Goal: Task Accomplishment & Management: Use online tool/utility

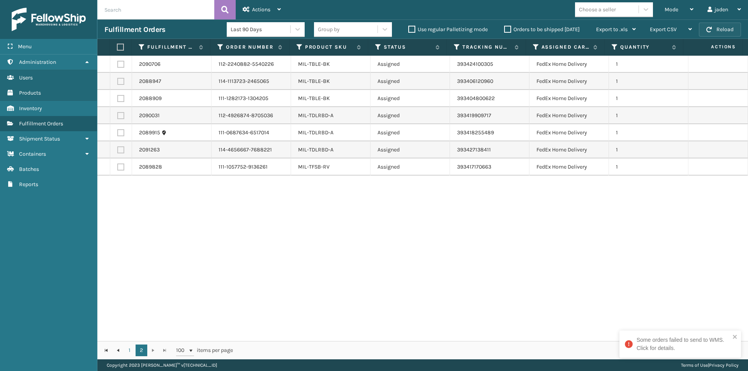
click at [710, 33] on button "Reload" at bounding box center [720, 30] width 42 height 14
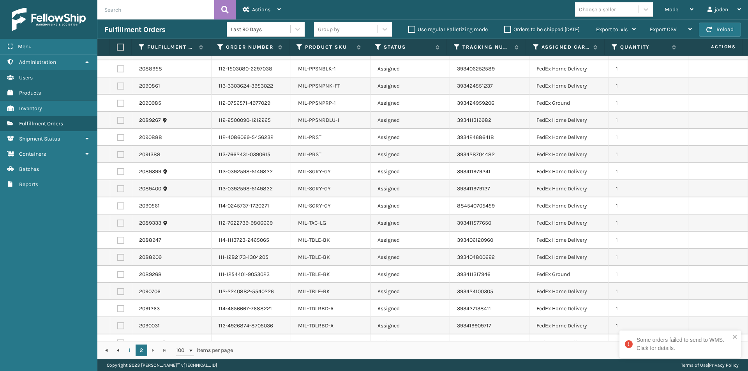
scroll to position [177, 0]
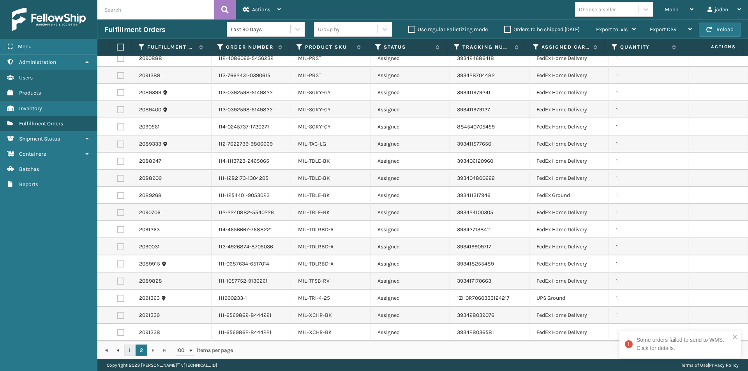
click at [133, 349] on link "1" at bounding box center [130, 351] width 12 height 12
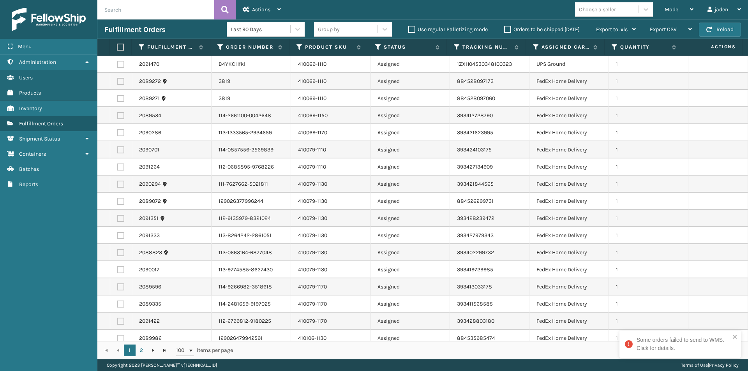
click at [118, 46] on label at bounding box center [119, 47] width 5 height 7
click at [117, 46] on input "checkbox" at bounding box center [117, 47] width 0 height 5
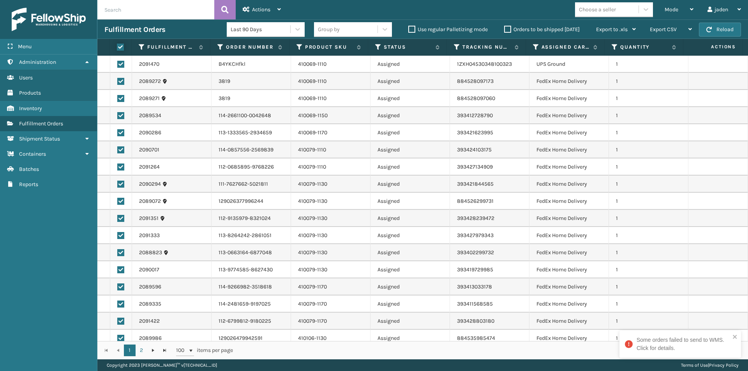
checkbox input "true"
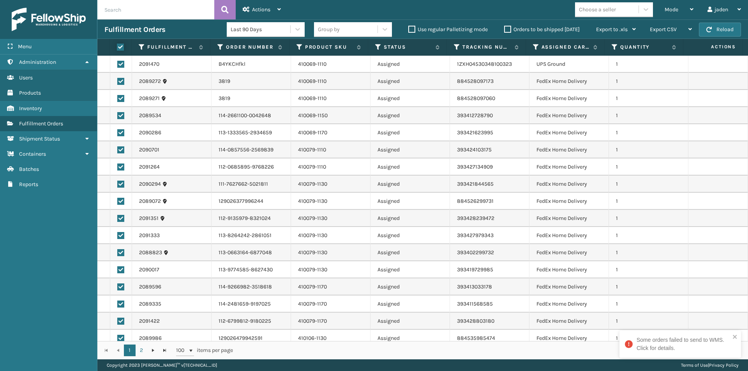
checkbox input "true"
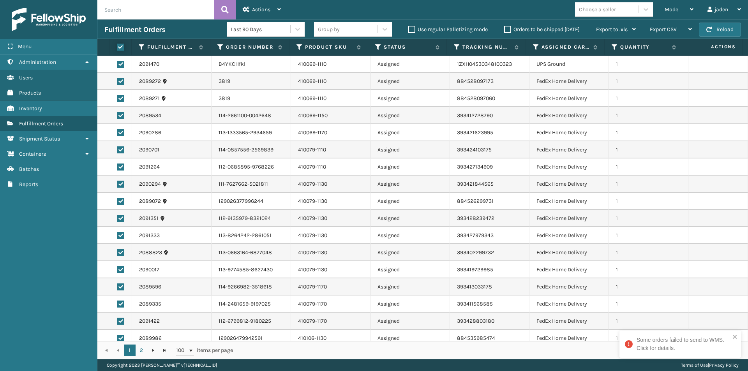
checkbox input "true"
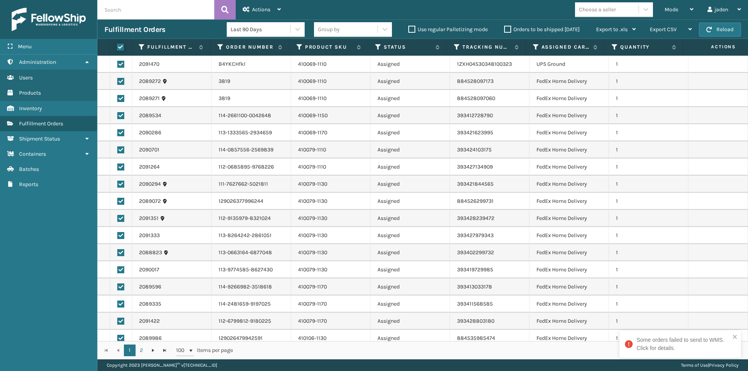
checkbox input "true"
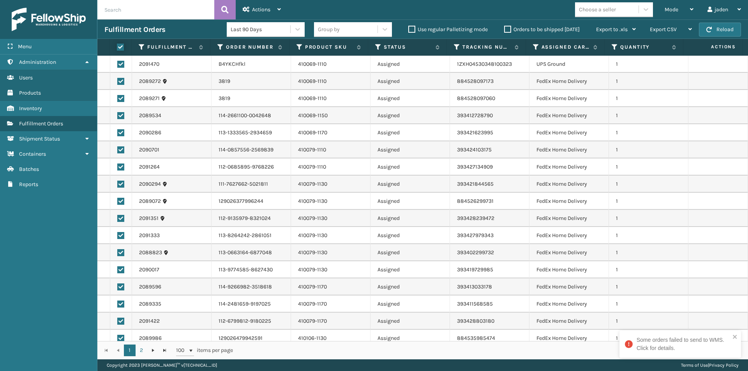
checkbox input "true"
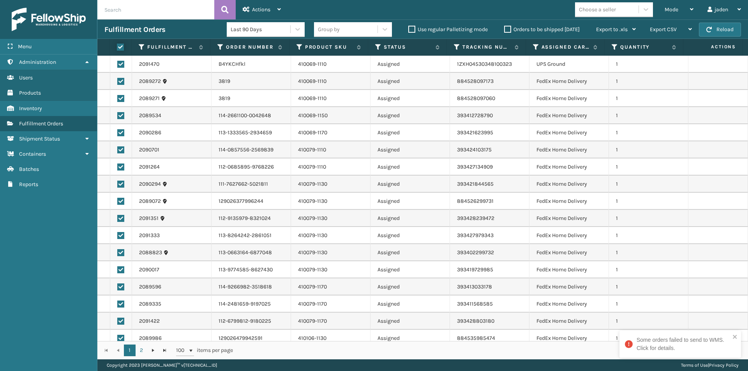
checkbox input "true"
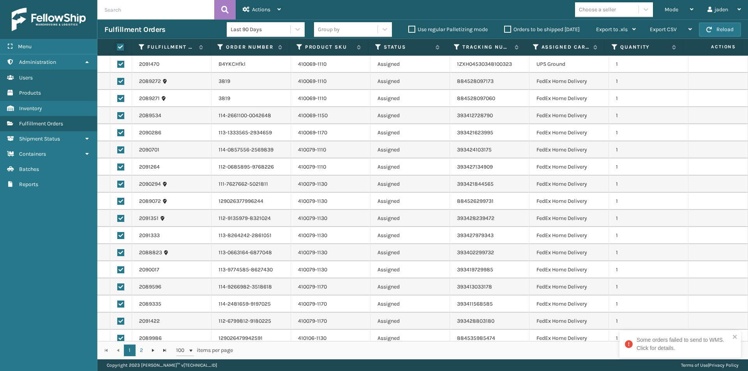
checkbox input "true"
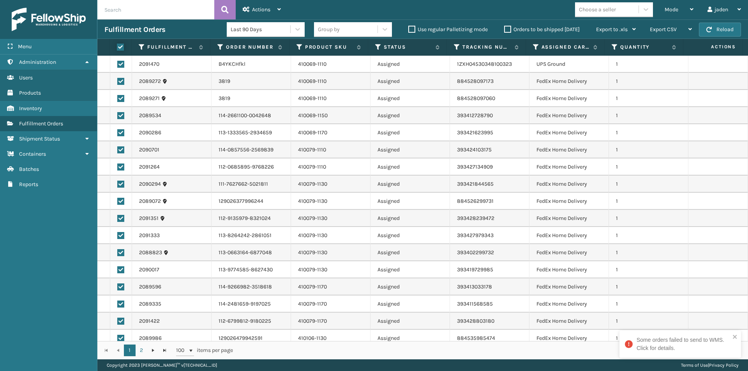
checkbox input "true"
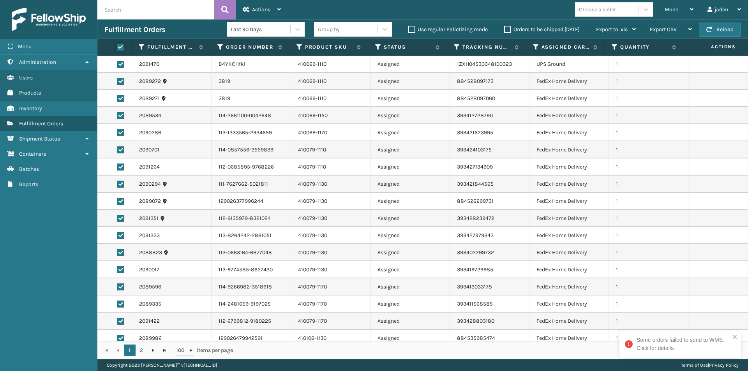
checkbox input "true"
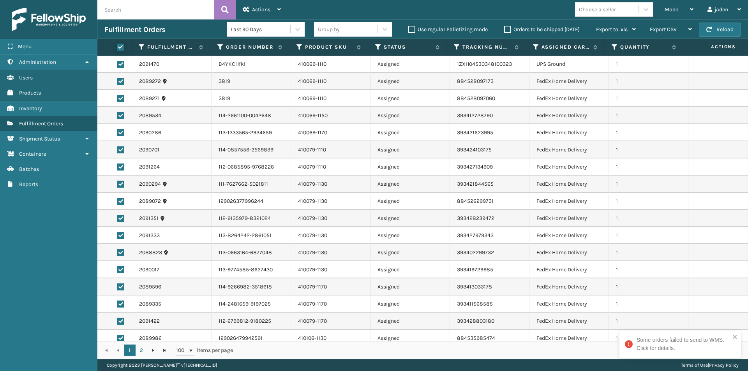
checkbox input "true"
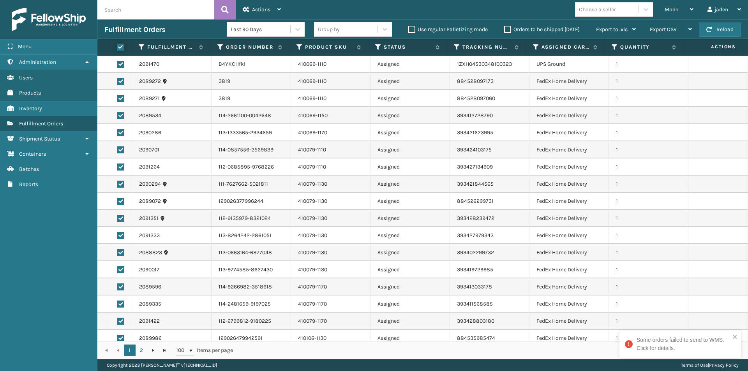
checkbox input "true"
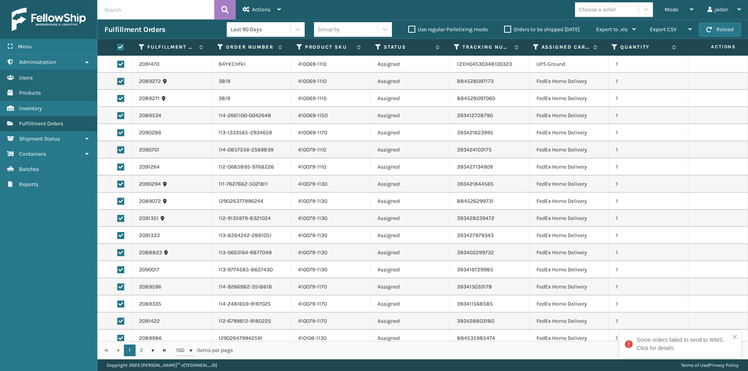
checkbox input "true"
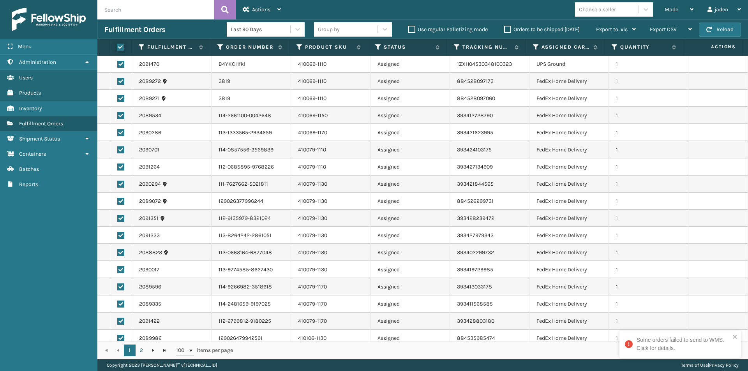
checkbox input "true"
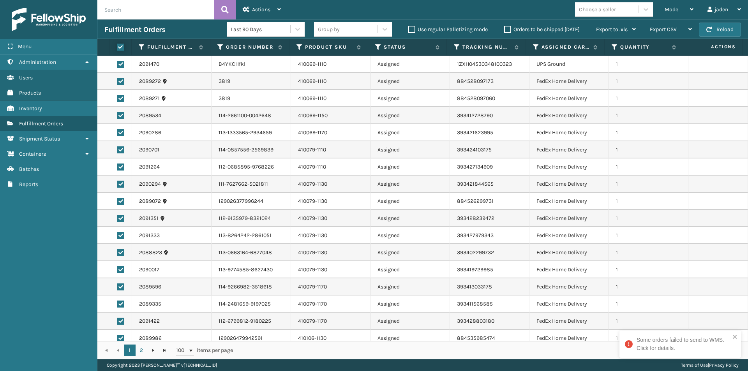
checkbox input "true"
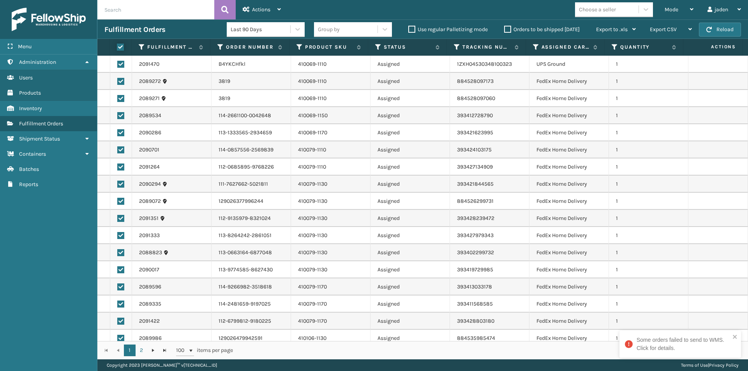
checkbox input "true"
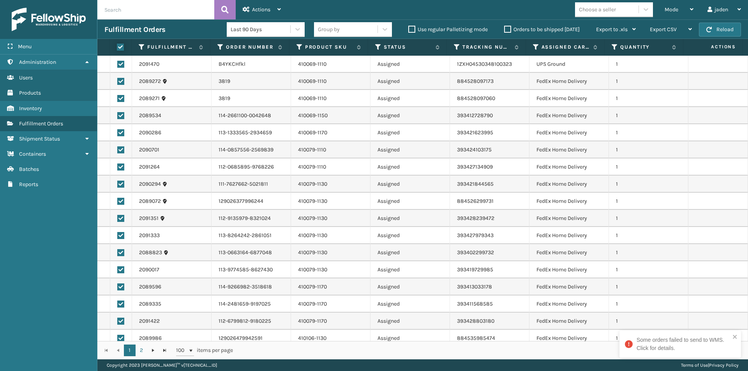
checkbox input "true"
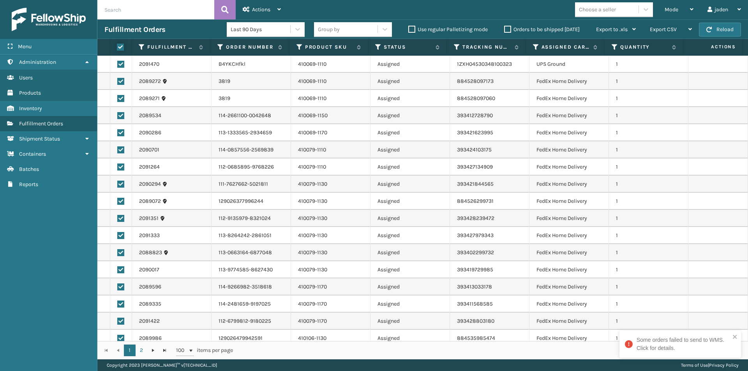
checkbox input "true"
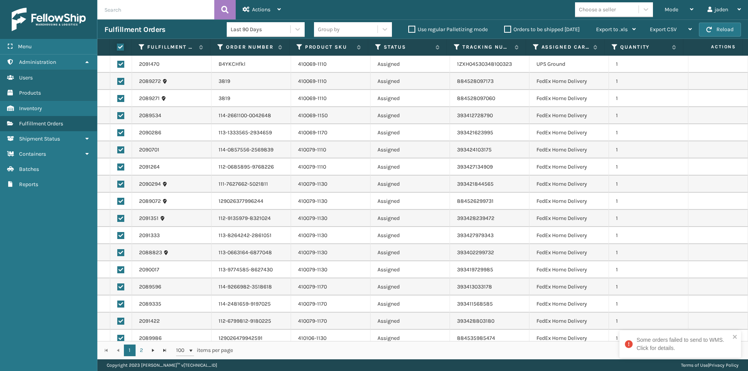
checkbox input "true"
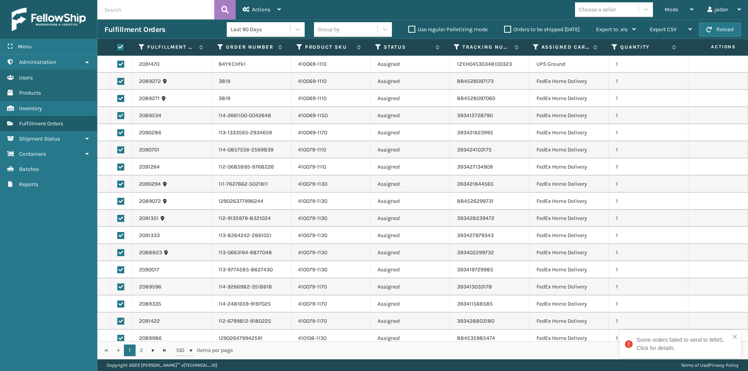
checkbox input "true"
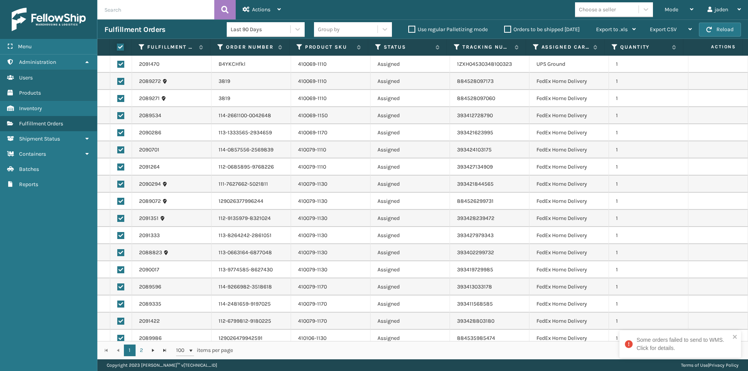
checkbox input "true"
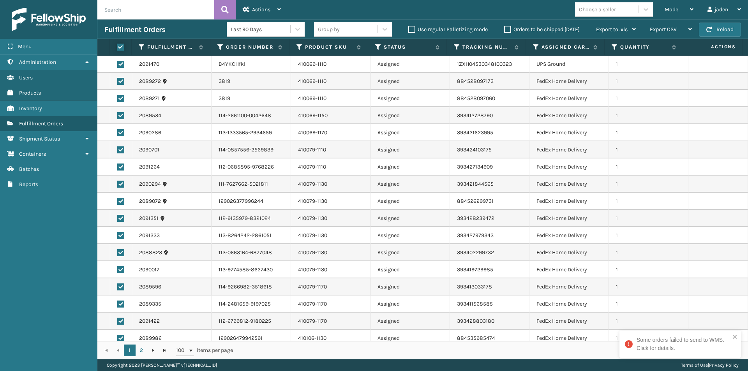
checkbox input "true"
click at [119, 66] on label at bounding box center [120, 64] width 7 height 7
click at [118, 66] on input "checkbox" at bounding box center [117, 63] width 0 height 5
checkbox input "false"
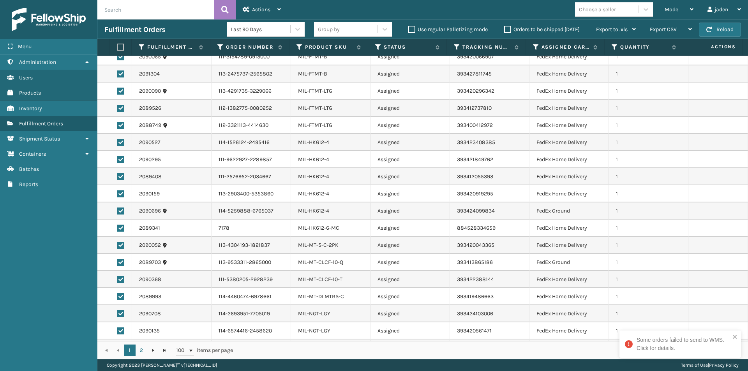
scroll to position [1429, 0]
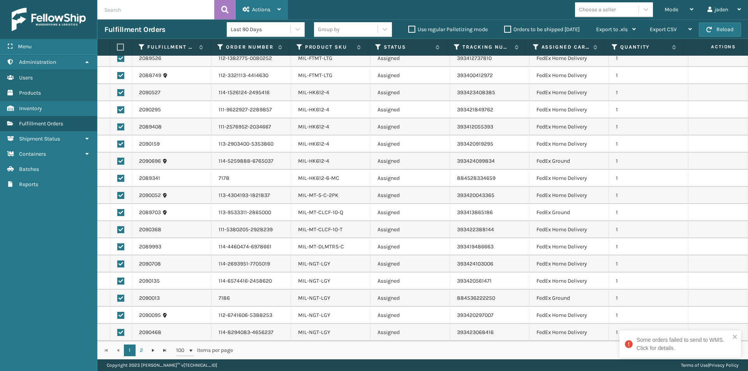
click at [256, 6] on span "Actions" at bounding box center [261, 9] width 18 height 7
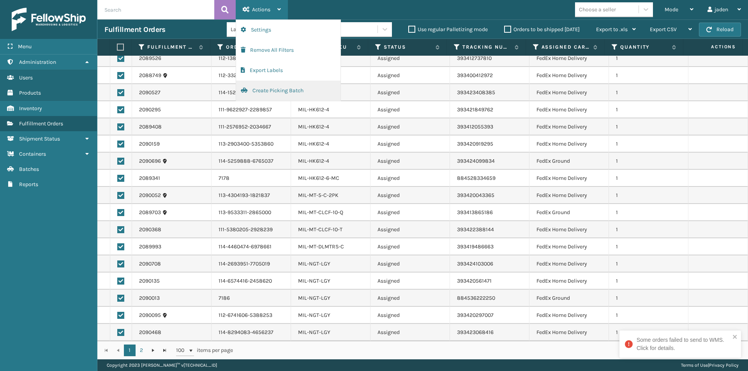
click at [262, 92] on button "Create Picking Batch" at bounding box center [288, 91] width 104 height 20
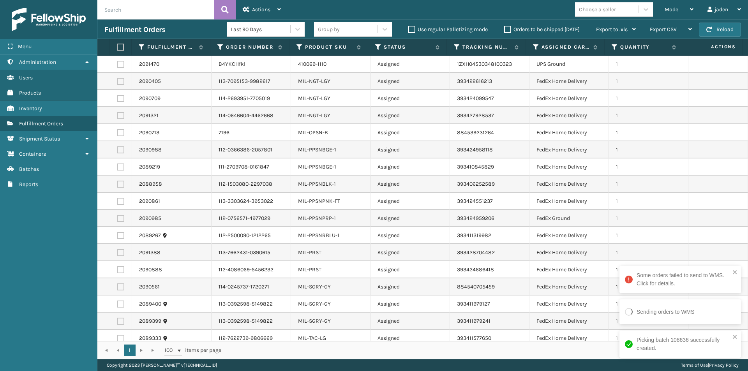
click at [120, 46] on label at bounding box center [119, 47] width 5 height 7
click at [117, 46] on input "checkbox" at bounding box center [117, 47] width 0 height 5
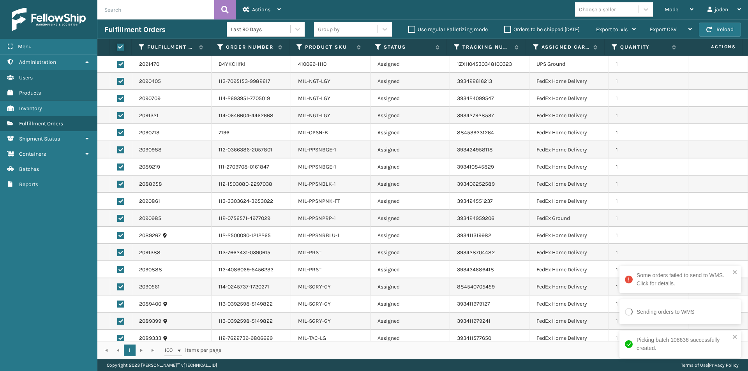
checkbox input "true"
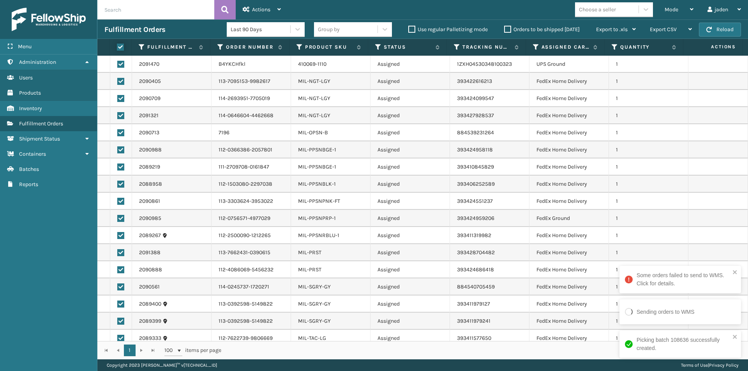
checkbox input "true"
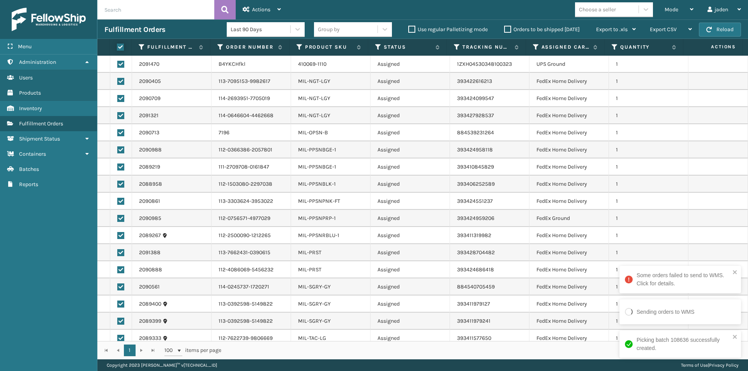
checkbox input "true"
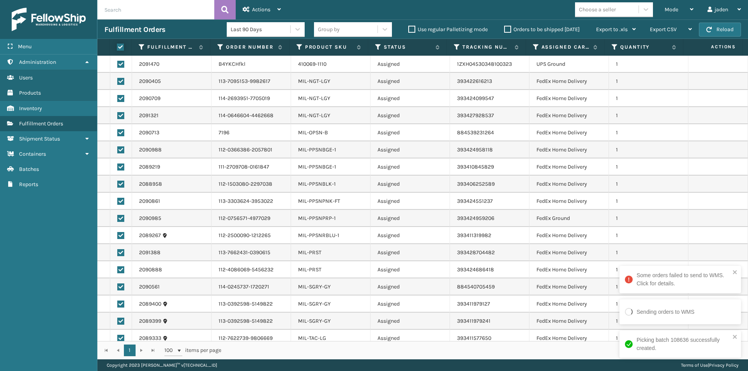
checkbox input "true"
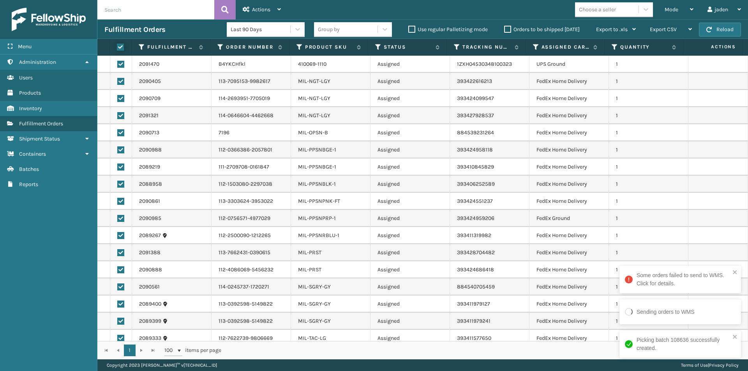
checkbox input "true"
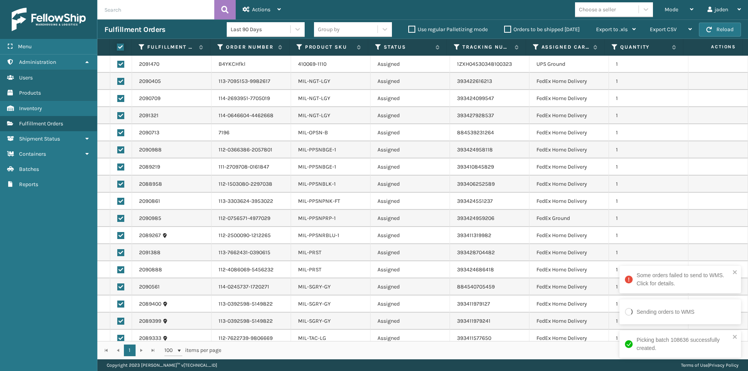
checkbox input "true"
click at [121, 65] on label at bounding box center [120, 64] width 7 height 7
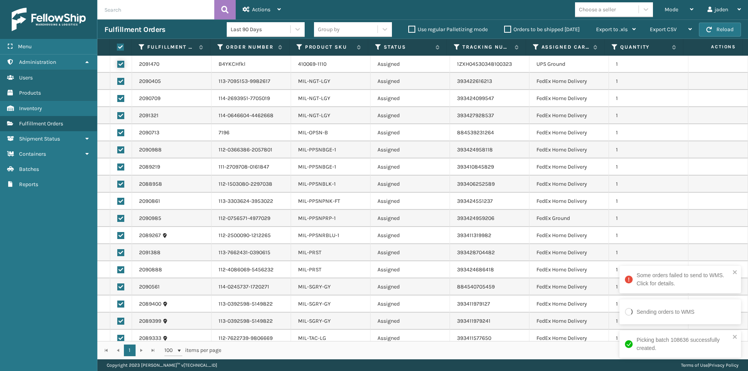
click at [118, 65] on input "checkbox" at bounding box center [117, 63] width 0 height 5
checkbox input "false"
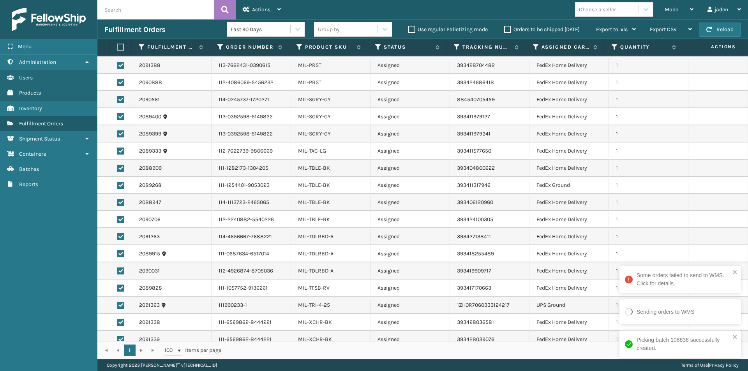
scroll to position [195, 0]
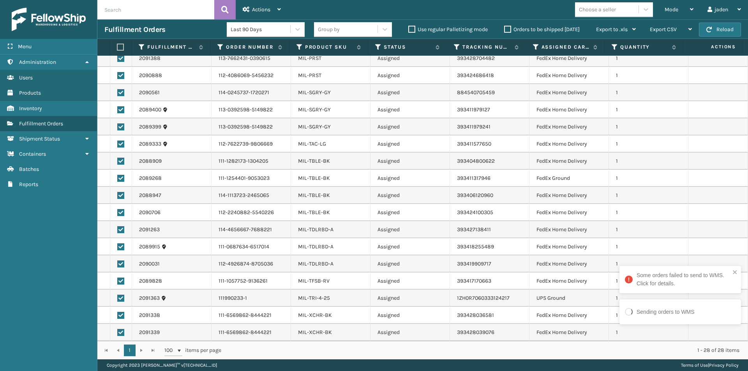
click at [117, 299] on label at bounding box center [120, 298] width 7 height 7
click at [117, 299] on input "checkbox" at bounding box center [117, 297] width 0 height 5
checkbox input "false"
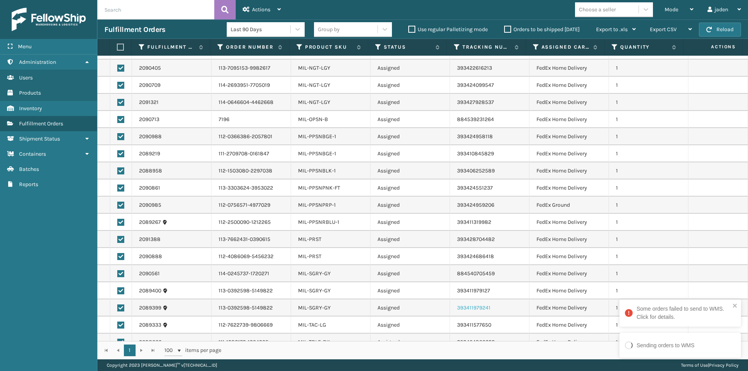
scroll to position [0, 0]
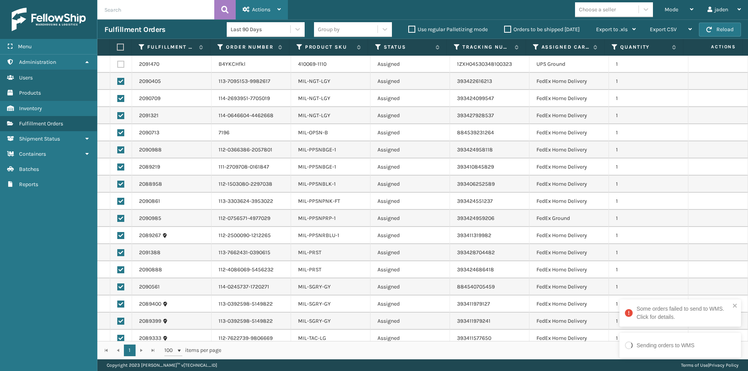
click at [267, 13] on div "Actions" at bounding box center [262, 9] width 38 height 19
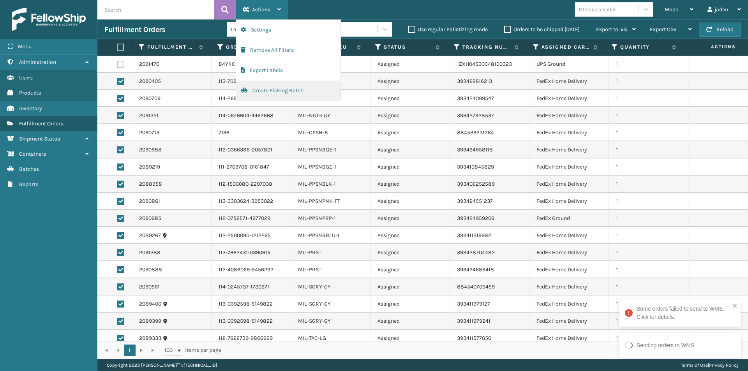
click at [262, 93] on button "Create Picking Batch" at bounding box center [288, 91] width 104 height 20
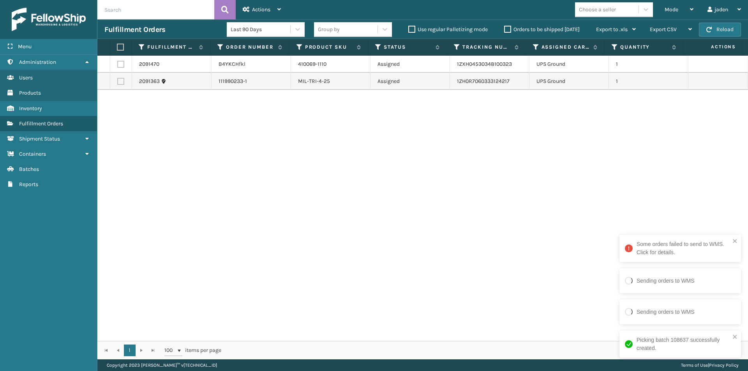
click at [122, 48] on label at bounding box center [119, 47] width 5 height 7
click at [117, 48] on input "checkbox" at bounding box center [117, 47] width 0 height 5
checkbox input "true"
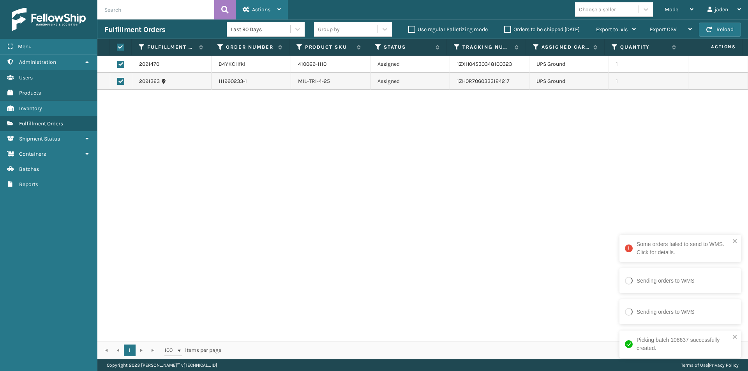
click at [278, 7] on icon at bounding box center [280, 9] width 4 height 5
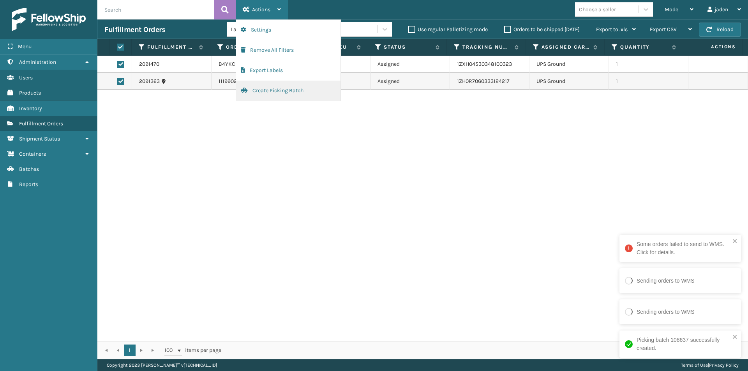
click at [264, 86] on button "Create Picking Batch" at bounding box center [288, 91] width 104 height 20
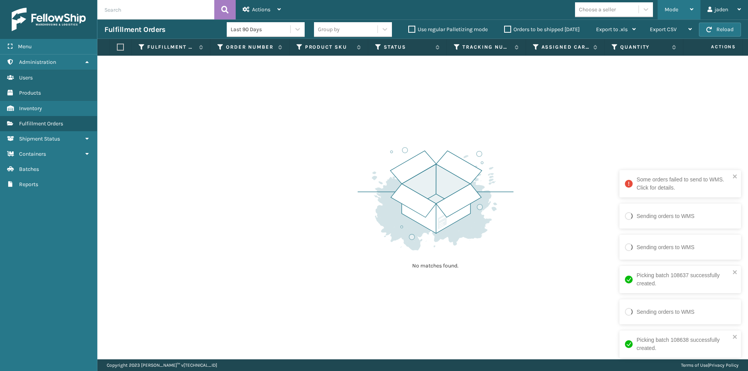
click at [665, 11] on span "Mode" at bounding box center [672, 9] width 14 height 7
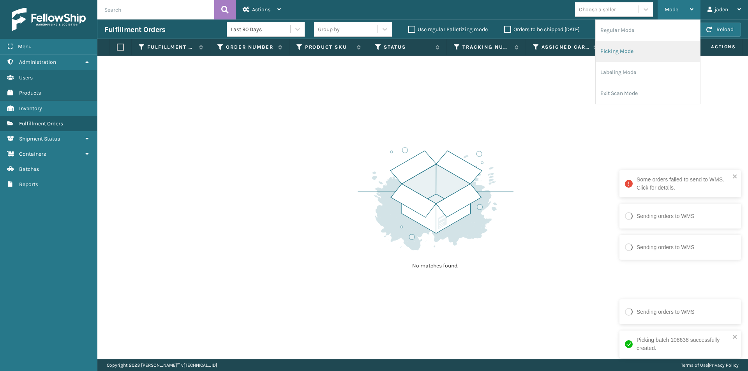
click at [638, 41] on li "Picking Mode" at bounding box center [648, 51] width 104 height 21
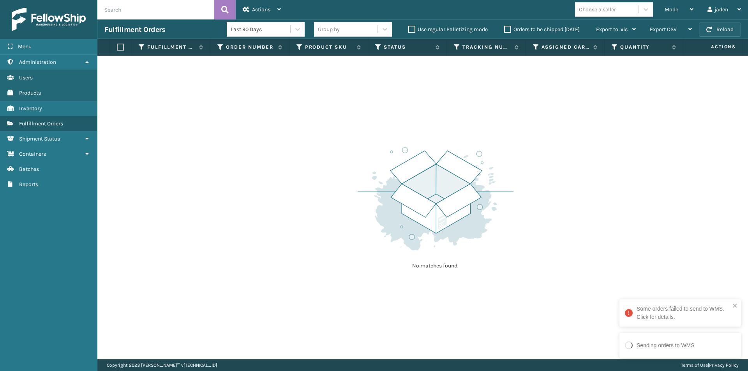
click at [712, 30] on span "button" at bounding box center [709, 29] width 5 height 5
drag, startPoint x: 431, startPoint y: 126, endPoint x: 226, endPoint y: 145, distance: 206.7
click at [233, 152] on div "No matches found." at bounding box center [422, 208] width 651 height 304
click at [726, 28] on button "Reload" at bounding box center [720, 30] width 42 height 14
click at [721, 31] on button "Reload" at bounding box center [720, 30] width 42 height 14
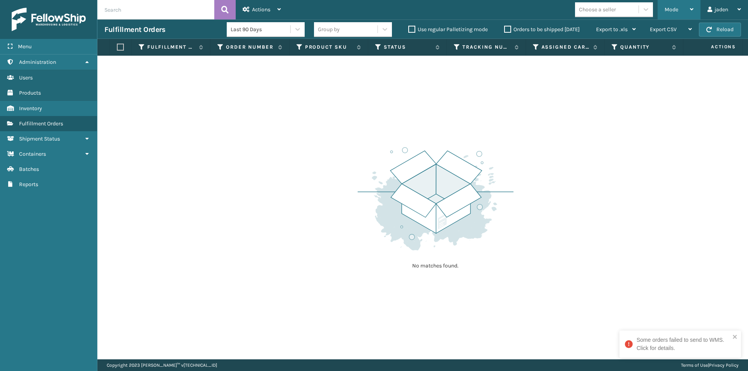
click at [667, 7] on span "Mode" at bounding box center [672, 9] width 14 height 7
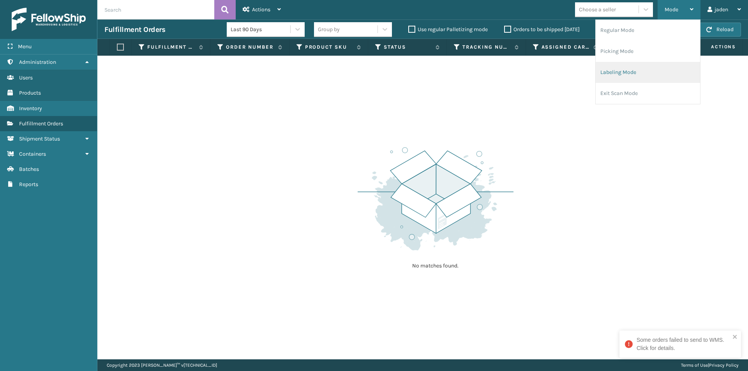
click at [644, 70] on li "Labeling Mode" at bounding box center [648, 72] width 104 height 21
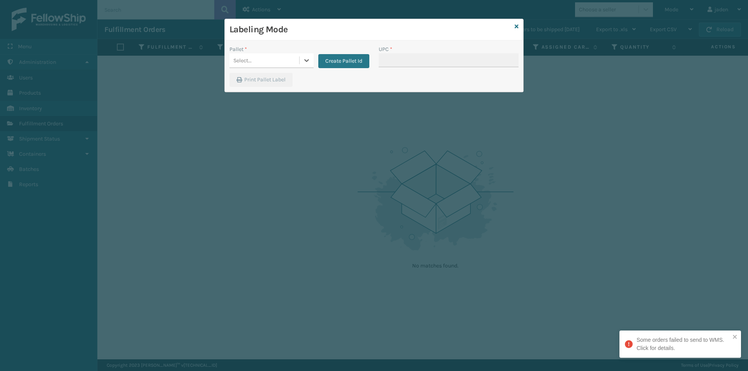
click at [302, 62] on div at bounding box center [307, 60] width 14 height 14
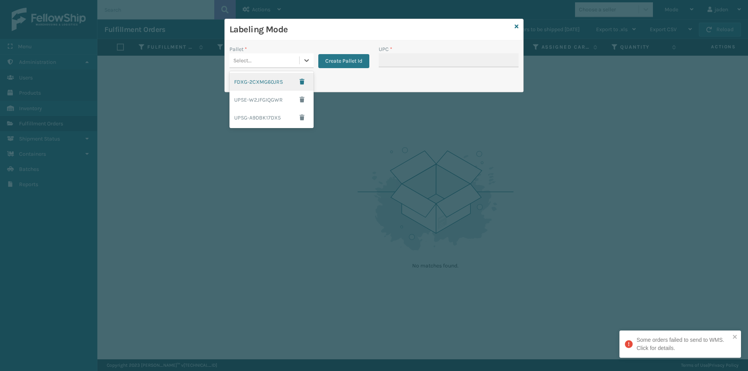
click at [273, 80] on div "FDXG-2CXMG60JRS" at bounding box center [272, 82] width 84 height 18
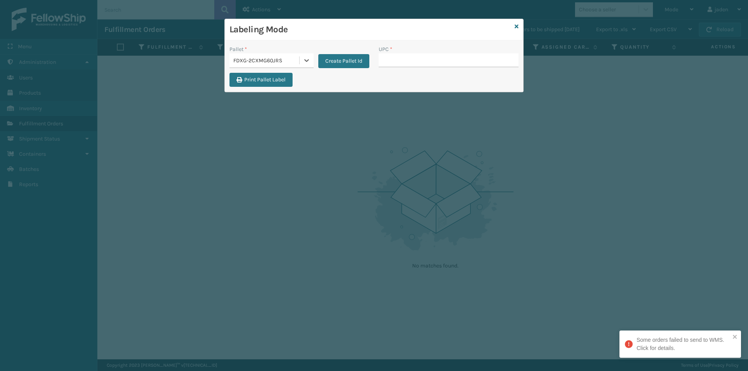
click at [457, 71] on div "UPC *" at bounding box center [448, 59] width 149 height 28
click at [452, 62] on input "UPC *" at bounding box center [449, 60] width 140 height 14
type input "410069-111"
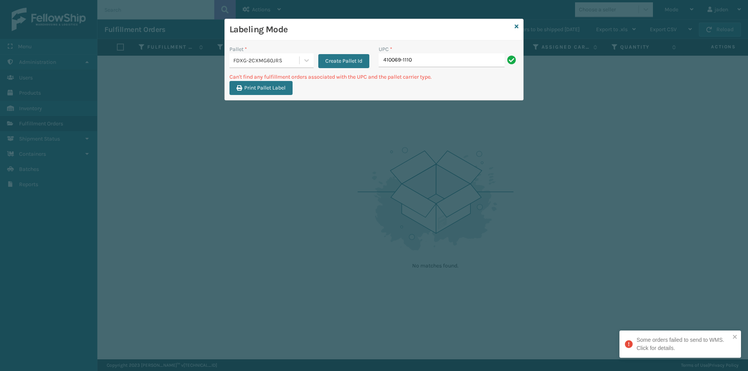
type input "410069-1110"
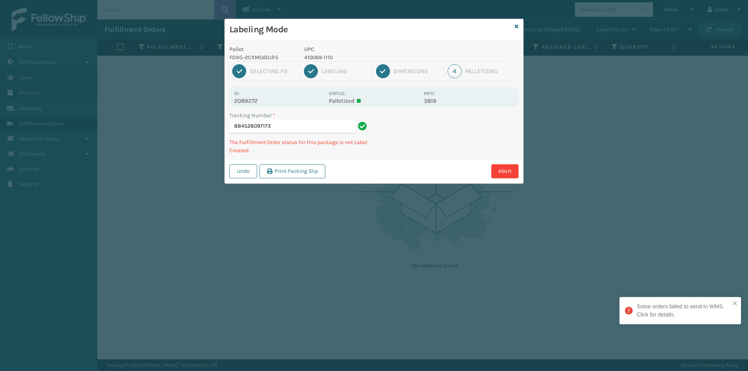
type input "8845280971734"
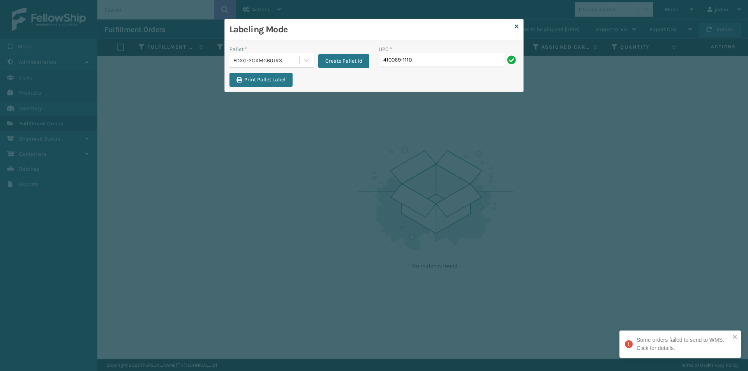
type input "410069-1110"
type input "410069-1150"
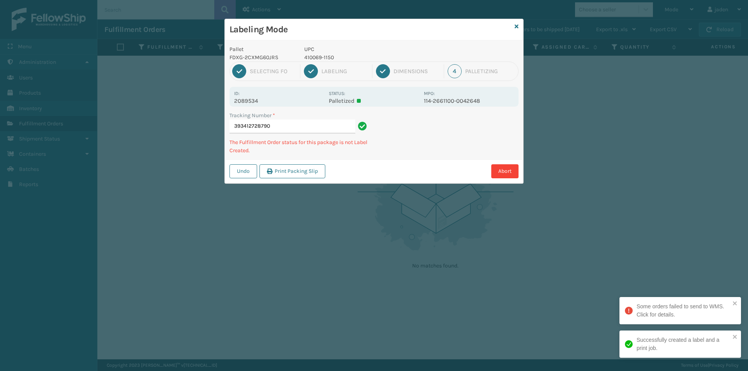
click at [318, 59] on p "410069-1150" at bounding box center [361, 57] width 115 height 8
click at [398, 165] on div "Abort" at bounding box center [423, 171] width 191 height 14
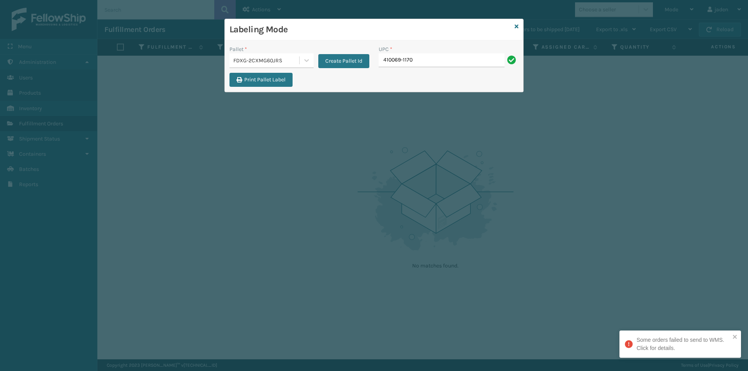
type input "410069-1170"
type input "410079-1110"
type input "410079-1130"
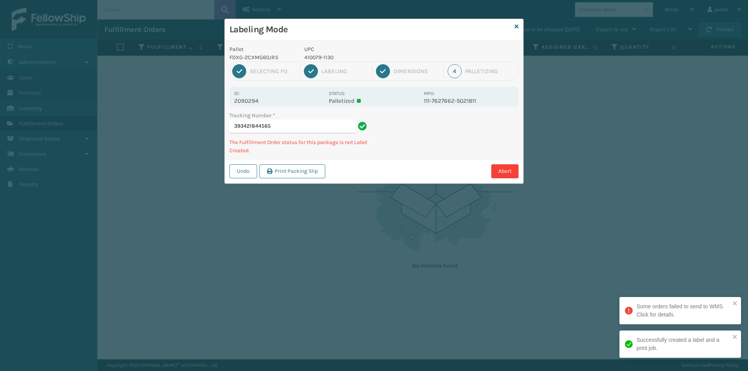
click at [314, 51] on p "UPC" at bounding box center [361, 49] width 115 height 8
click at [312, 64] on div "1 Selecting FO 2 Labeling 3 Dimensions 4 Palletizing" at bounding box center [374, 71] width 289 height 19
click at [313, 62] on div "1 Selecting FO 2 Labeling 3 Dimensions 4 Palletizing" at bounding box center [374, 71] width 289 height 19
click at [313, 60] on p "410079-1130" at bounding box center [361, 57] width 115 height 8
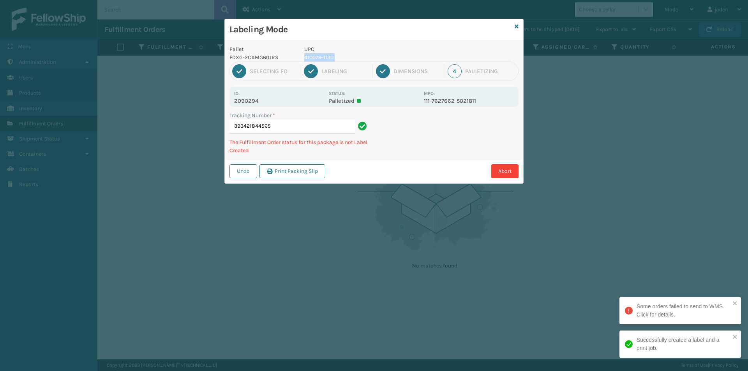
click at [313, 60] on p "410079-1130" at bounding box center [361, 57] width 115 height 8
copy p "410079-1130"
drag, startPoint x: 484, startPoint y: 137, endPoint x: 414, endPoint y: 167, distance: 75.4
click at [414, 167] on div "Abort" at bounding box center [423, 171] width 191 height 14
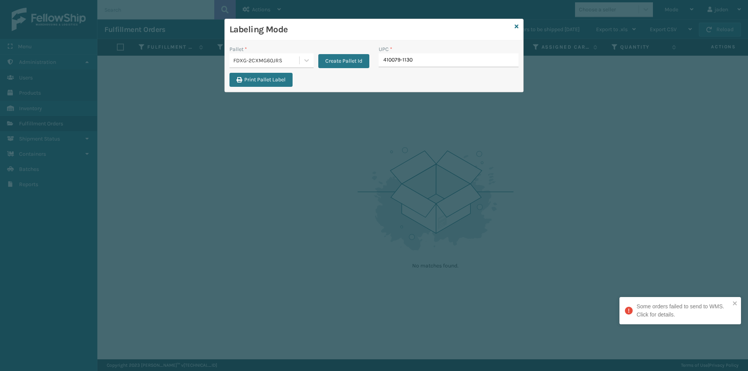
type input "410079-1130"
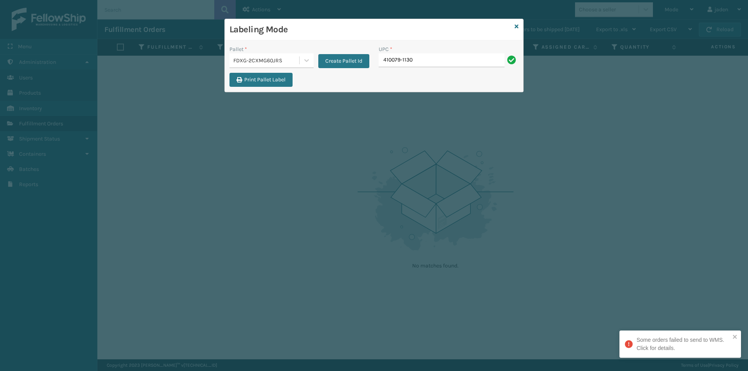
type input "410079-1130"
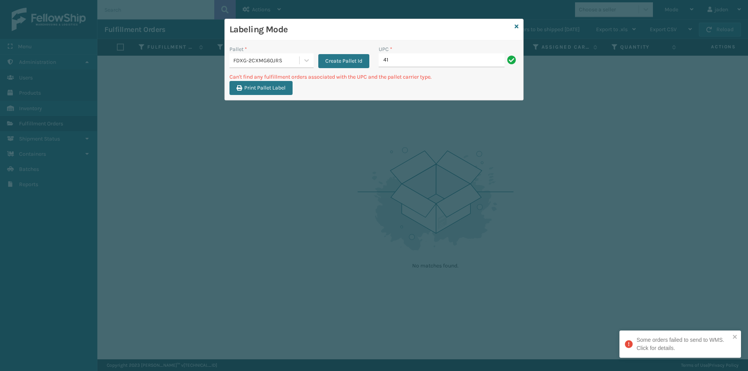
type input "4"
type input "410079-1170"
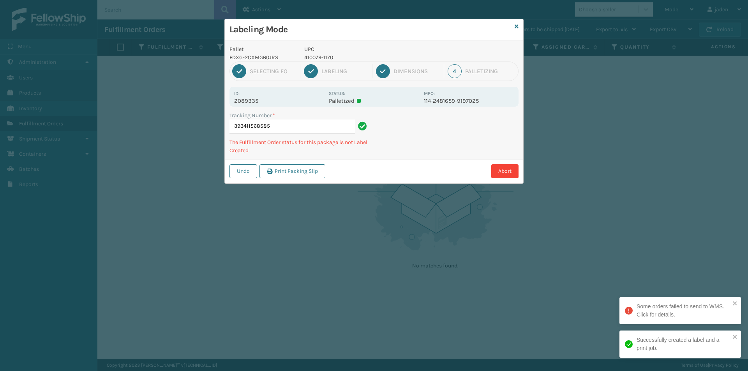
click at [318, 57] on p "410079-1170" at bounding box center [361, 57] width 115 height 8
copy p "410079-1170"
drag, startPoint x: 472, startPoint y: 135, endPoint x: 463, endPoint y: 136, distance: 9.4
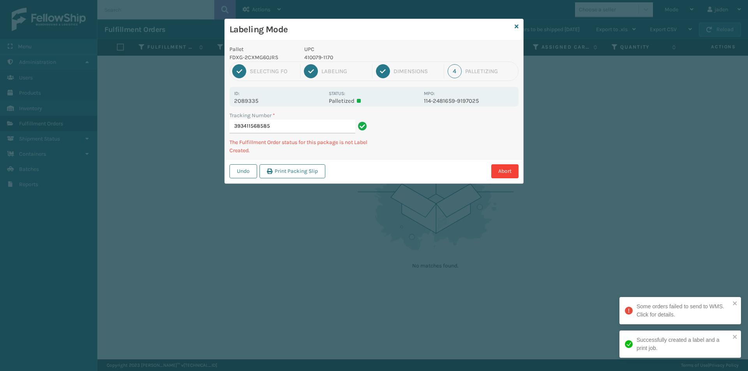
drag, startPoint x: 463, startPoint y: 136, endPoint x: 439, endPoint y: 125, distance: 26.5
click at [429, 155] on div "Tracking Number * 393411568585 The Fulfillment Order status for this package is…" at bounding box center [374, 135] width 299 height 48
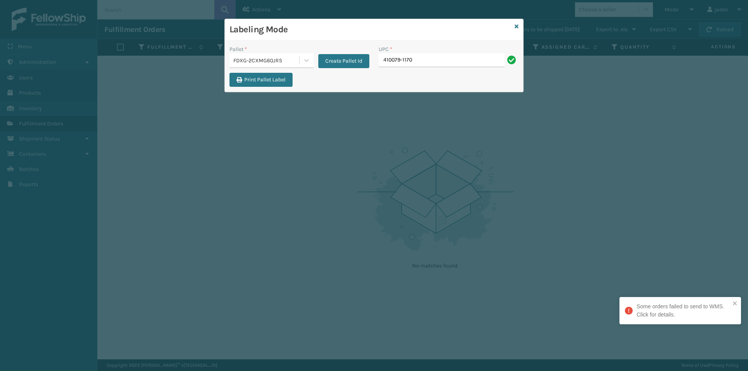
type input "410079-1170"
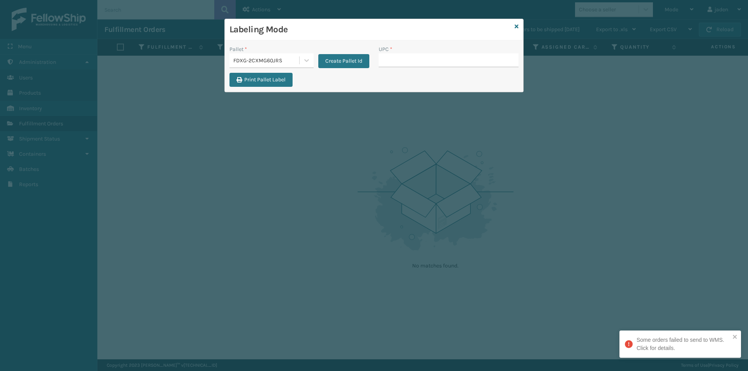
type input "410079-1170"
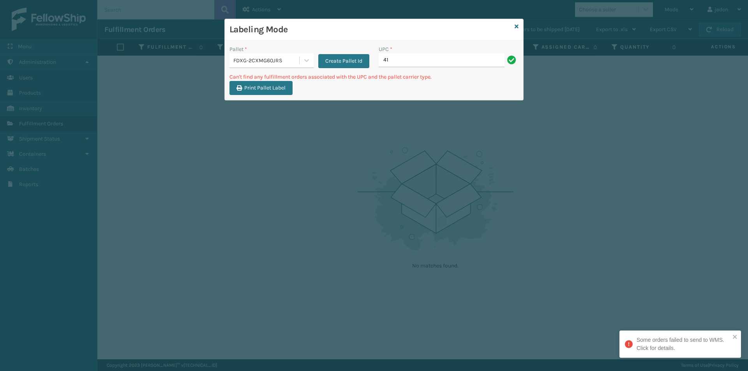
type input "4"
type input "410106-1130"
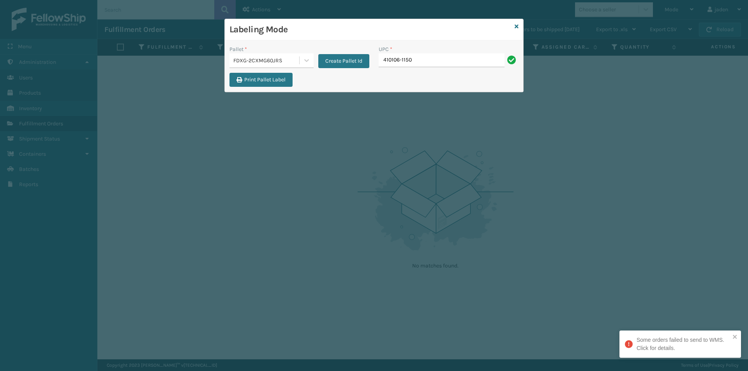
type input "410106-1150"
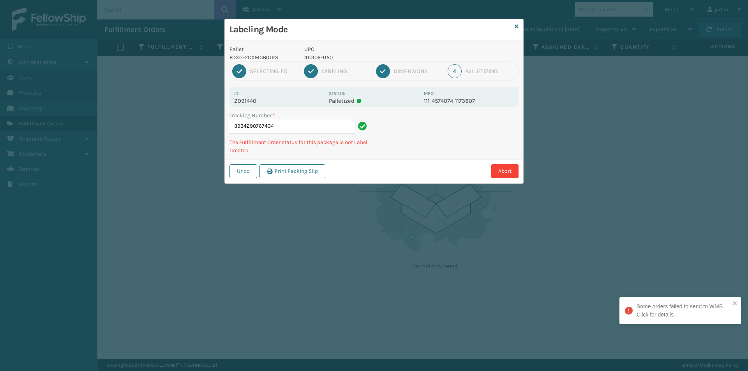
type input "39342907674344"
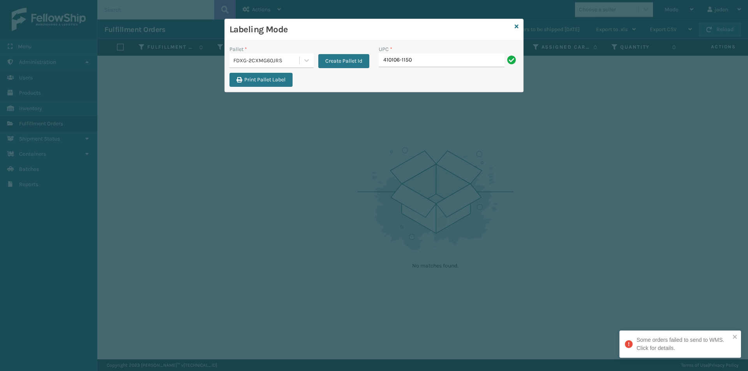
type input "410106-1150"
type input "410107-1110"
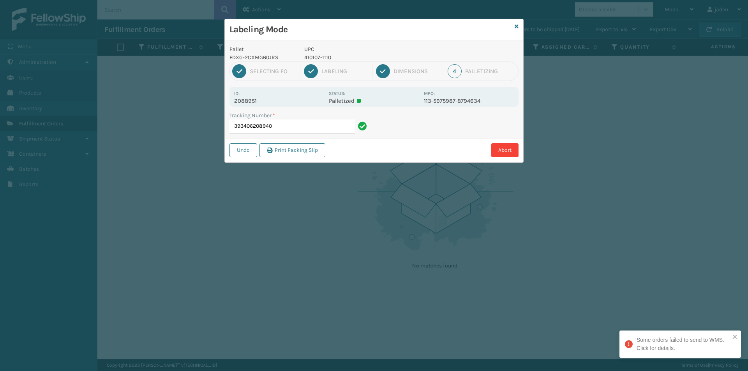
type input "3934062089404"
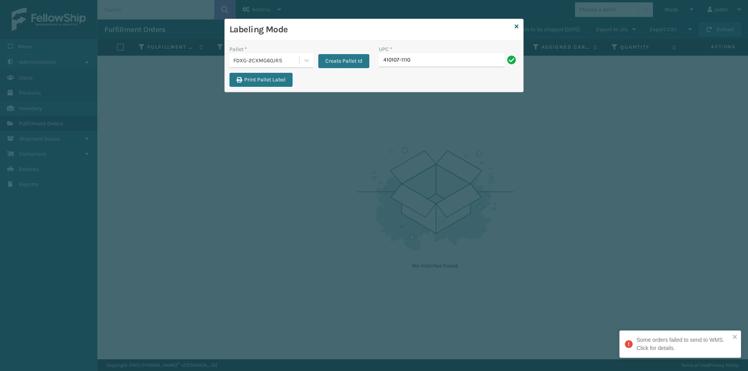
type input "410107-1110"
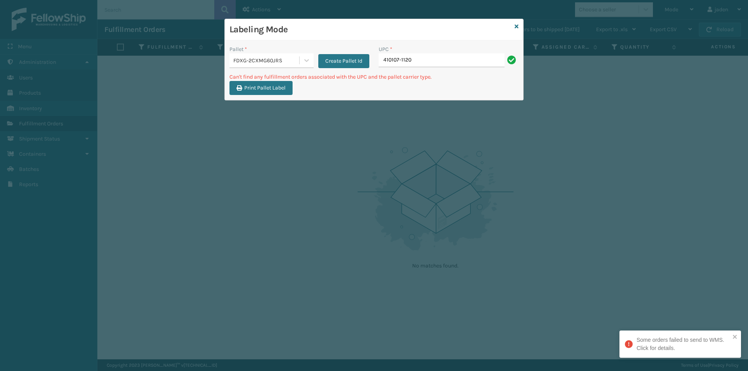
type input "410107-1120"
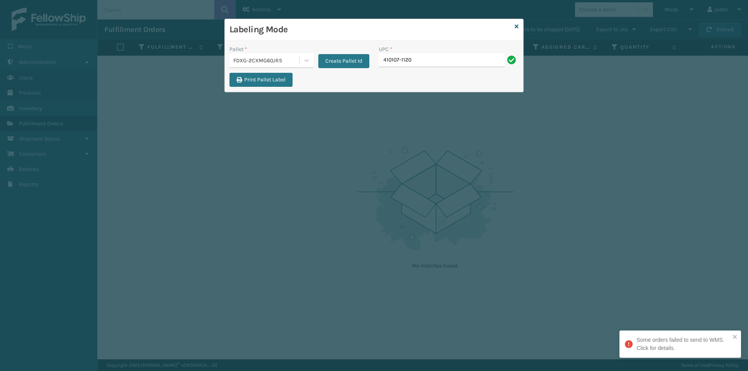
type input "410107-1120"
type input "410107-1130"
type input "410079-1110"
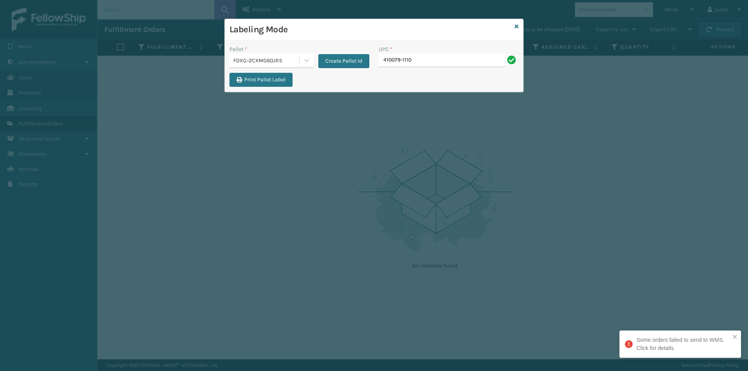
type input "410079-1110"
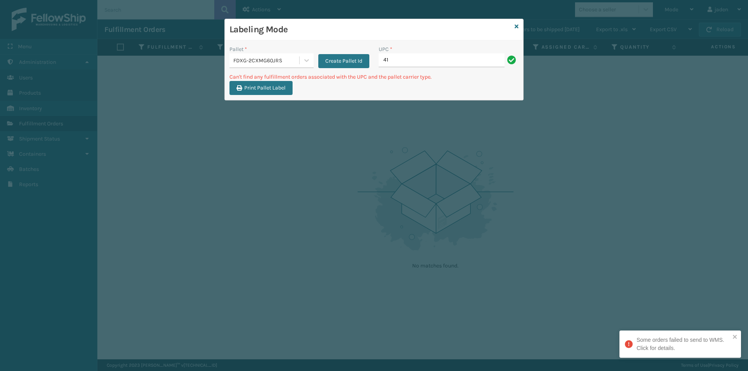
type input "4"
type input "410107-1150"
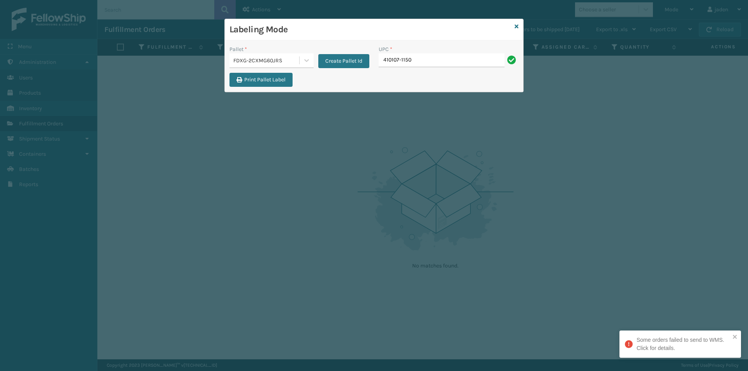
type input "410107-1150"
type input "410107-150"
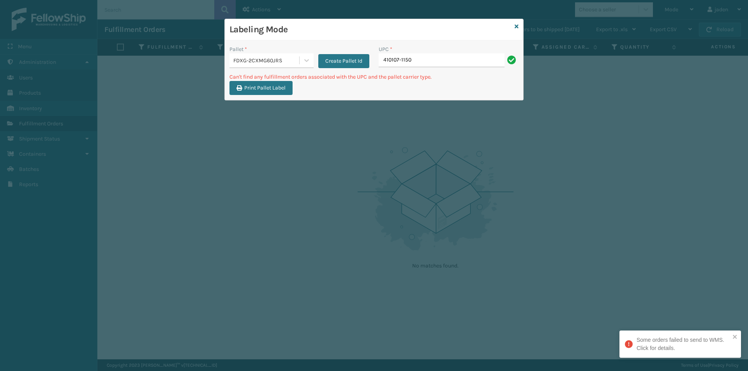
type input "410107-1150"
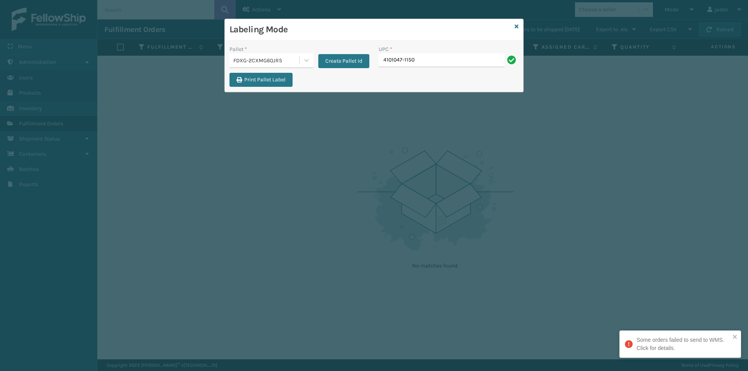
type input "4101047-1150"
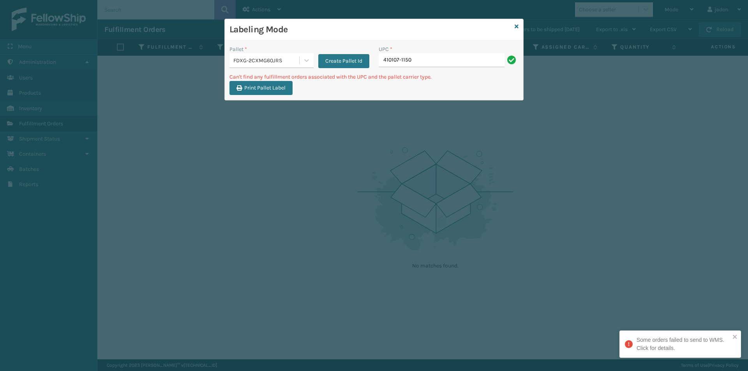
type input "410107-1150"
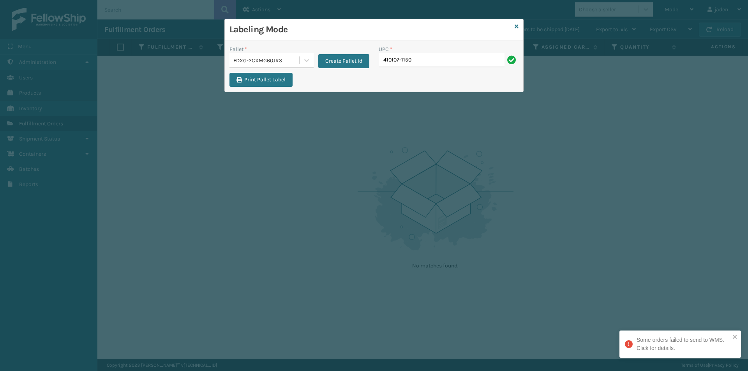
type input "410107-1150"
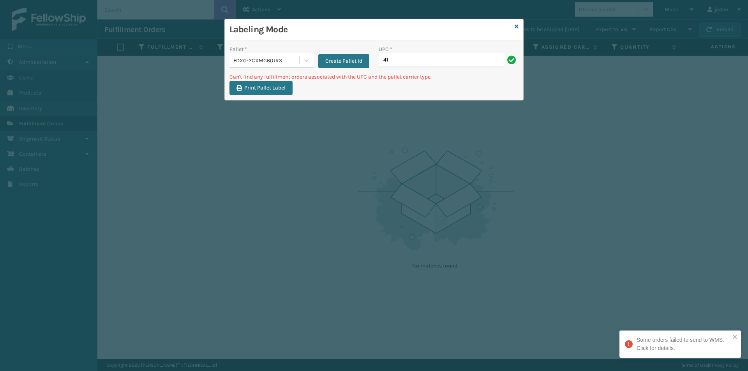
type input "4"
type input "410107-1160"
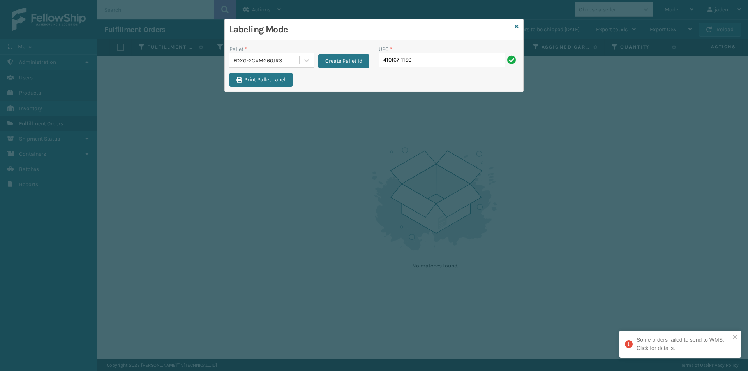
type input "410167-1150"
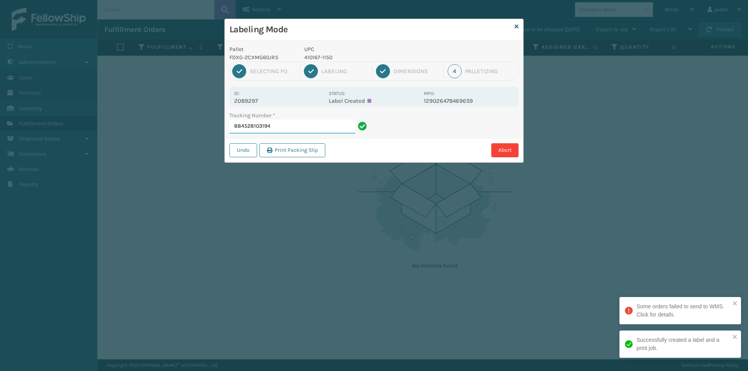
click at [331, 126] on input "884528103194" at bounding box center [293, 127] width 126 height 14
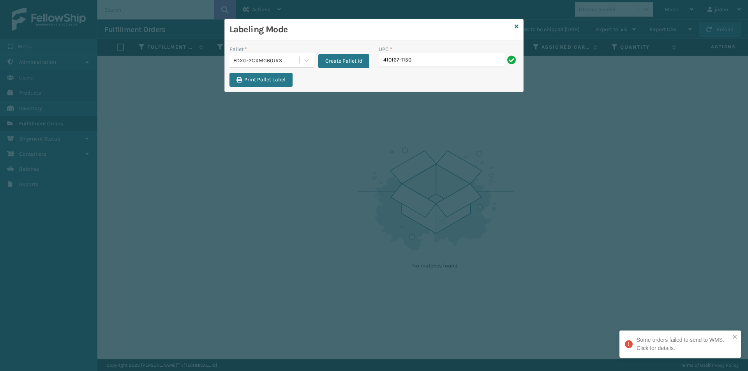
type input "410167-1150"
type input "410168-8010"
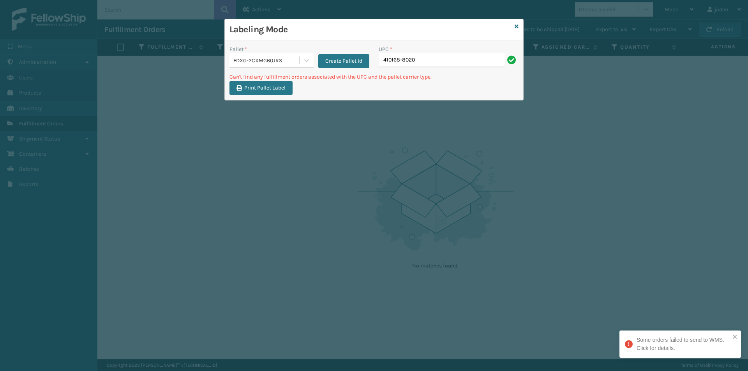
type input "410168-8020"
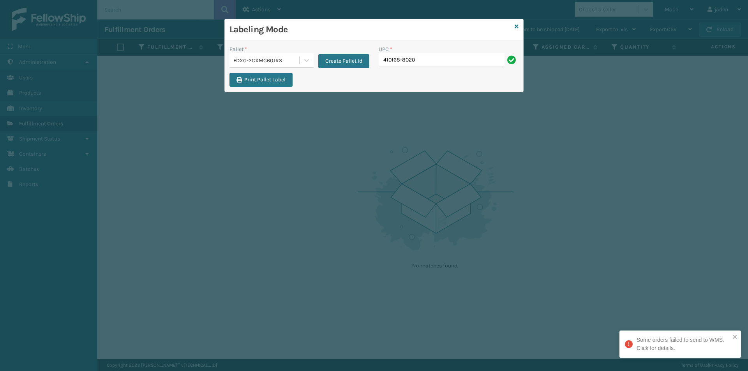
type input "410168-8020"
type input "410168-8060"
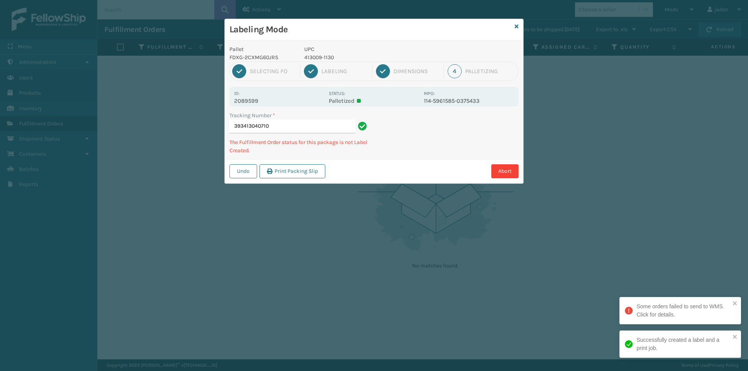
click at [317, 56] on p "413009-1130" at bounding box center [361, 57] width 115 height 8
copy p "413009-1130"
drag, startPoint x: 471, startPoint y: 159, endPoint x: 501, endPoint y: 122, distance: 47.7
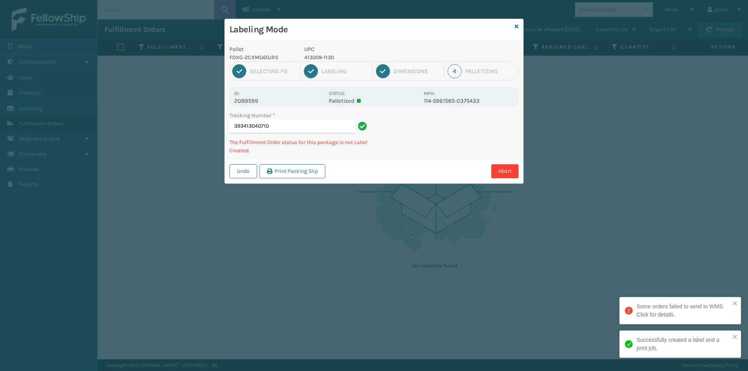
click at [405, 175] on div "Labeling Mode Pallet FDXG-2CXMG60JRS UPC 413009-1130 1 Selecting FO 2 Labeling …" at bounding box center [374, 185] width 748 height 371
drag, startPoint x: 501, startPoint y: 122, endPoint x: 393, endPoint y: 189, distance: 127.6
drag, startPoint x: 393, startPoint y: 189, endPoint x: 401, endPoint y: 181, distance: 12.1
click at [401, 181] on div "Labeling Mode Pallet FDXG-2CXMG60JRS UPC 413009-1130 1 Selecting FO 2 Labeling …" at bounding box center [374, 185] width 748 height 371
drag, startPoint x: 489, startPoint y: 128, endPoint x: 471, endPoint y: 135, distance: 19.3
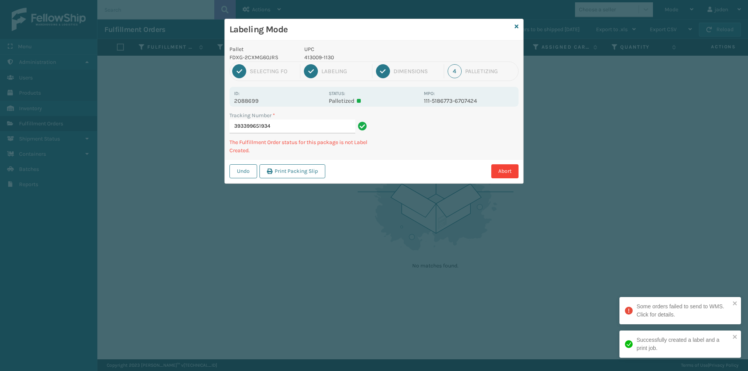
click at [423, 156] on div "Tracking Number * 393399651934 The Fulfillment Order status for this package is…" at bounding box center [374, 135] width 299 height 48
drag, startPoint x: 470, startPoint y: 134, endPoint x: 432, endPoint y: 151, distance: 41.6
click at [432, 151] on div "Tracking Number * 393399651934 The Fulfillment Order status for this package is…" at bounding box center [374, 135] width 299 height 48
drag, startPoint x: 491, startPoint y: 122, endPoint x: 487, endPoint y: 121, distance: 4.3
drag, startPoint x: 487, startPoint y: 121, endPoint x: 451, endPoint y: 86, distance: 50.2
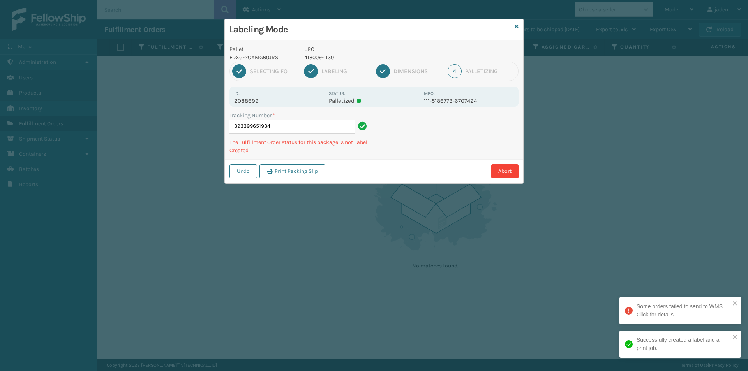
click at [409, 153] on div "Tracking Number * 393399651934 The Fulfillment Order status for this package is…" at bounding box center [374, 135] width 299 height 48
click at [325, 59] on p "413010-1150" at bounding box center [361, 57] width 115 height 8
copy p "413010-1150"
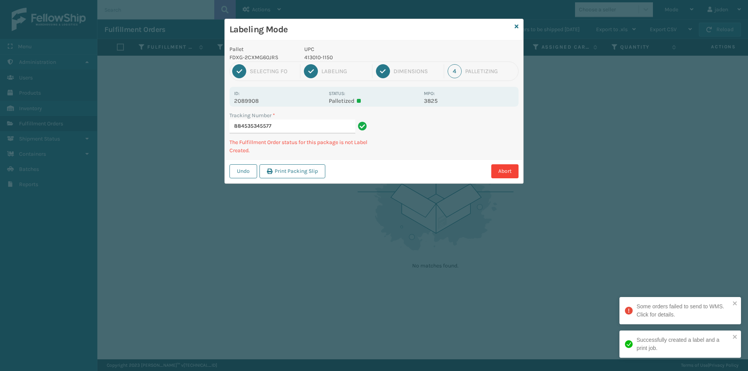
drag, startPoint x: 494, startPoint y: 146, endPoint x: 375, endPoint y: 169, distance: 121.9
click at [375, 169] on div "Abort" at bounding box center [423, 171] width 191 height 14
drag, startPoint x: 455, startPoint y: 152, endPoint x: 435, endPoint y: 156, distance: 20.2
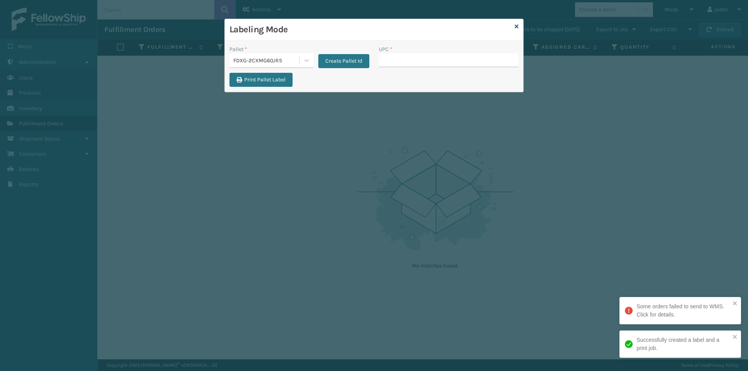
drag, startPoint x: 435, startPoint y: 156, endPoint x: 403, endPoint y: 135, distance: 37.7
click at [363, 184] on div "Labeling Mode Pallet * FDXG-2CXMG60JRS Create Pallet Id UPC * Print Pallet Label" at bounding box center [374, 185] width 748 height 371
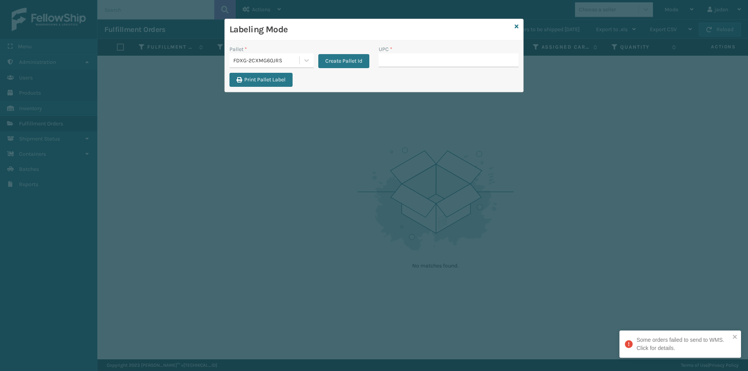
drag, startPoint x: 409, startPoint y: 41, endPoint x: 397, endPoint y: 68, distance: 29.3
drag, startPoint x: 397, startPoint y: 68, endPoint x: 394, endPoint y: 62, distance: 6.3
paste input "413010-1150"
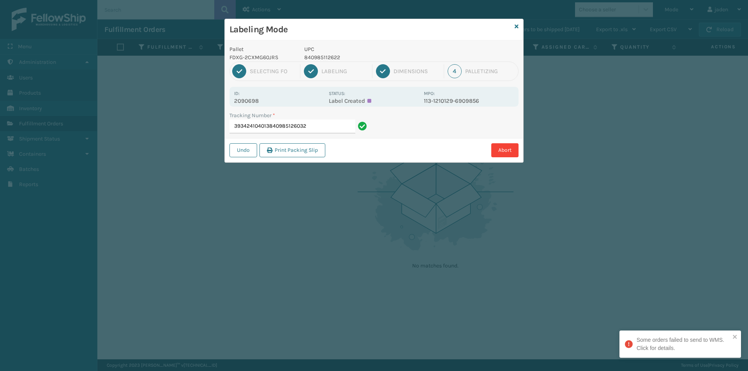
drag, startPoint x: 308, startPoint y: 126, endPoint x: 271, endPoint y: 136, distance: 38.2
click at [271, 136] on div "Tracking Number * 393424104013840985126032" at bounding box center [299, 124] width 149 height 27
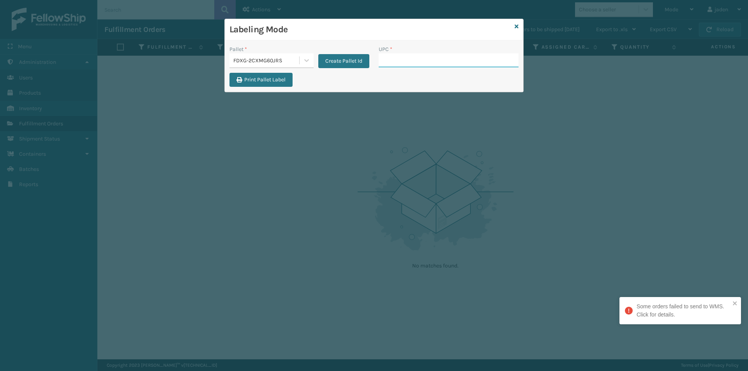
click at [408, 58] on input "UPC *" at bounding box center [449, 60] width 140 height 14
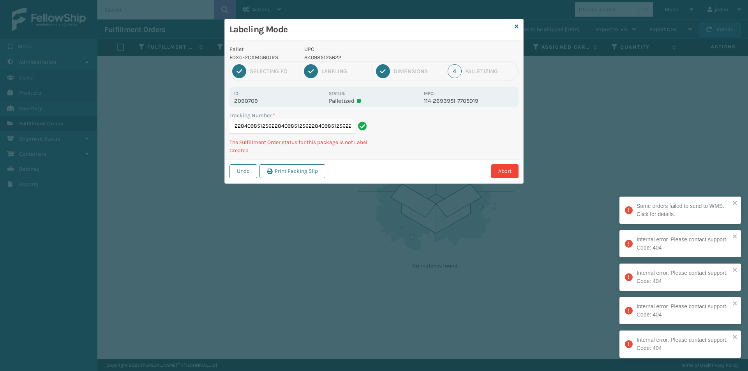
scroll to position [0, 104]
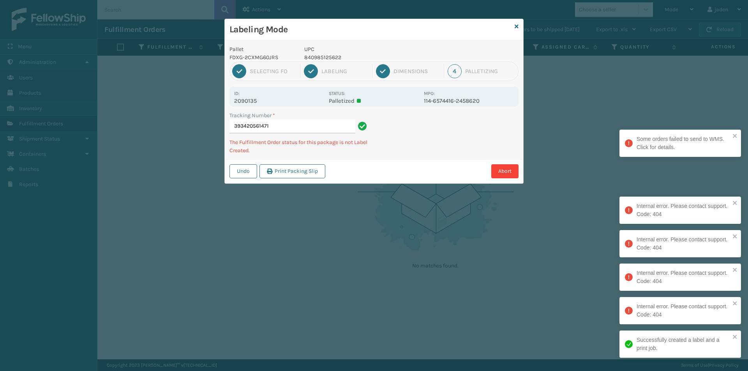
click at [309, 59] on p "840985125622" at bounding box center [361, 57] width 115 height 8
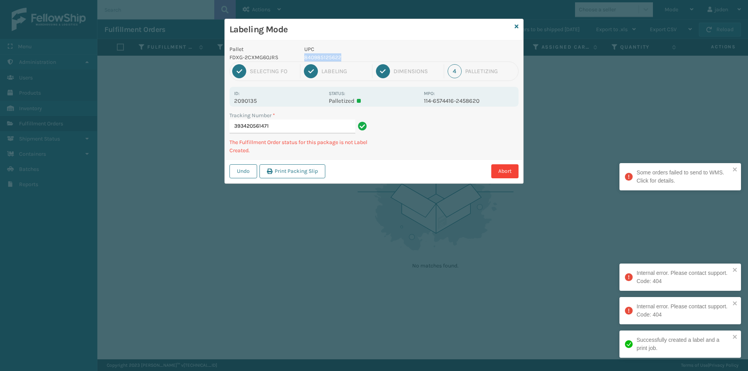
copy p "840985125622"
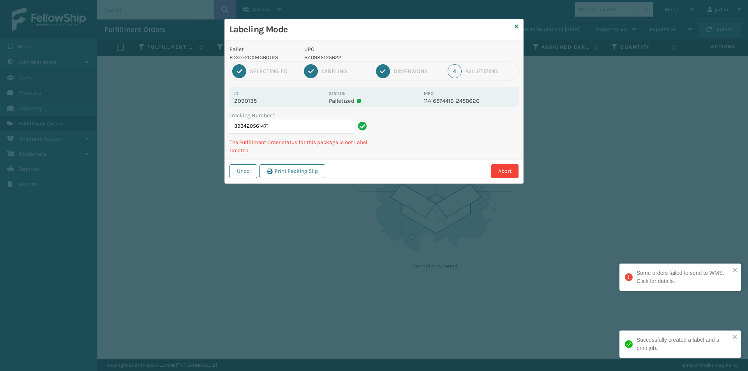
drag, startPoint x: 465, startPoint y: 118, endPoint x: 405, endPoint y: 156, distance: 71.0
click at [378, 171] on div "Abort" at bounding box center [423, 171] width 191 height 14
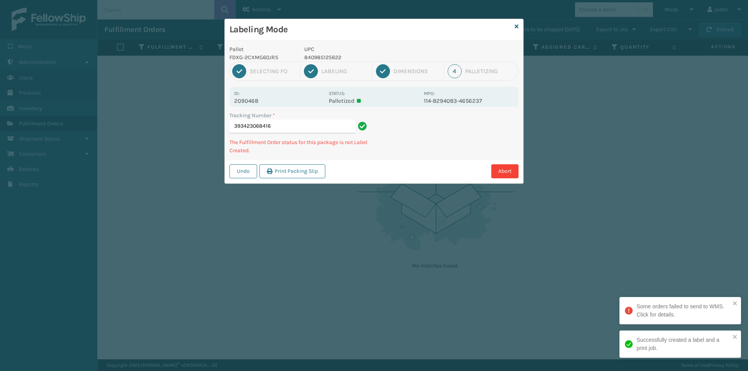
drag, startPoint x: 481, startPoint y: 145, endPoint x: 477, endPoint y: 145, distance: 4.7
drag, startPoint x: 477, startPoint y: 145, endPoint x: 504, endPoint y: 126, distance: 33.4
click at [428, 164] on div "Abort" at bounding box center [423, 171] width 191 height 14
drag, startPoint x: 502, startPoint y: 124, endPoint x: 553, endPoint y: 126, distance: 50.3
click at [445, 168] on div "Abort" at bounding box center [423, 171] width 191 height 14
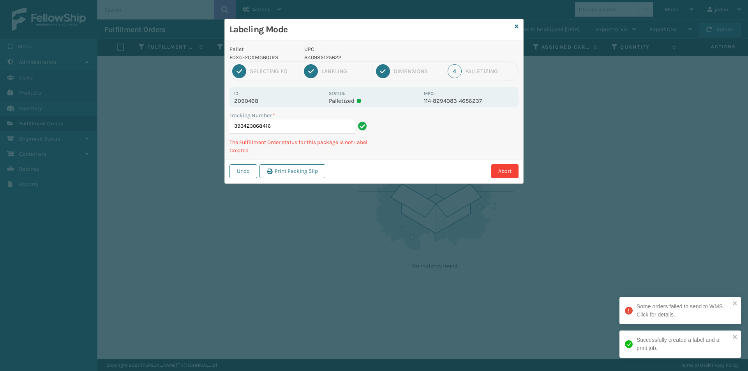
drag, startPoint x: 553, startPoint y: 126, endPoint x: 540, endPoint y: 131, distance: 13.3
drag, startPoint x: 540, startPoint y: 131, endPoint x: 543, endPoint y: 153, distance: 22.8
click at [423, 185] on div "Labeling Mode Pallet FDXG-2CXMG60JRS UPC 840985125622 1 Selecting FO 2 Labeling…" at bounding box center [374, 185] width 748 height 371
drag, startPoint x: 543, startPoint y: 153, endPoint x: 529, endPoint y: 155, distance: 14.9
drag, startPoint x: 529, startPoint y: 155, endPoint x: 495, endPoint y: 183, distance: 44.0
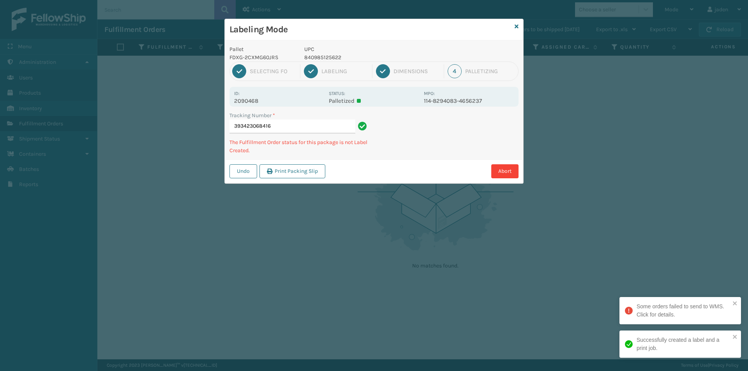
click at [454, 196] on div "Labeling Mode Pallet FDXG-2CXMG60JRS UPC 840985125622 1 Selecting FO 2 Labeling…" at bounding box center [374, 185] width 748 height 371
drag, startPoint x: 495, startPoint y: 183, endPoint x: 397, endPoint y: 223, distance: 105.5
drag, startPoint x: 397, startPoint y: 223, endPoint x: 518, endPoint y: 173, distance: 130.4
click at [447, 205] on div "Labeling Mode Pallet FDXG-2CXMG60JRS UPC 840985125622 1 Selecting FO 2 Labeling…" at bounding box center [374, 185] width 748 height 371
drag, startPoint x: 518, startPoint y: 173, endPoint x: 513, endPoint y: 173, distance: 4.7
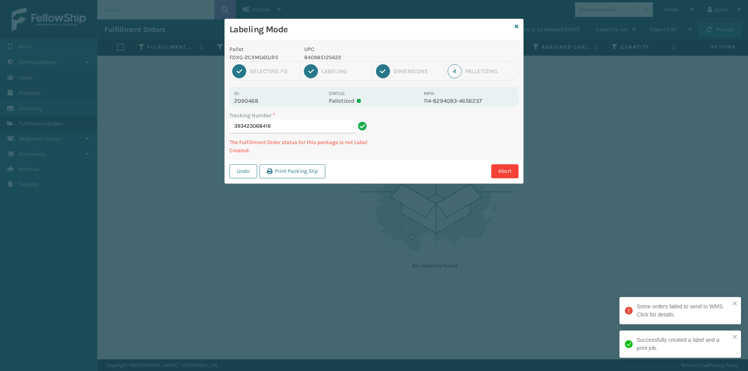
drag, startPoint x: 513, startPoint y: 173, endPoint x: 547, endPoint y: 135, distance: 50.8
click at [448, 187] on div "Labeling Mode Pallet FDXG-2CXMG60JRS UPC 840985125622 1 Selecting FO 2 Labeling…" at bounding box center [374, 185] width 748 height 371
drag, startPoint x: 547, startPoint y: 134, endPoint x: 531, endPoint y: 134, distance: 16.4
drag, startPoint x: 531, startPoint y: 134, endPoint x: 408, endPoint y: 164, distance: 126.0
click at [408, 164] on div "Undo Print Packing Slip Abort" at bounding box center [374, 171] width 299 height 24
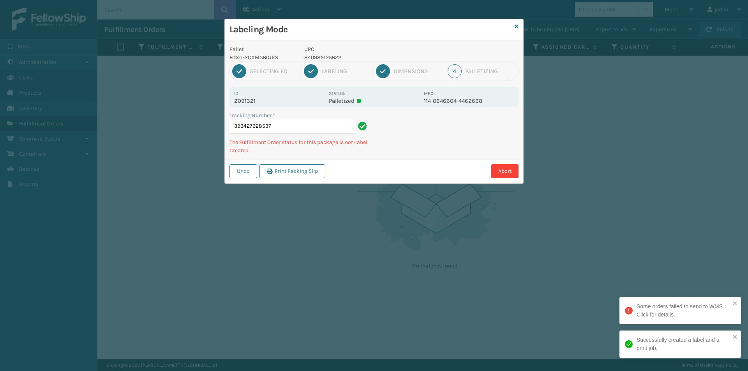
drag, startPoint x: 460, startPoint y: 137, endPoint x: 435, endPoint y: 144, distance: 26.4
click at [435, 144] on div "Tracking Number * 393427928537 The Fulfillment Order status for this package is…" at bounding box center [374, 135] width 299 height 48
drag, startPoint x: 458, startPoint y: 141, endPoint x: 454, endPoint y: 141, distance: 4.7
drag, startPoint x: 454, startPoint y: 141, endPoint x: 400, endPoint y: 163, distance: 57.9
click at [400, 163] on div "Undo Print Packing Slip Abort" at bounding box center [374, 171] width 299 height 24
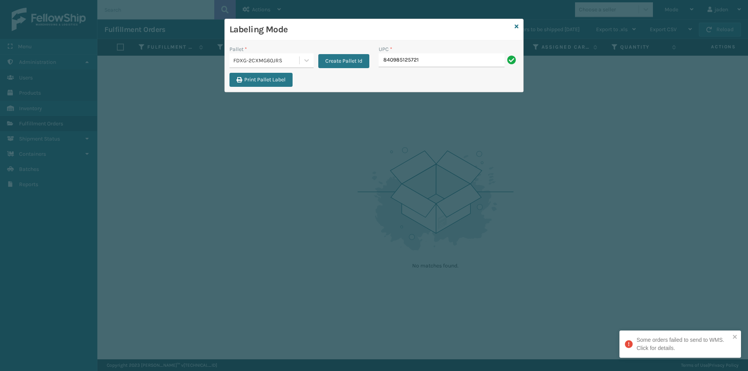
drag, startPoint x: 425, startPoint y: 63, endPoint x: 350, endPoint y: 69, distance: 75.5
click at [350, 69] on div "Pallet * FDXG-2CXMG60JRS Create Pallet Id UPC * 840985125721" at bounding box center [374, 59] width 299 height 28
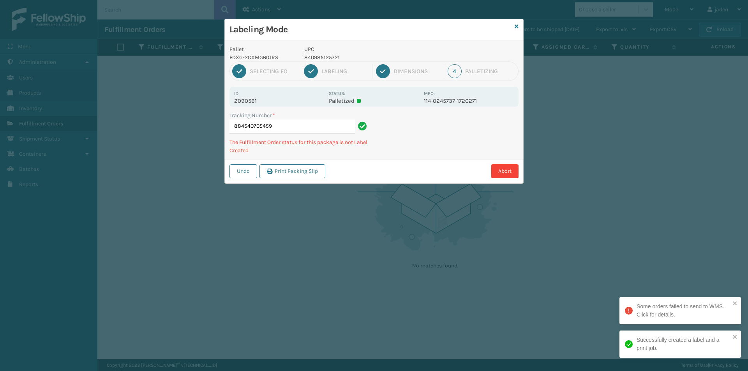
click at [320, 57] on p "840985125721" at bounding box center [361, 57] width 115 height 8
copy p "840985125721"
drag, startPoint x: 450, startPoint y: 145, endPoint x: 421, endPoint y: 159, distance: 32.9
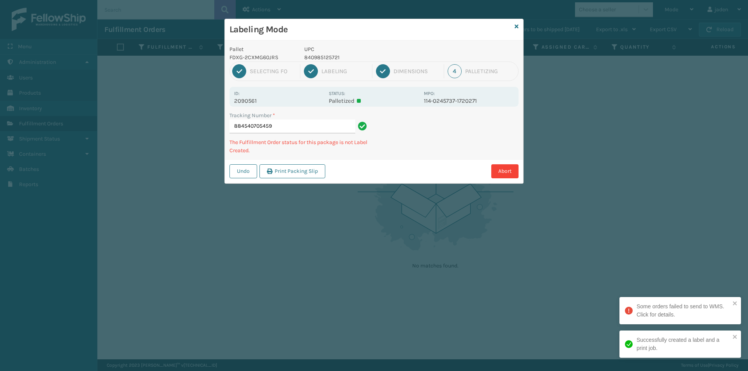
click at [421, 159] on div "Undo Print Packing Slip Abort" at bounding box center [374, 171] width 299 height 24
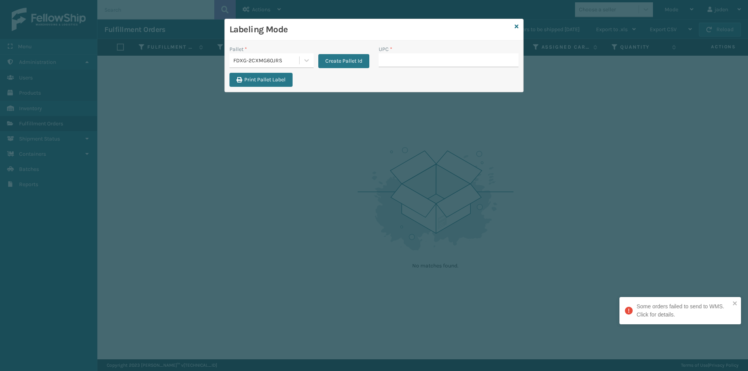
drag, startPoint x: 404, startPoint y: 50, endPoint x: 395, endPoint y: 52, distance: 9.2
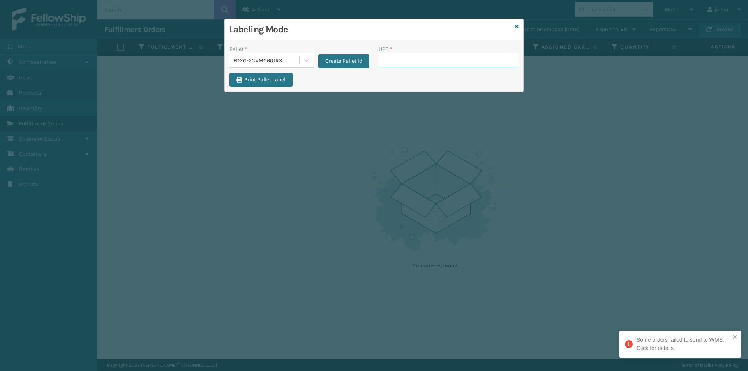
drag, startPoint x: 395, startPoint y: 52, endPoint x: 390, endPoint y: 57, distance: 7.4
paste input "840985125721"
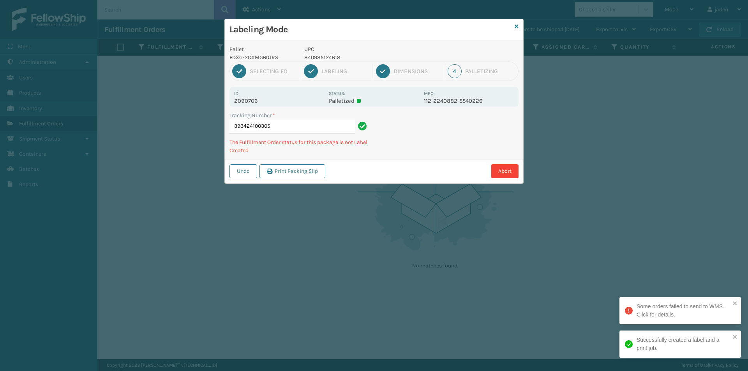
click at [321, 58] on p "840985124618" at bounding box center [361, 57] width 115 height 8
copy p "840985124618"
click at [433, 167] on div "Abort" at bounding box center [423, 171] width 191 height 14
drag, startPoint x: 487, startPoint y: 136, endPoint x: 493, endPoint y: 124, distance: 13.3
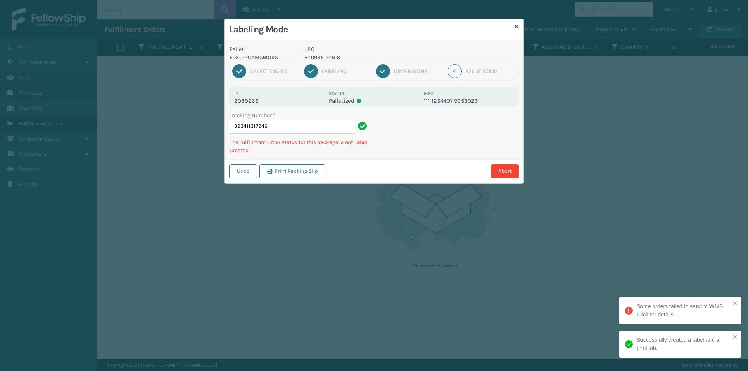
click at [449, 152] on div "Tracking Number * 393411317946 The Fulfillment Order status for this package is…" at bounding box center [374, 135] width 299 height 48
drag, startPoint x: 493, startPoint y: 124, endPoint x: 415, endPoint y: 156, distance: 84.4
click at [415, 156] on div "Tracking Number * 393411317946 The Fulfillment Order status for this package is…" at bounding box center [374, 135] width 299 height 48
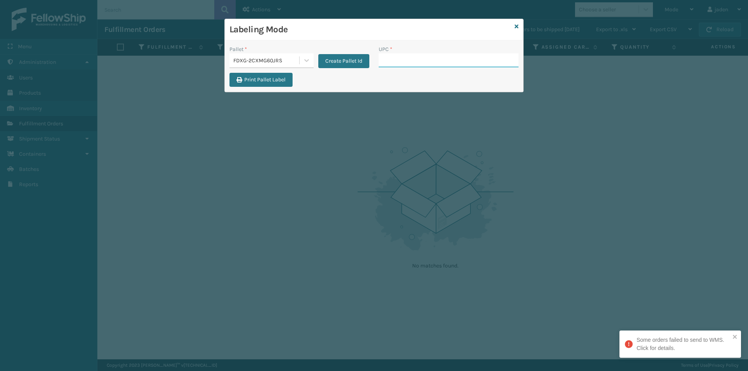
click at [444, 60] on input "UPC *" at bounding box center [449, 60] width 140 height 14
click at [426, 60] on input "UPC *" at bounding box center [449, 60] width 140 height 14
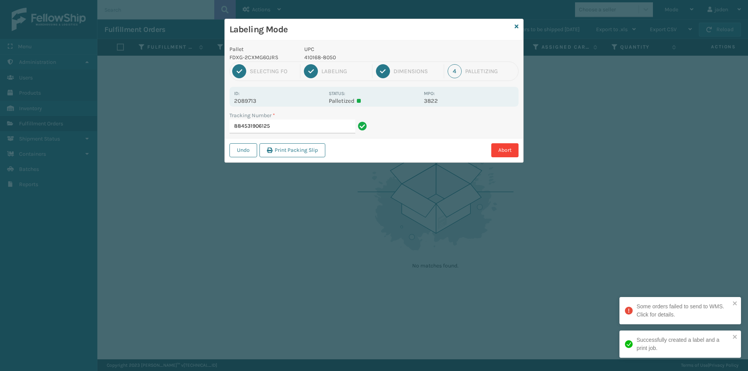
click at [325, 56] on p "410168-8050" at bounding box center [361, 57] width 115 height 8
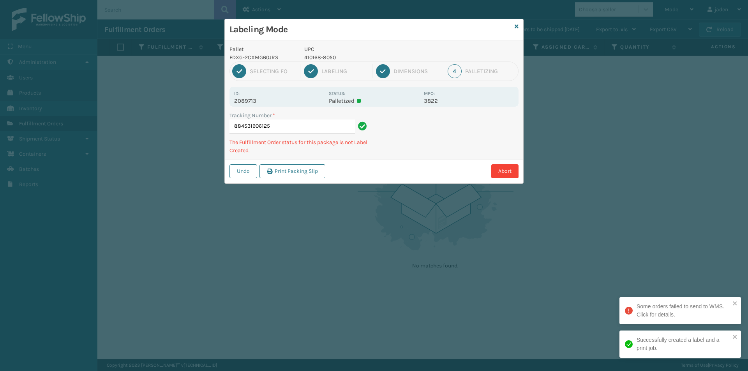
click at [325, 56] on p "410168-8050" at bounding box center [361, 57] width 115 height 8
copy p "410168-8050"
drag, startPoint x: 446, startPoint y: 130, endPoint x: 368, endPoint y: 179, distance: 91.1
drag, startPoint x: 368, startPoint y: 179, endPoint x: 510, endPoint y: 118, distance: 154.1
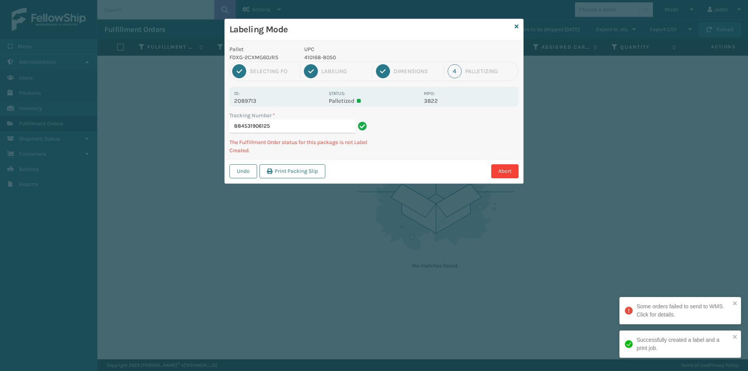
click at [382, 172] on div "Undo Print Packing Slip Abort" at bounding box center [374, 171] width 299 height 24
drag, startPoint x: 509, startPoint y: 141, endPoint x: 416, endPoint y: 114, distance: 96.3
click at [364, 199] on div "Labeling Mode Pallet FDXG-2CXMG60JRS UPC 410168-8050 1 Selecting FO 2 Labeling …" at bounding box center [374, 185] width 748 height 371
drag, startPoint x: 482, startPoint y: 144, endPoint x: 477, endPoint y: 144, distance: 4.7
drag, startPoint x: 477, startPoint y: 144, endPoint x: 397, endPoint y: 185, distance: 90.1
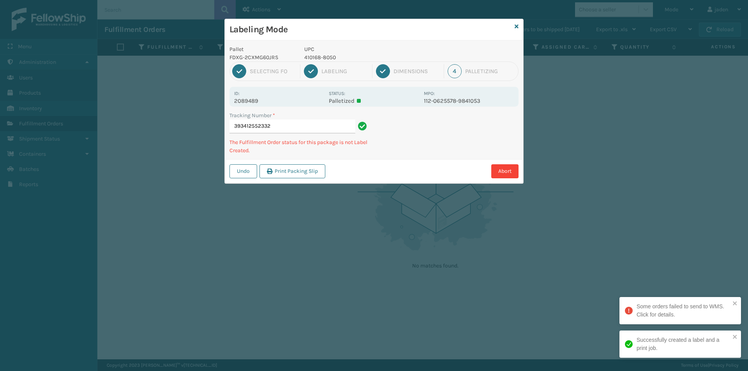
click at [395, 187] on div "Labeling Mode Pallet FDXG-2CXMG60JRS UPC 410168-8050 1 Selecting FO 2 Labeling …" at bounding box center [374, 185] width 748 height 371
drag, startPoint x: 453, startPoint y: 133, endPoint x: 481, endPoint y: 131, distance: 28.1
click at [403, 175] on div "Abort" at bounding box center [423, 171] width 191 height 14
drag, startPoint x: 482, startPoint y: 130, endPoint x: 405, endPoint y: 173, distance: 87.8
click at [405, 173] on div "Abort" at bounding box center [423, 171] width 191 height 14
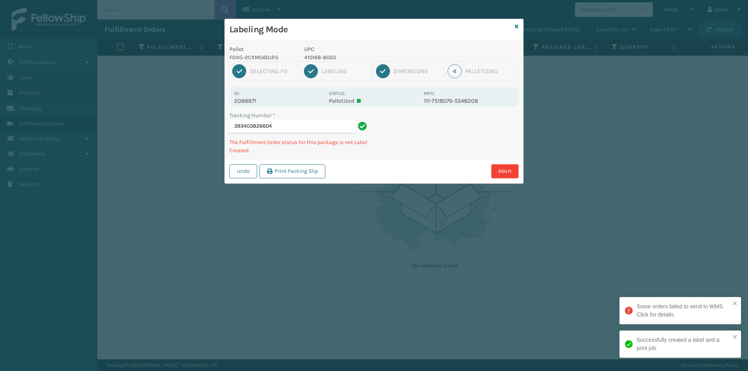
drag, startPoint x: 465, startPoint y: 133, endPoint x: 500, endPoint y: 112, distance: 40.5
click at [435, 150] on div "Tracking Number * 393403826604 The Fulfillment Order status for this package is…" at bounding box center [374, 135] width 299 height 48
drag, startPoint x: 498, startPoint y: 112, endPoint x: 417, endPoint y: 153, distance: 91.0
click at [407, 159] on div "Pallet FDXG-2CXMG60JRS UPC 410168-8050 1 Selecting FO 2 Labeling 3 Dimensions 4…" at bounding box center [374, 112] width 299 height 143
drag, startPoint x: 502, startPoint y: 104, endPoint x: 488, endPoint y: 105, distance: 13.3
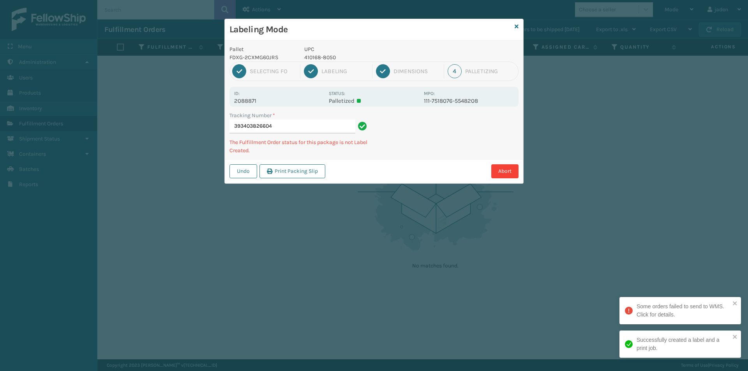
drag, startPoint x: 488, startPoint y: 105, endPoint x: 437, endPoint y: 118, distance: 52.6
click at [428, 129] on div "Tracking Number * 393403826604 The Fulfillment Order status for this package is…" at bounding box center [374, 135] width 299 height 48
drag, startPoint x: 475, startPoint y: 130, endPoint x: 470, endPoint y: 132, distance: 5.7
drag, startPoint x: 470, startPoint y: 132, endPoint x: 500, endPoint y: 127, distance: 31.1
click at [380, 179] on div "Undo Print Packing Slip Abort" at bounding box center [374, 171] width 299 height 24
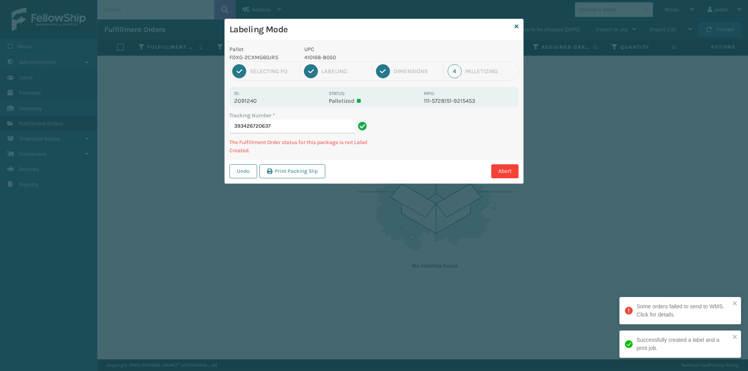
drag, startPoint x: 501, startPoint y: 127, endPoint x: 476, endPoint y: 132, distance: 25.8
click at [416, 168] on div "Abort" at bounding box center [423, 171] width 191 height 14
drag, startPoint x: 479, startPoint y: 129, endPoint x: 486, endPoint y: 125, distance: 9.1
click at [433, 163] on div "Undo Print Packing Slip Abort" at bounding box center [374, 171] width 299 height 24
drag, startPoint x: 492, startPoint y: 121, endPoint x: 433, endPoint y: 141, distance: 62.2
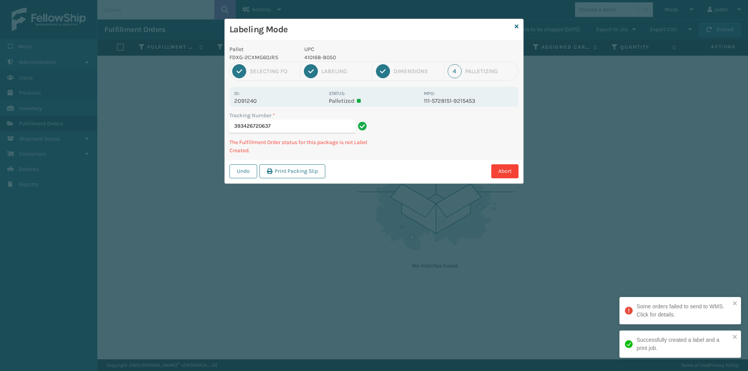
click at [419, 151] on div "Tracking Number * 393426720637 The Fulfillment Order status for this package is…" at bounding box center [374, 135] width 299 height 48
drag, startPoint x: 462, startPoint y: 122, endPoint x: 494, endPoint y: 91, distance: 44.7
click at [397, 149] on div "Tracking Number * 393426720637 The Fulfillment Order status for this package is…" at bounding box center [374, 135] width 299 height 48
drag, startPoint x: 493, startPoint y: 91, endPoint x: 403, endPoint y: 129, distance: 98.2
click at [403, 129] on div "Tracking Number * 393426720637 The Fulfillment Order status for this package is…" at bounding box center [374, 135] width 299 height 48
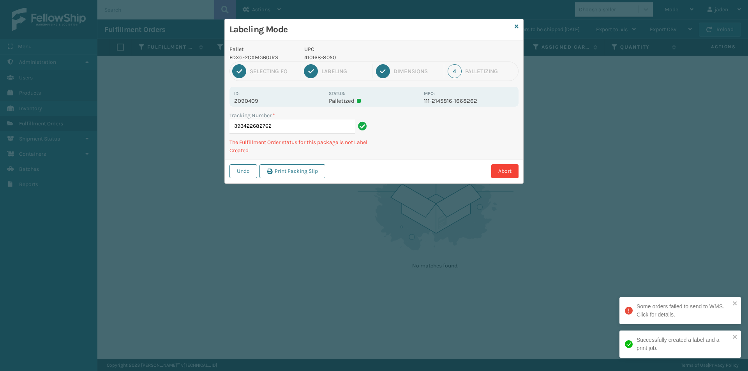
drag, startPoint x: 461, startPoint y: 135, endPoint x: 485, endPoint y: 117, distance: 30.3
click at [405, 159] on div "Pallet FDXG-2CXMG60JRS UPC 410168-8050 1 Selecting FO 2 Labeling 3 Dimensions 4…" at bounding box center [374, 112] width 299 height 143
drag, startPoint x: 485, startPoint y: 116, endPoint x: 497, endPoint y: 102, distance: 18.6
click at [454, 134] on div "Tracking Number * 393422682762 The Fulfillment Order status for this package is…" at bounding box center [374, 135] width 299 height 48
drag, startPoint x: 498, startPoint y: 101, endPoint x: 463, endPoint y: 128, distance: 44.7
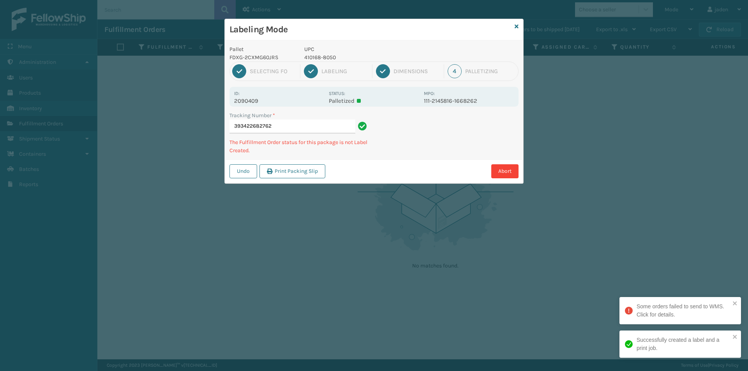
click at [416, 160] on div "Undo Print Packing Slip Abort" at bounding box center [374, 171] width 299 height 24
drag, startPoint x: 464, startPoint y: 127, endPoint x: 479, endPoint y: 133, distance: 15.9
click at [359, 186] on div "Labeling Mode Pallet FDXG-2CXMG60JRS UPC 410168-8050 1 Selecting FO 2 Labeling …" at bounding box center [374, 185] width 748 height 371
drag, startPoint x: 479, startPoint y: 133, endPoint x: 466, endPoint y: 139, distance: 13.8
drag, startPoint x: 466, startPoint y: 139, endPoint x: 395, endPoint y: 131, distance: 71.8
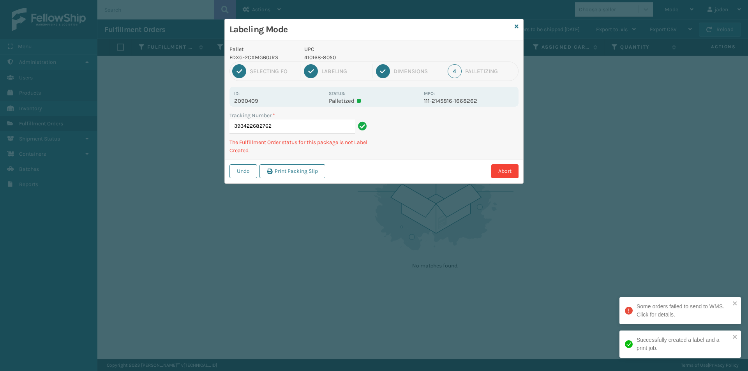
click at [347, 191] on div "Labeling Mode Pallet FDXG-2CXMG60JRS UPC 410168-8050 1 Selecting FO 2 Labeling …" at bounding box center [374, 185] width 748 height 371
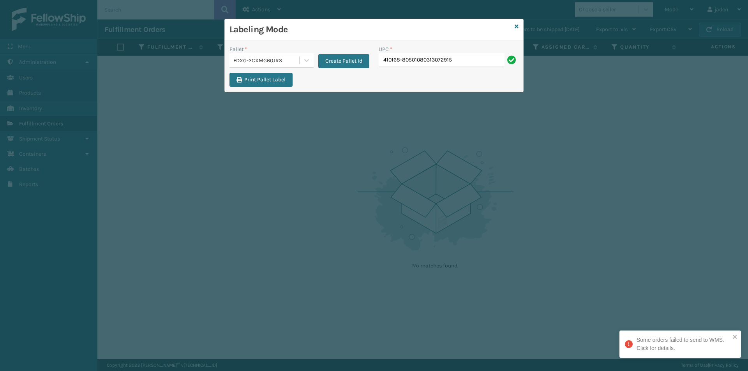
drag, startPoint x: 474, startPoint y: 65, endPoint x: 357, endPoint y: 80, distance: 118.3
click at [357, 80] on div "Pallet * FDXG-2CXMG60JRS Create Pallet Id UPC * 410168-80501080313072915 Print …" at bounding box center [374, 66] width 299 height 51
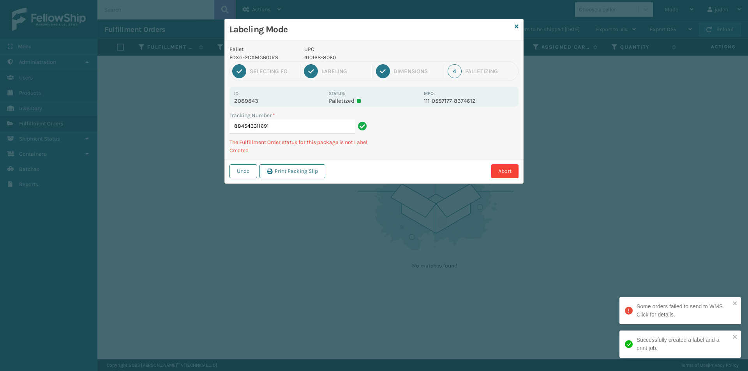
click at [318, 60] on p "410168-8060" at bounding box center [361, 57] width 115 height 8
copy p "410168-8060"
drag, startPoint x: 440, startPoint y: 118, endPoint x: 424, endPoint y: 144, distance: 31.0
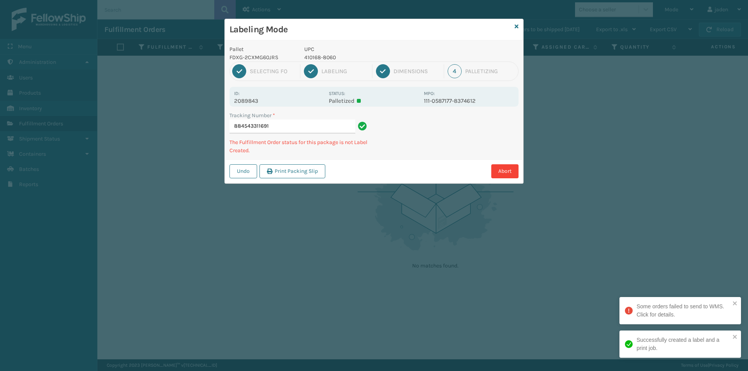
click at [407, 170] on div "Abort" at bounding box center [423, 171] width 191 height 14
drag, startPoint x: 479, startPoint y: 133, endPoint x: 474, endPoint y: 132, distance: 5.1
drag, startPoint x: 474, startPoint y: 132, endPoint x: 467, endPoint y: 146, distance: 15.4
click at [378, 189] on div "Labeling Mode Pallet FDXG-2CXMG60JRS UPC 410168-8060 1 Selecting FO 2 Labeling …" at bounding box center [374, 185] width 748 height 371
drag, startPoint x: 467, startPoint y: 145, endPoint x: 425, endPoint y: 154, distance: 43.0
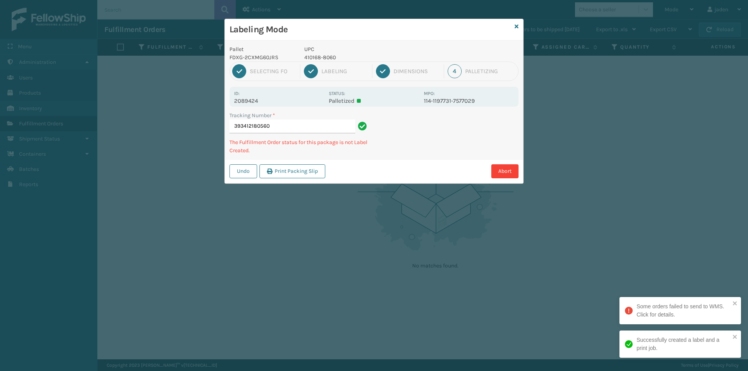
click at [407, 172] on div "Abort" at bounding box center [423, 171] width 191 height 14
drag, startPoint x: 473, startPoint y: 111, endPoint x: 460, endPoint y: 131, distance: 23.7
click at [405, 168] on div "Abort" at bounding box center [423, 171] width 191 height 14
drag, startPoint x: 469, startPoint y: 127, endPoint x: 478, endPoint y: 140, distance: 15.5
click at [433, 165] on div "Abort" at bounding box center [423, 171] width 191 height 14
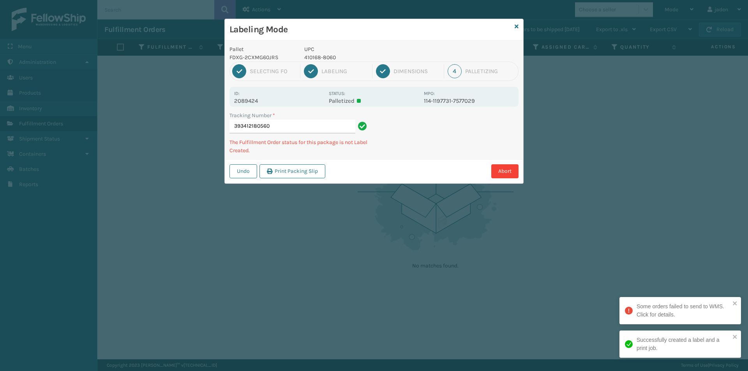
drag, startPoint x: 480, startPoint y: 137, endPoint x: 485, endPoint y: 143, distance: 8.0
click at [430, 175] on div "Labeling Mode Pallet FDXG-2CXMG60JRS UPC 410168-8060 1 Selecting FO 2 Labeling …" at bounding box center [374, 185] width 748 height 371
drag, startPoint x: 484, startPoint y: 142, endPoint x: 437, endPoint y: 108, distance: 58.1
click at [418, 171] on div "Abort" at bounding box center [423, 171] width 191 height 14
drag, startPoint x: 463, startPoint y: 141, endPoint x: 363, endPoint y: 173, distance: 104.4
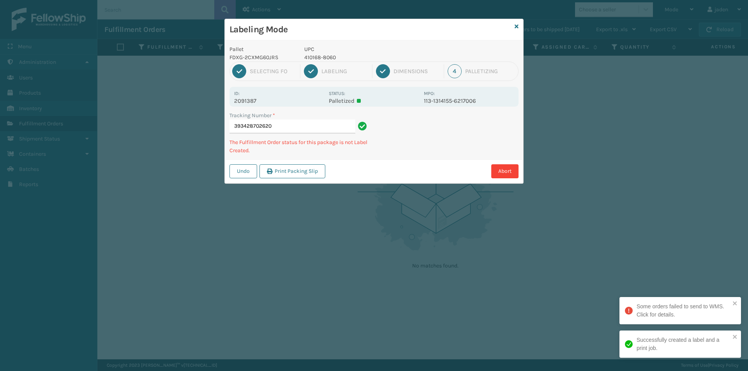
click at [363, 173] on div "Abort" at bounding box center [423, 171] width 191 height 14
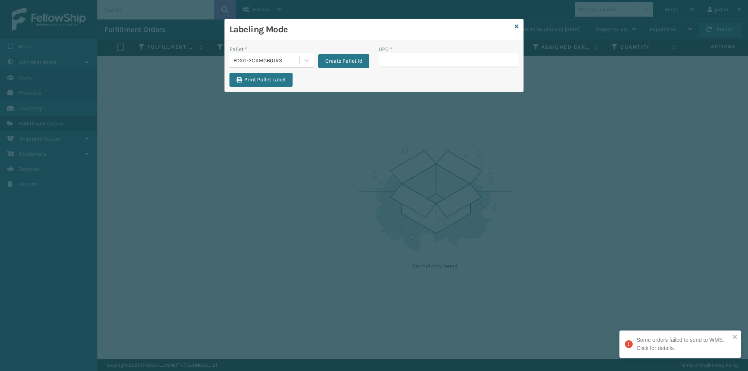
drag, startPoint x: 416, startPoint y: 67, endPoint x: 413, endPoint y: 58, distance: 10.2
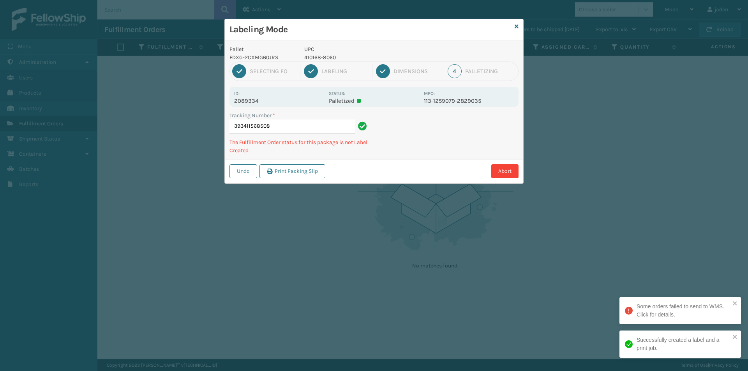
drag, startPoint x: 460, startPoint y: 147, endPoint x: 451, endPoint y: 149, distance: 8.7
drag, startPoint x: 451, startPoint y: 149, endPoint x: 407, endPoint y: 115, distance: 56.1
click at [371, 193] on div "Labeling Mode Pallet FDXG-2CXMG60JRS UPC 410168-8060 1 Selecting FO 2 Labeling …" at bounding box center [374, 185] width 748 height 371
drag, startPoint x: 465, startPoint y: 124, endPoint x: 446, endPoint y: 146, distance: 29.3
click at [394, 177] on div "Abort" at bounding box center [423, 171] width 191 height 14
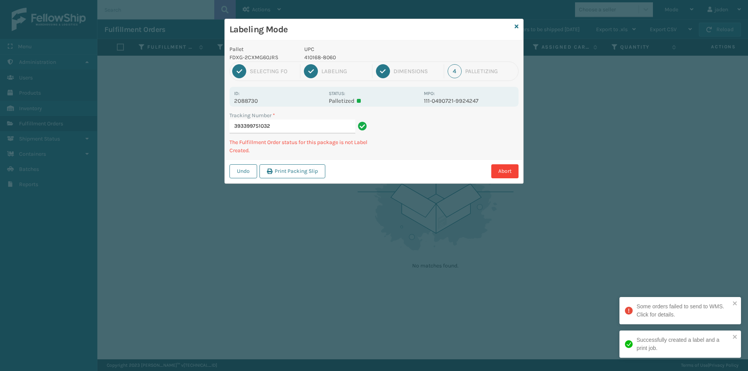
drag, startPoint x: 446, startPoint y: 146, endPoint x: 430, endPoint y: 151, distance: 17.5
click at [404, 172] on div "Abort" at bounding box center [423, 171] width 191 height 14
drag, startPoint x: 440, startPoint y: 145, endPoint x: 447, endPoint y: 144, distance: 7.1
click at [393, 175] on div "Undo Print Packing Slip Abort" at bounding box center [374, 171] width 299 height 24
drag, startPoint x: 445, startPoint y: 144, endPoint x: 465, endPoint y: 146, distance: 19.6
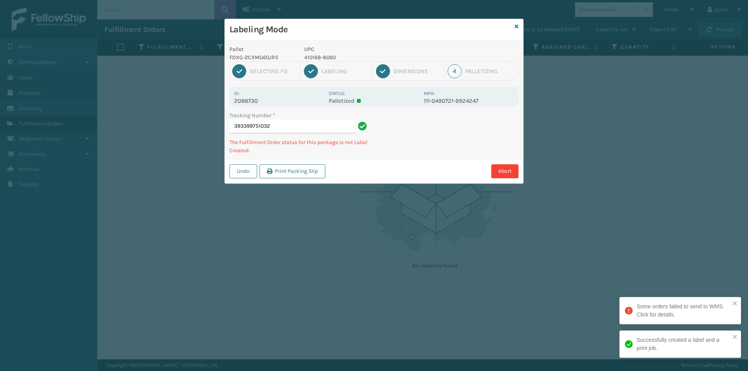
click at [389, 181] on div "Labeling Mode Pallet FDXG-2CXMG60JRS UPC 410168-8060 1 Selecting FO 2 Labeling …" at bounding box center [374, 185] width 748 height 371
drag, startPoint x: 467, startPoint y: 144, endPoint x: 420, endPoint y: 131, distance: 48.2
click at [396, 174] on div "Abort" at bounding box center [423, 171] width 191 height 14
click at [316, 64] on div "1 Selecting FO 2 Labeling 3 Dimensions 4 Palletizing" at bounding box center [374, 71] width 289 height 19
click at [316, 57] on p "840985112622" at bounding box center [361, 57] width 115 height 8
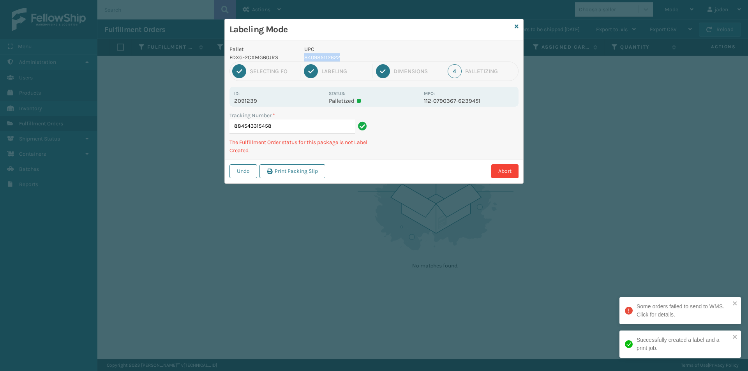
click at [316, 57] on p "840985112622" at bounding box center [361, 57] width 115 height 8
copy p "840985112622"
drag, startPoint x: 458, startPoint y: 150, endPoint x: 459, endPoint y: 109, distance: 41.3
click at [439, 156] on div "Tracking Number * 884543315458 The Fulfillment Order status for this package is…" at bounding box center [374, 135] width 299 height 48
drag, startPoint x: 447, startPoint y: 129, endPoint x: 381, endPoint y: 172, distance: 78.8
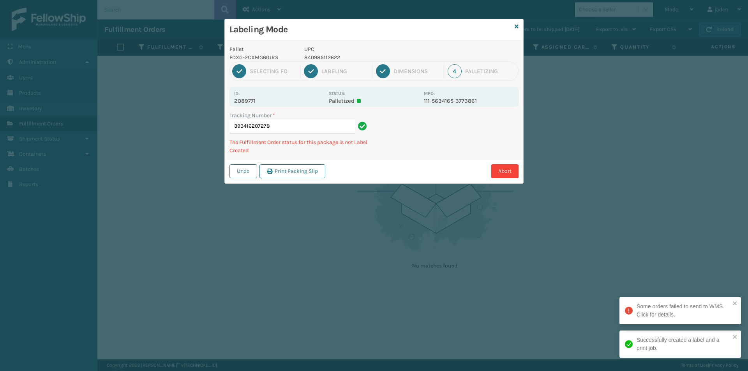
drag, startPoint x: 381, startPoint y: 172, endPoint x: 395, endPoint y: 167, distance: 14.7
click at [384, 173] on div "Abort" at bounding box center [423, 171] width 191 height 14
drag, startPoint x: 485, startPoint y: 126, endPoint x: 477, endPoint y: 129, distance: 8.1
drag, startPoint x: 477, startPoint y: 129, endPoint x: 484, endPoint y: 134, distance: 8.7
click at [378, 191] on div "Labeling Mode Pallet FDXG-2CXMG60JRS UPC 840985112622 1 Selecting FO 2 Labeling…" at bounding box center [374, 185] width 748 height 371
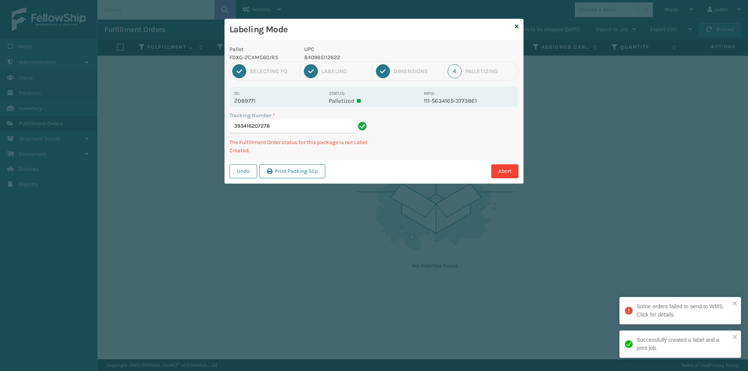
drag, startPoint x: 484, startPoint y: 134, endPoint x: 479, endPoint y: 134, distance: 5.5
drag, startPoint x: 479, startPoint y: 134, endPoint x: 479, endPoint y: 115, distance: 19.1
click at [364, 193] on div "Labeling Mode Pallet FDXG-2CXMG60JRS UPC 840985112622 1 Selecting FO 2 Labeling…" at bounding box center [374, 185] width 748 height 371
drag, startPoint x: 479, startPoint y: 115, endPoint x: 473, endPoint y: 117, distance: 6.2
drag, startPoint x: 473, startPoint y: 117, endPoint x: 400, endPoint y: 124, distance: 73.3
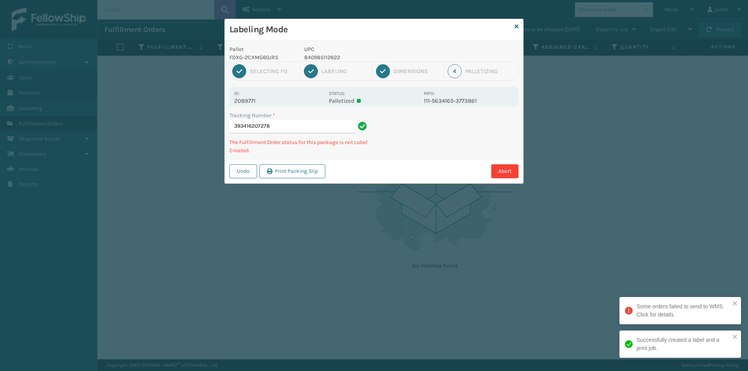
click at [379, 172] on div "Abort" at bounding box center [423, 171] width 191 height 14
drag, startPoint x: 445, startPoint y: 146, endPoint x: 389, endPoint y: 82, distance: 85.3
click at [348, 196] on div "Labeling Mode Pallet FDXG-2CXMG60JRS UPC 840985112622 1 Selecting FO 2 Labeling…" at bounding box center [374, 185] width 748 height 371
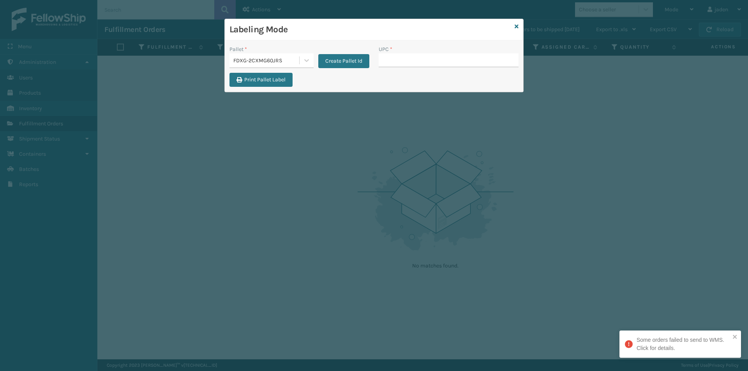
drag, startPoint x: 412, startPoint y: 55, endPoint x: 415, endPoint y: 61, distance: 6.1
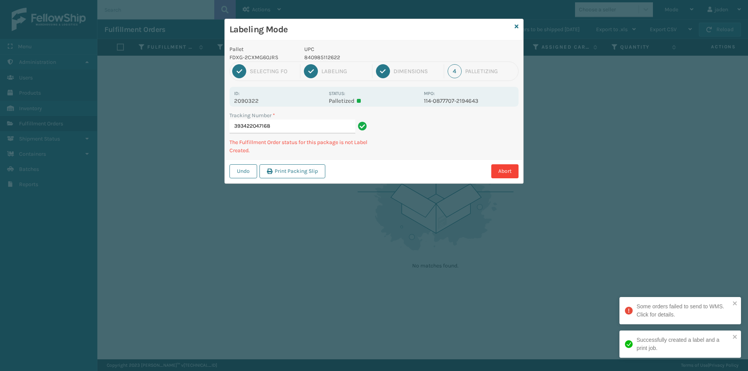
drag, startPoint x: 364, startPoint y: 183, endPoint x: 457, endPoint y: 139, distance: 103.6
click at [375, 177] on div "Pallet FDXG-2CXMG60JRS UPC 840985112622 1 Selecting FO 2 Labeling 3 Dimensions …" at bounding box center [374, 112] width 299 height 143
drag, startPoint x: 457, startPoint y: 139, endPoint x: 435, endPoint y: 152, distance: 25.7
click at [384, 181] on div "Labeling Mode Pallet FDXG-2CXMG60JRS UPC 840985112622 1 Selecting FO 2 Labeling…" at bounding box center [374, 185] width 748 height 371
drag, startPoint x: 435, startPoint y: 152, endPoint x: 365, endPoint y: 191, distance: 80.1
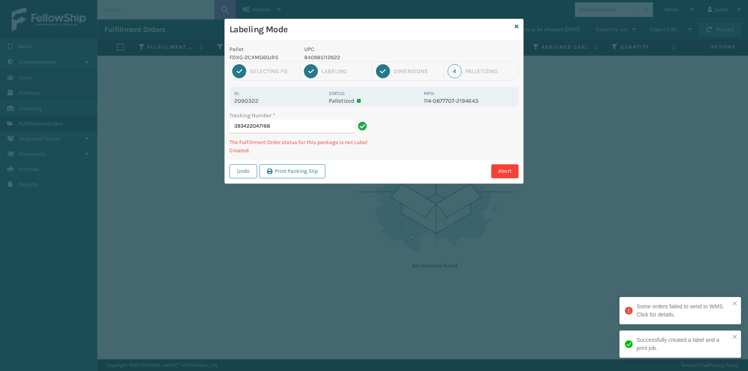
drag, startPoint x: 365, startPoint y: 191, endPoint x: 490, endPoint y: 127, distance: 140.7
click at [407, 169] on div "Labeling Mode Pallet FDXG-2CXMG60JRS UPC 840985112622 1 Selecting FO 2 Labeling…" at bounding box center [374, 185] width 748 height 371
drag, startPoint x: 516, startPoint y: 115, endPoint x: 373, endPoint y: 178, distance: 156.9
drag, startPoint x: 373, startPoint y: 178, endPoint x: 509, endPoint y: 122, distance: 147.9
click at [414, 157] on div "Pallet FDXG-2CXMG60JRS UPC 840985112622 1 Selecting FO 2 Labeling 3 Dimensions …" at bounding box center [374, 112] width 299 height 143
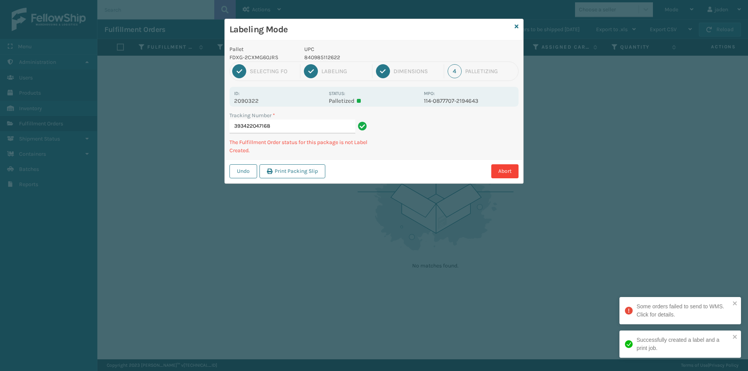
drag, startPoint x: 509, startPoint y: 122, endPoint x: 469, endPoint y: 135, distance: 42.2
drag, startPoint x: 469, startPoint y: 135, endPoint x: 474, endPoint y: 127, distance: 8.8
click at [405, 155] on div "Pallet FDXG-2CXMG60JRS UPC 840985112622 1 Selecting FO 2 Labeling 3 Dimensions …" at bounding box center [374, 112] width 299 height 143
drag, startPoint x: 474, startPoint y: 127, endPoint x: 465, endPoint y: 132, distance: 9.9
drag, startPoint x: 465, startPoint y: 132, endPoint x: 457, endPoint y: 140, distance: 11.9
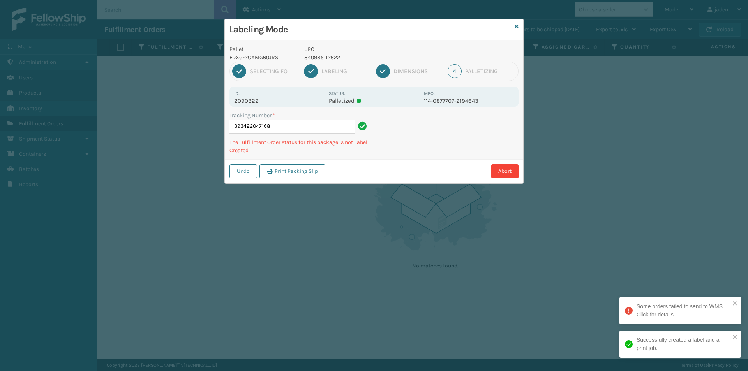
click at [410, 162] on div "Undo Print Packing Slip Abort" at bounding box center [374, 171] width 299 height 24
drag, startPoint x: 516, startPoint y: 115, endPoint x: 498, endPoint y: 120, distance: 18.7
drag, startPoint x: 498, startPoint y: 120, endPoint x: 504, endPoint y: 104, distance: 17.2
click at [396, 160] on div "Undo Print Packing Slip Abort" at bounding box center [374, 171] width 299 height 24
drag, startPoint x: 504, startPoint y: 104, endPoint x: 486, endPoint y: 113, distance: 20.6
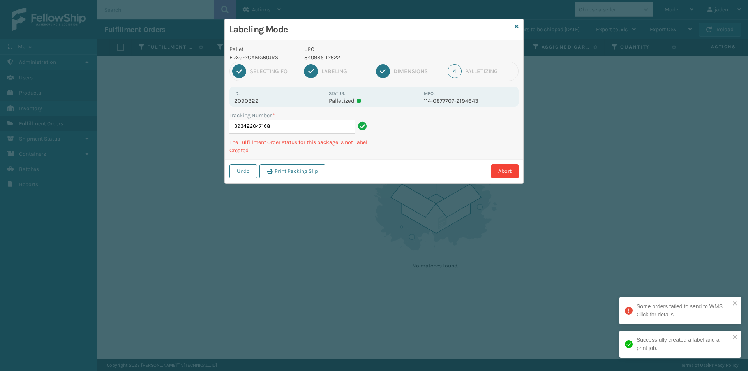
drag, startPoint x: 486, startPoint y: 113, endPoint x: 494, endPoint y: 118, distance: 9.6
click at [378, 166] on div "Abort" at bounding box center [423, 171] width 191 height 14
drag, startPoint x: 497, startPoint y: 116, endPoint x: 380, endPoint y: 175, distance: 131.4
drag, startPoint x: 380, startPoint y: 175, endPoint x: 506, endPoint y: 127, distance: 134.4
click at [422, 163] on div "Undo Print Packing Slip Abort" at bounding box center [374, 171] width 299 height 24
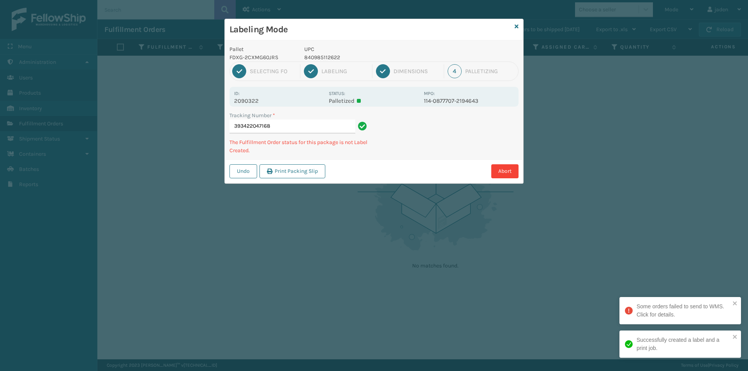
drag, startPoint x: 506, startPoint y: 127, endPoint x: 492, endPoint y: 131, distance: 14.4
drag, startPoint x: 492, startPoint y: 131, endPoint x: 405, endPoint y: 127, distance: 87.0
click at [364, 175] on div "Abort" at bounding box center [423, 171] width 191 height 14
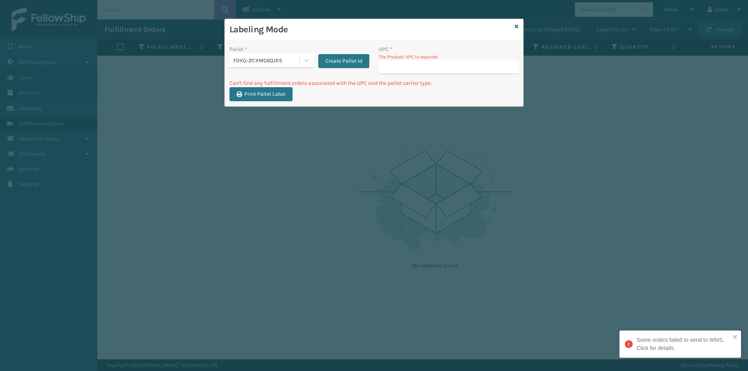
click at [514, 27] on div "Labeling Mode" at bounding box center [374, 29] width 299 height 21
click at [515, 27] on div "Labeling Mode" at bounding box center [374, 29] width 299 height 21
click at [517, 27] on icon at bounding box center [517, 26] width 4 height 5
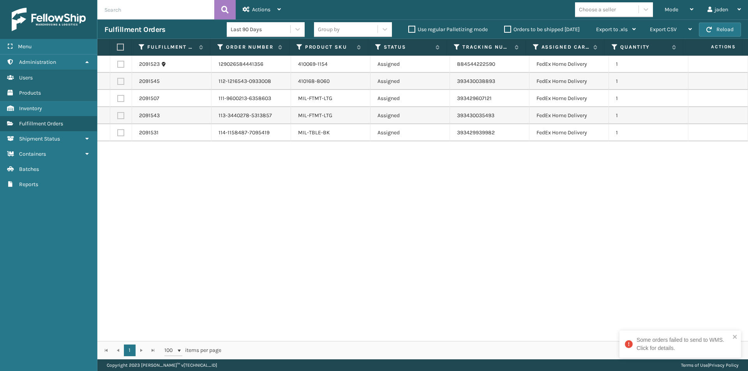
drag, startPoint x: 548, startPoint y: 245, endPoint x: 379, endPoint y: 257, distance: 169.2
click at [384, 279] on div "2091523 129026584441356 410069-1154 Assigned 884544222590 FedEx Home Delivery 1…" at bounding box center [422, 199] width 651 height 286
drag, startPoint x: 603, startPoint y: 212, endPoint x: 591, endPoint y: 212, distance: 12.5
drag, startPoint x: 591, startPoint y: 212, endPoint x: 297, endPoint y: 225, distance: 294.2
click at [297, 225] on div "2091523 129026584441356 410069-1154 Assigned 884544222590 FedEx Home Delivery 1…" at bounding box center [422, 199] width 651 height 286
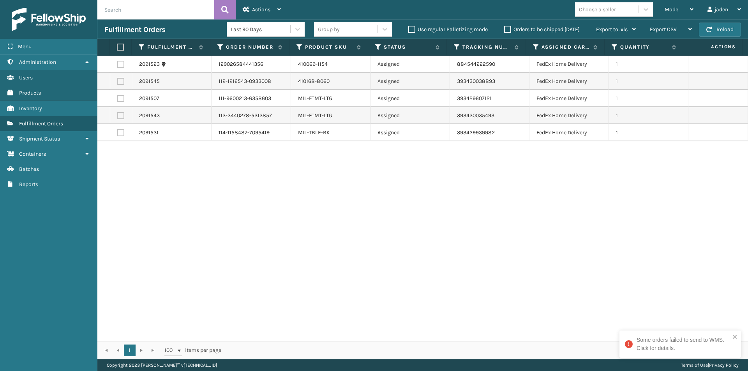
click at [120, 44] on label at bounding box center [119, 47] width 5 height 7
click at [117, 45] on input "checkbox" at bounding box center [117, 47] width 0 height 5
click at [120, 44] on label at bounding box center [119, 47] width 5 height 7
click at [117, 45] on input "checkbox" at bounding box center [117, 47] width 0 height 5
drag, startPoint x: 498, startPoint y: 250, endPoint x: 493, endPoint y: 249, distance: 5.1
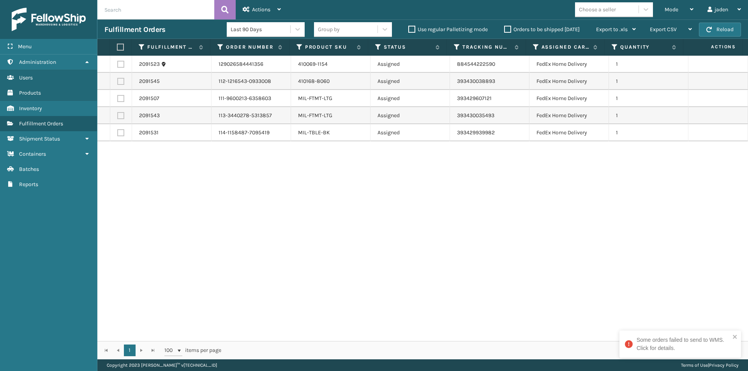
drag, startPoint x: 493, startPoint y: 249, endPoint x: 312, endPoint y: 254, distance: 180.5
click at [317, 280] on div "2091523 129026584441356 410069-1154 Assigned 884544222590 FedEx Home Delivery 1…" at bounding box center [422, 199] width 651 height 286
click at [678, 11] on span "Mode" at bounding box center [672, 9] width 14 height 7
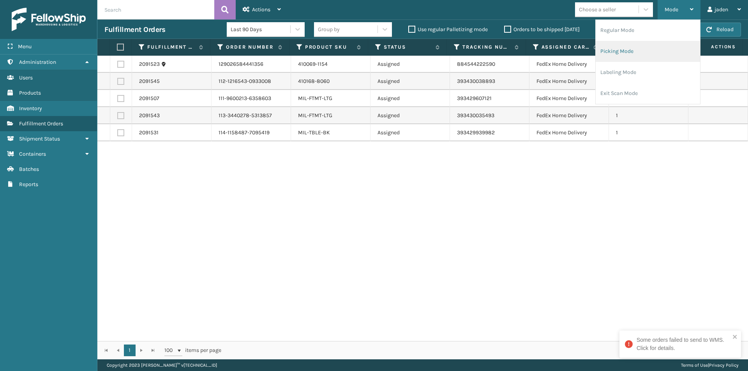
click at [630, 54] on li "Picking Mode" at bounding box center [648, 51] width 104 height 21
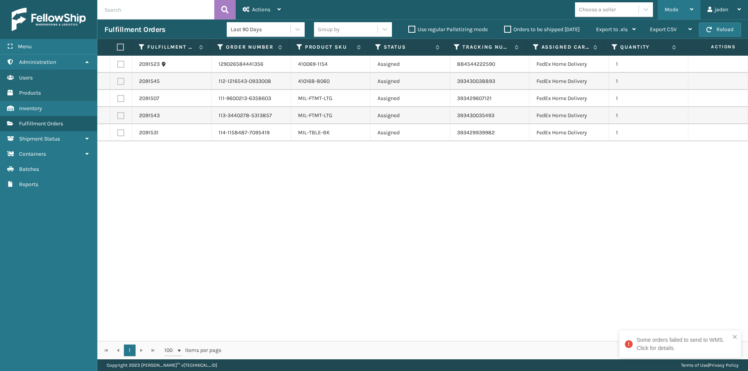
click at [683, 7] on div "Mode" at bounding box center [679, 9] width 29 height 19
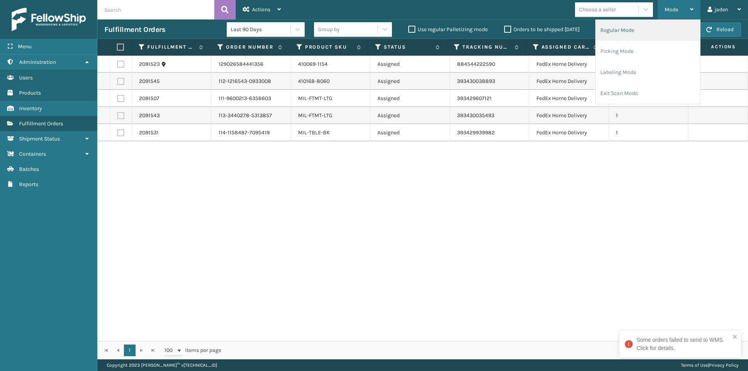
click at [645, 40] on li "Regular Mode" at bounding box center [648, 30] width 104 height 21
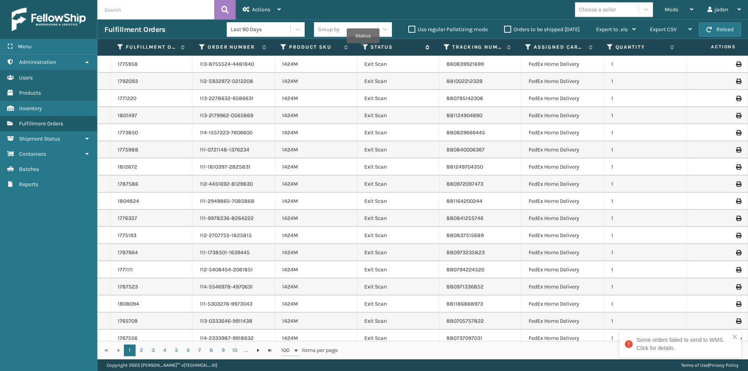
click at [363, 49] on icon at bounding box center [365, 47] width 6 height 7
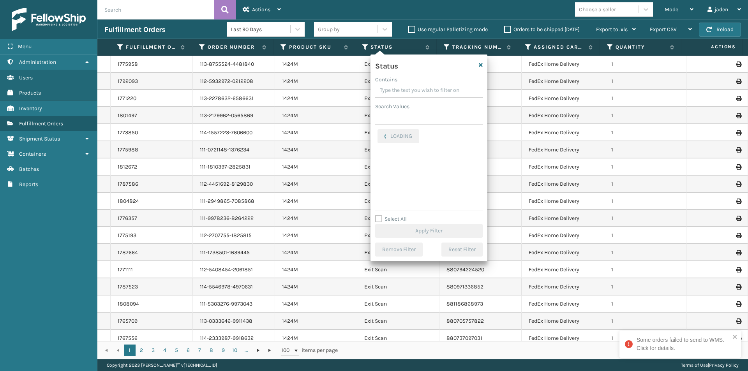
drag, startPoint x: 422, startPoint y: 97, endPoint x: 407, endPoint y: 92, distance: 15.0
click at [407, 92] on input "Contains" at bounding box center [429, 91] width 108 height 14
click at [383, 165] on label "Picking" at bounding box center [392, 165] width 28 height 7
click at [378, 165] on input "Picking" at bounding box center [378, 163] width 0 height 5
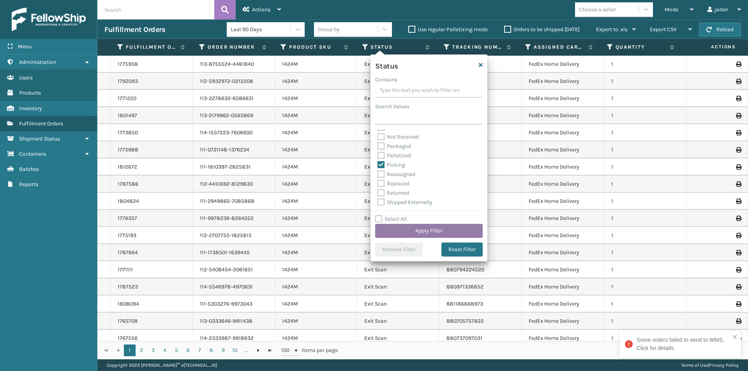
click at [416, 233] on button "Apply Filter" at bounding box center [429, 231] width 108 height 14
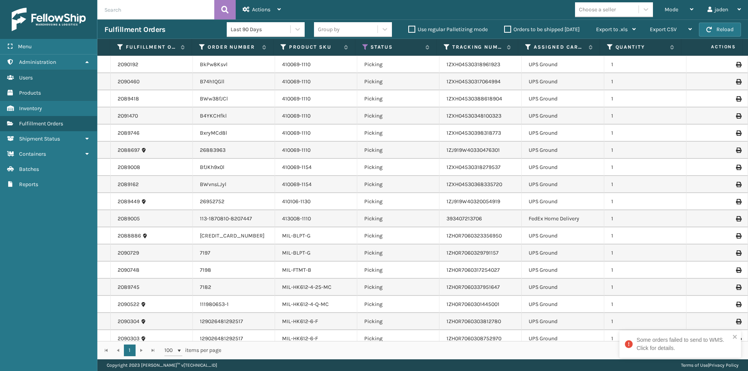
scroll to position [0, 0]
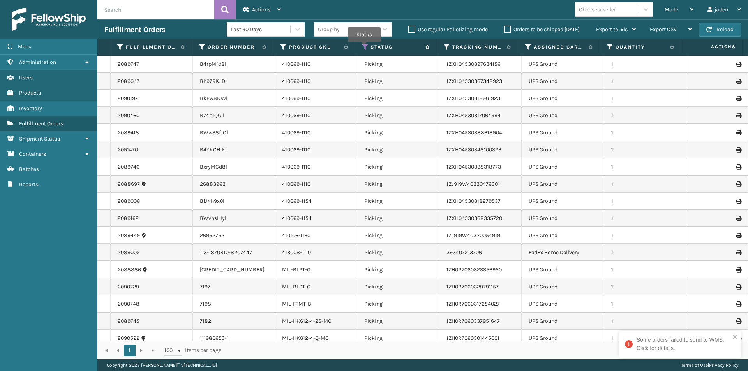
click at [365, 47] on icon at bounding box center [365, 47] width 6 height 7
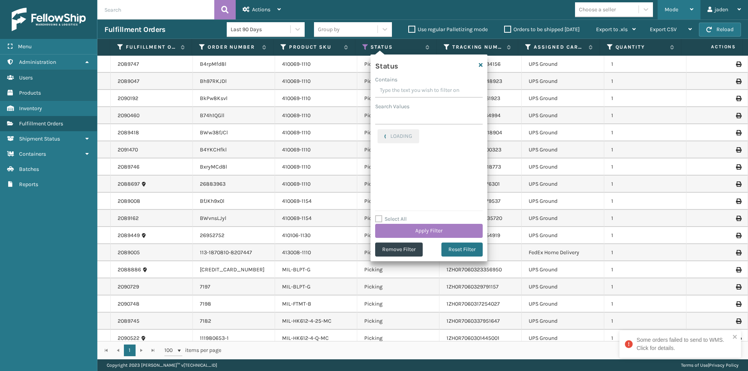
click at [689, 7] on div "Mode" at bounding box center [679, 9] width 29 height 19
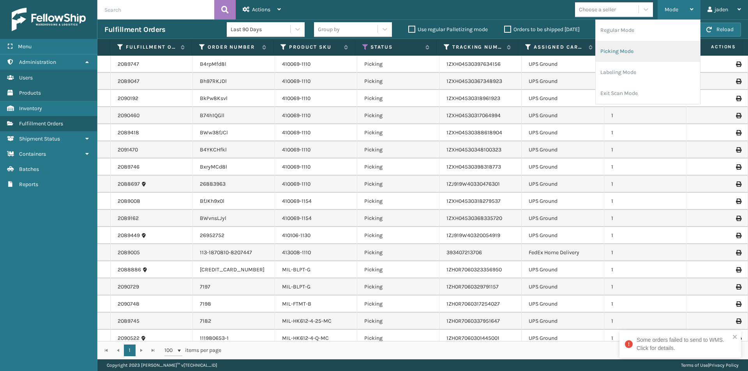
click at [660, 50] on li "Picking Mode" at bounding box center [648, 51] width 104 height 21
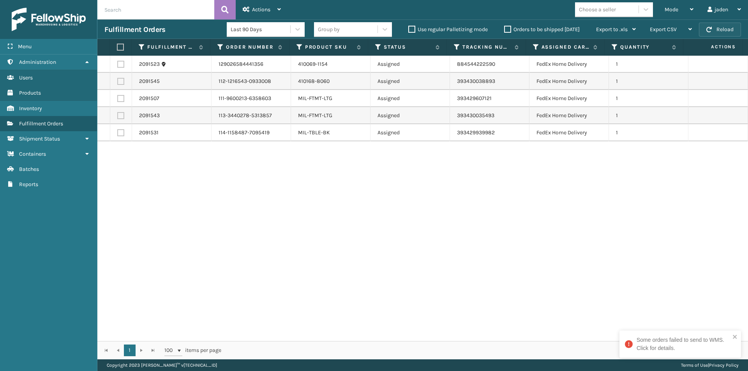
click at [732, 27] on button "Reload" at bounding box center [720, 30] width 42 height 14
click at [710, 30] on span "button" at bounding box center [709, 29] width 5 height 5
drag, startPoint x: 509, startPoint y: 231, endPoint x: 336, endPoint y: 248, distance: 174.6
click at [336, 248] on div "2091523 129026584441356 410069-1154 Assigned 884544222590 FedEx Home Delivery 1…" at bounding box center [422, 199] width 651 height 286
drag, startPoint x: 492, startPoint y: 224, endPoint x: 298, endPoint y: 213, distance: 194.4
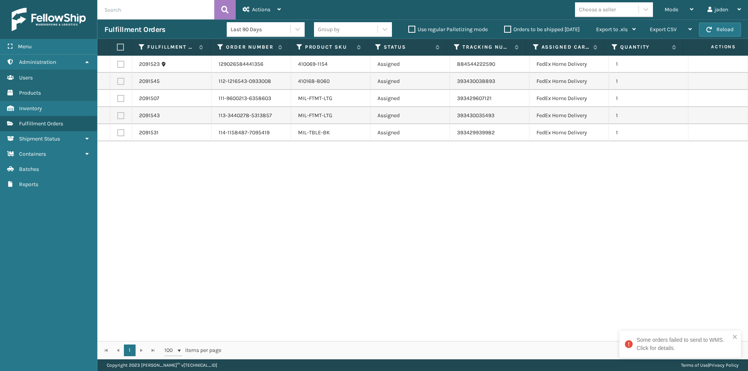
click at [294, 220] on div "2091523 129026584441356 410069-1154 Assigned 884544222590 FedEx Home Delivery 1…" at bounding box center [422, 199] width 651 height 286
click at [674, 7] on span "Mode" at bounding box center [672, 9] width 14 height 7
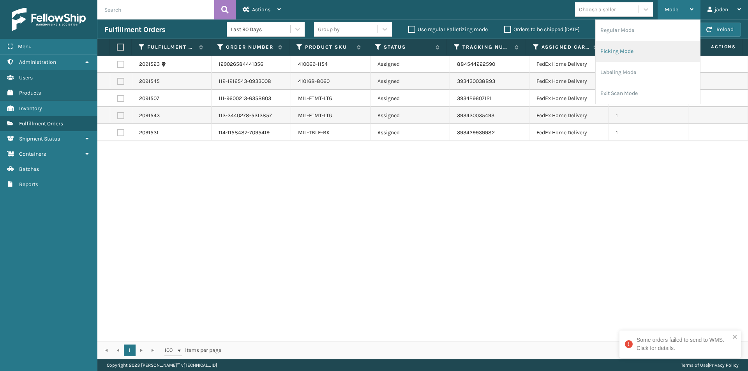
click at [646, 51] on li "Picking Mode" at bounding box center [648, 51] width 104 height 21
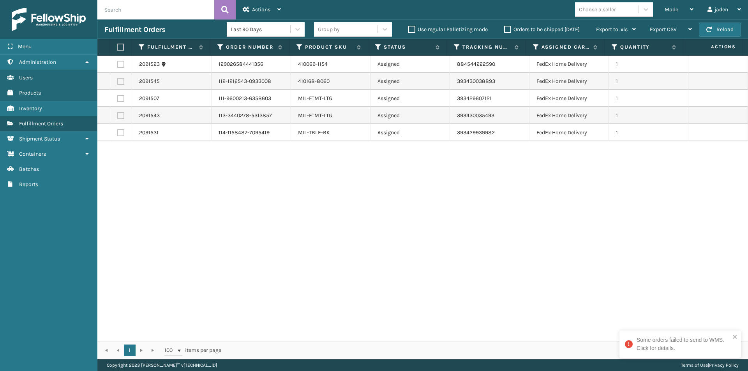
drag, startPoint x: 511, startPoint y: 227, endPoint x: 248, endPoint y: 244, distance: 264.4
click at [248, 244] on div "2091523 129026584441356 410069-1154 Assigned 884544222590 FedEx Home Delivery 1…" at bounding box center [422, 199] width 651 height 286
drag, startPoint x: 492, startPoint y: 236, endPoint x: 269, endPoint y: 233, distance: 223.8
click at [269, 233] on div "2091523 129026584441356 410069-1154 Assigned 884544222590 FedEx Home Delivery 1…" at bounding box center [422, 199] width 651 height 286
drag, startPoint x: 627, startPoint y: 220, endPoint x: 618, endPoint y: 220, distance: 8.6
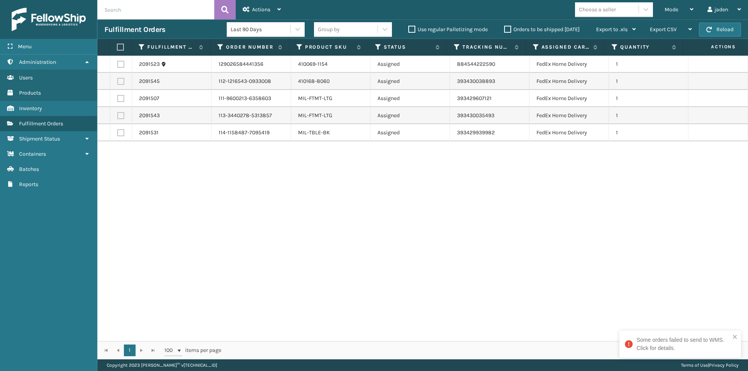
drag, startPoint x: 618, startPoint y: 220, endPoint x: 450, endPoint y: 216, distance: 168.4
click at [304, 222] on div "2091523 129026584441356 410069-1154 Assigned 884544222590 FedEx Home Delivery 1…" at bounding box center [422, 199] width 651 height 286
drag, startPoint x: 562, startPoint y: 216, endPoint x: 507, endPoint y: 226, distance: 55.5
click at [350, 226] on div "2091523 129026584441356 410069-1154 Assigned 884544222590 FedEx Home Delivery 1…" at bounding box center [422, 199] width 651 height 286
drag, startPoint x: 579, startPoint y: 226, endPoint x: 490, endPoint y: 226, distance: 88.9
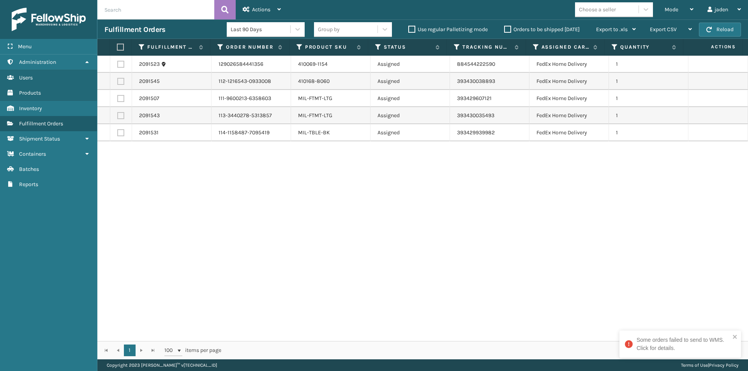
click at [317, 226] on div "2091523 129026584441356 410069-1154 Assigned 884544222590 FedEx Home Delivery 1…" at bounding box center [422, 199] width 651 height 286
drag, startPoint x: 543, startPoint y: 226, endPoint x: 536, endPoint y: 226, distance: 6.6
drag, startPoint x: 536, startPoint y: 226, endPoint x: 377, endPoint y: 232, distance: 159.5
click at [253, 237] on div "2091523 129026584441356 410069-1154 Assigned 884544222590 FedEx Home Delivery 1…" at bounding box center [422, 199] width 651 height 286
drag, startPoint x: 450, startPoint y: 232, endPoint x: 300, endPoint y: 232, distance: 149.7
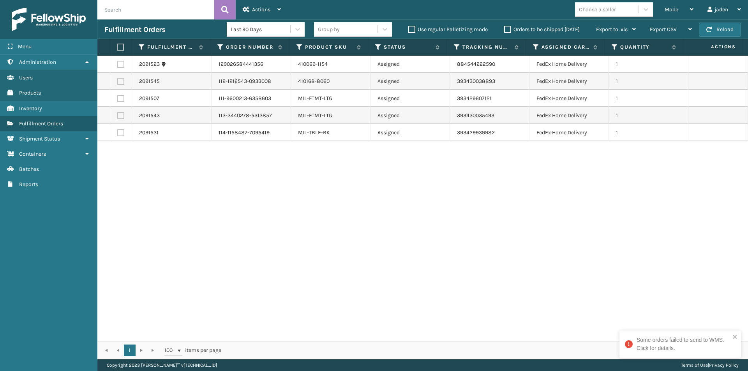
click at [216, 232] on div "2091523 129026584441356 410069-1154 Assigned 884544222590 FedEx Home Delivery 1…" at bounding box center [422, 199] width 651 height 286
drag, startPoint x: 448, startPoint y: 237, endPoint x: 429, endPoint y: 262, distance: 31.7
click at [225, 253] on div "2091523 129026584441356 410069-1154 Assigned 884544222590 FedEx Home Delivery 1…" at bounding box center [422, 199] width 651 height 286
drag, startPoint x: 581, startPoint y: 262, endPoint x: 439, endPoint y: 281, distance: 143.1
click at [297, 272] on div "2091523 129026584441356 410069-1154 Assigned 884544222590 FedEx Home Delivery 1…" at bounding box center [422, 199] width 651 height 286
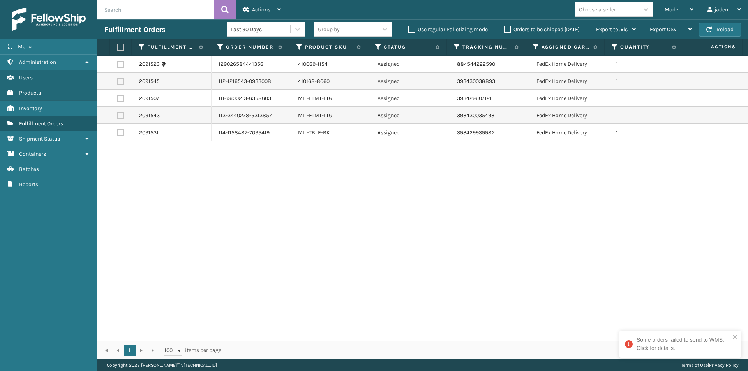
drag, startPoint x: 573, startPoint y: 286, endPoint x: 354, endPoint y: 271, distance: 219.3
click at [313, 271] on div "2091523 129026584441356 410069-1154 Assigned 884544222590 FedEx Home Delivery 1…" at bounding box center [422, 199] width 651 height 286
drag, startPoint x: 541, startPoint y: 271, endPoint x: 507, endPoint y: 269, distance: 34.3
click at [337, 268] on div "2091523 129026584441356 410069-1154 Assigned 884544222590 FedEx Home Delivery 1…" at bounding box center [422, 199] width 651 height 286
drag, startPoint x: 556, startPoint y: 272, endPoint x: 475, endPoint y: 272, distance: 81.1
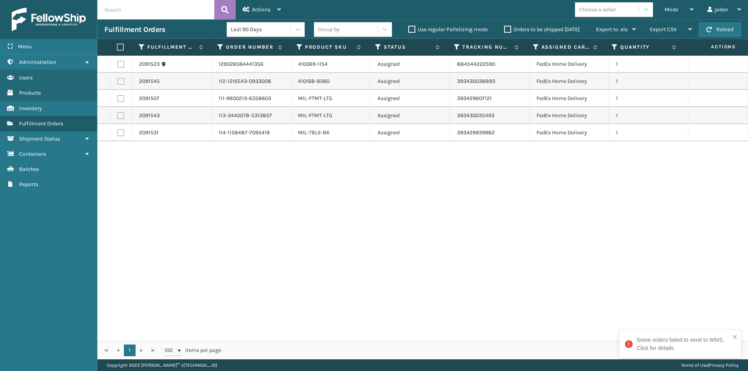
click at [355, 272] on div "2091523 129026584441356 410069-1154 Assigned 884544222590 FedEx Home Delivery 1…" at bounding box center [422, 199] width 651 height 286
drag, startPoint x: 593, startPoint y: 285, endPoint x: 435, endPoint y: 272, distance: 157.9
click at [351, 272] on div "2091523 129026584441356 410069-1154 Assigned 884544222590 FedEx Home Delivery 1…" at bounding box center [422, 199] width 651 height 286
drag, startPoint x: 583, startPoint y: 272, endPoint x: 559, endPoint y: 272, distance: 23.4
drag, startPoint x: 559, startPoint y: 272, endPoint x: 303, endPoint y: 263, distance: 256.2
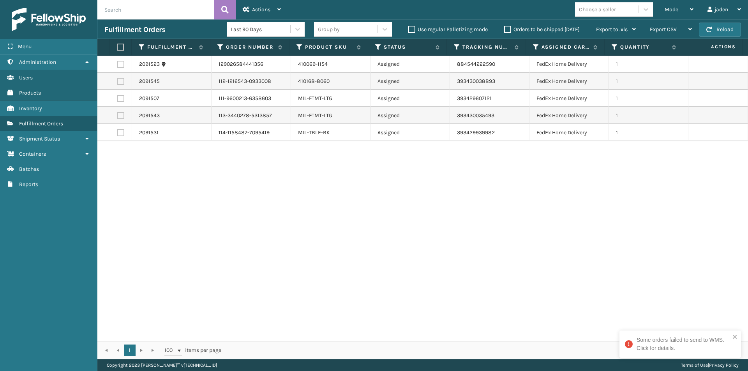
click at [303, 263] on div "2091523 129026584441356 410069-1154 Assigned 884544222590 FedEx Home Delivery 1…" at bounding box center [422, 199] width 651 height 286
drag, startPoint x: 515, startPoint y: 264, endPoint x: 528, endPoint y: 267, distance: 13.6
click at [308, 271] on div "2091523 129026584441356 410069-1154 Assigned 884544222590 FedEx Home Delivery 1…" at bounding box center [422, 199] width 651 height 286
drag, startPoint x: 594, startPoint y: 267, endPoint x: 559, endPoint y: 259, distance: 35.9
click at [359, 261] on div "2091523 129026584441356 410069-1154 Assigned 884544222590 FedEx Home Delivery 1…" at bounding box center [422, 199] width 651 height 286
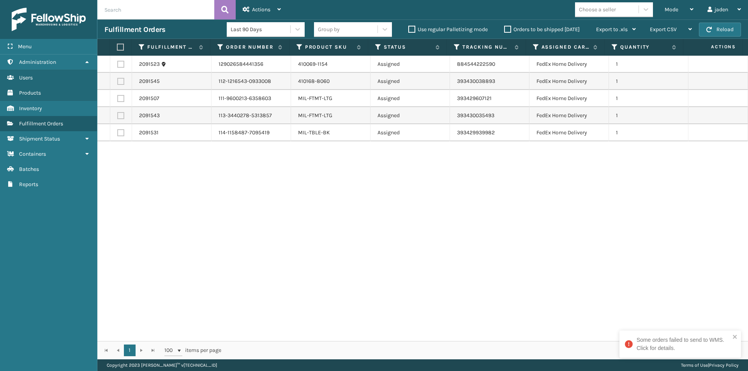
drag, startPoint x: 628, startPoint y: 259, endPoint x: 605, endPoint y: 259, distance: 23.4
drag, startPoint x: 605, startPoint y: 259, endPoint x: 324, endPoint y: 252, distance: 281.5
click at [324, 252] on div "2091523 129026584441356 410069-1154 Assigned 884544222590 FedEx Home Delivery 1…" at bounding box center [422, 199] width 651 height 286
drag, startPoint x: 570, startPoint y: 249, endPoint x: 285, endPoint y: 248, distance: 284.9
click at [285, 248] on div "2091523 129026584441356 410069-1154 Assigned 884544222590 FedEx Home Delivery 1…" at bounding box center [422, 199] width 651 height 286
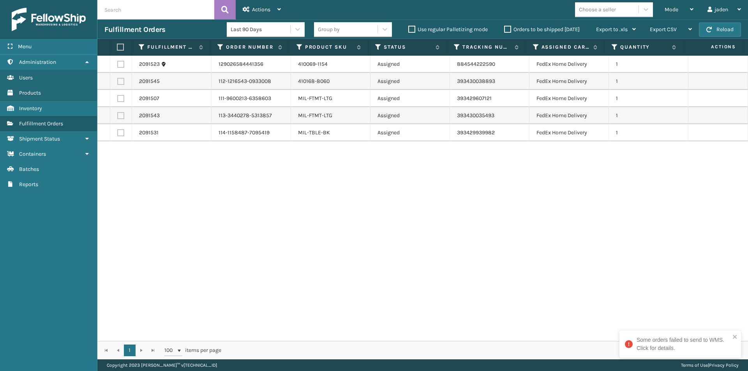
drag, startPoint x: 481, startPoint y: 187, endPoint x: 474, endPoint y: 187, distance: 6.6
drag, startPoint x: 474, startPoint y: 187, endPoint x: 234, endPoint y: 217, distance: 241.5
click at [234, 217] on div "2091523 129026584441356 410069-1154 Assigned 884544222590 FedEx Home Delivery 1…" at bounding box center [422, 199] width 651 height 286
drag, startPoint x: 485, startPoint y: 240, endPoint x: 473, endPoint y: 239, distance: 11.8
drag, startPoint x: 473, startPoint y: 239, endPoint x: 414, endPoint y: 245, distance: 59.9
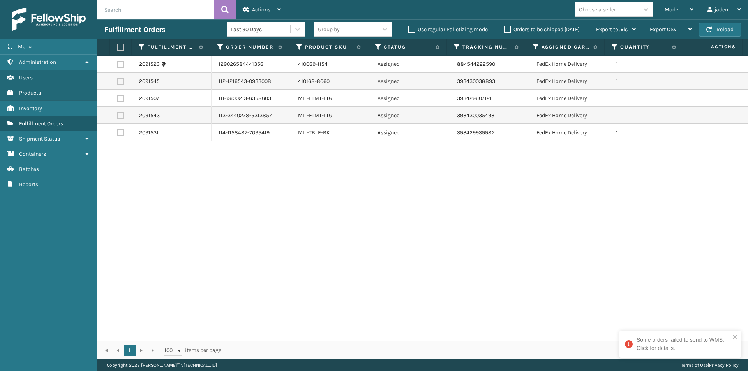
click at [367, 240] on div "2091523 129026584441356 410069-1154 Assigned 884544222590 FedEx Home Delivery 1…" at bounding box center [422, 199] width 651 height 286
drag, startPoint x: 571, startPoint y: 258, endPoint x: 539, endPoint y: 250, distance: 32.5
drag, startPoint x: 539, startPoint y: 250, endPoint x: 559, endPoint y: 250, distance: 19.5
click at [458, 250] on div "2091523 129026584441356 410069-1154 Assigned 884544222590 FedEx Home Delivery 1…" at bounding box center [422, 199] width 651 height 286
drag
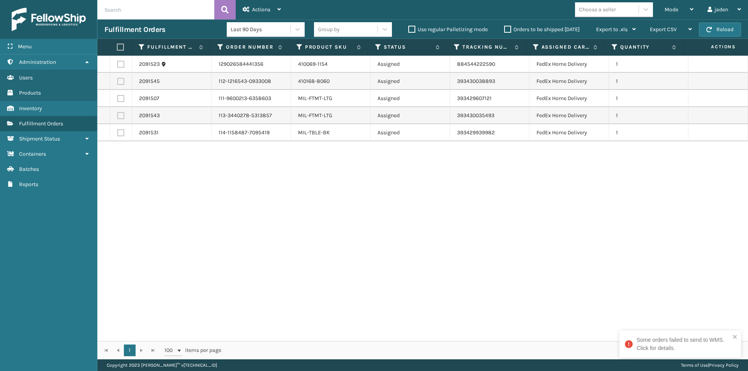
click at [292, 228] on div "2091523 129026584441356 410069-1154 Assigned 884544222590 FedEx Home Delivery 1…" at bounding box center [422, 199] width 651 height 286
click at [333, 195] on div "2091523 129026584441356 410069-1154 Assigned 884544222590 FedEx Home Delivery 1…" at bounding box center [422, 199] width 651 height 286
click at [306, 177] on div "2091523 129026584441356 410069-1154 Assigned 884544222590 FedEx Home Delivery 1…" at bounding box center [422, 199] width 651 height 286
click at [289, 210] on div "2091523 129026584441356 410069-1154 Assigned 884544222590 FedEx Home Delivery 1…" at bounding box center [422, 199] width 651 height 286
click at [308, 223] on div "2091523 129026584441356 410069-1154 Assigned 884544222590 FedEx Home Delivery 1…" at bounding box center [422, 199] width 651 height 286
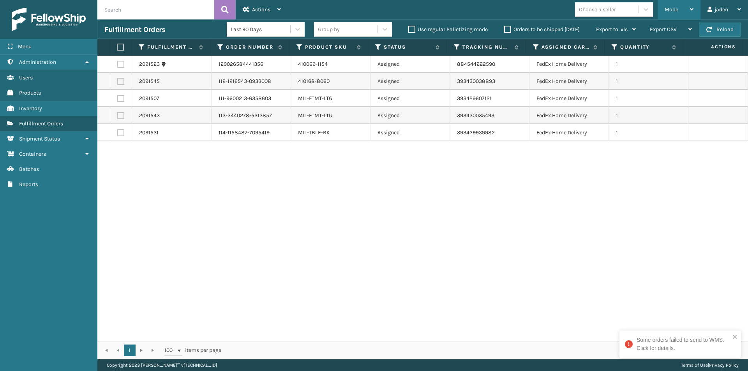
click at [677, 4] on div "Mode" at bounding box center [679, 9] width 29 height 19
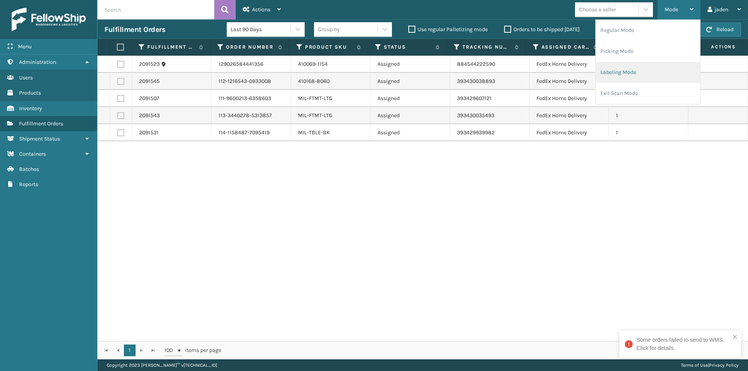
click at [646, 75] on li "Labeling Mode" at bounding box center [648, 72] width 104 height 21
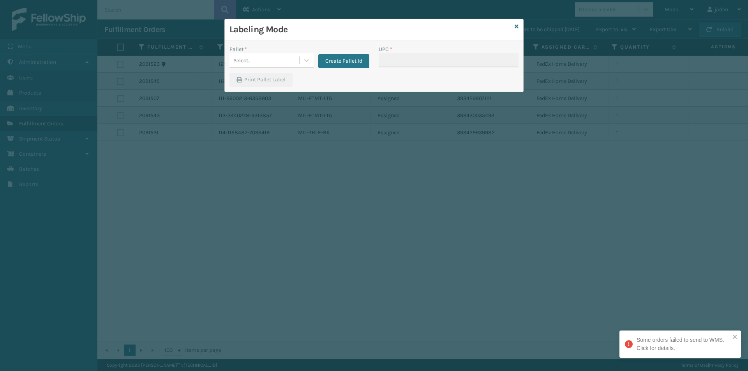
click at [300, 33] on h3 "Labeling Mode" at bounding box center [371, 30] width 282 height 12
click at [302, 58] on div at bounding box center [307, 60] width 14 height 14
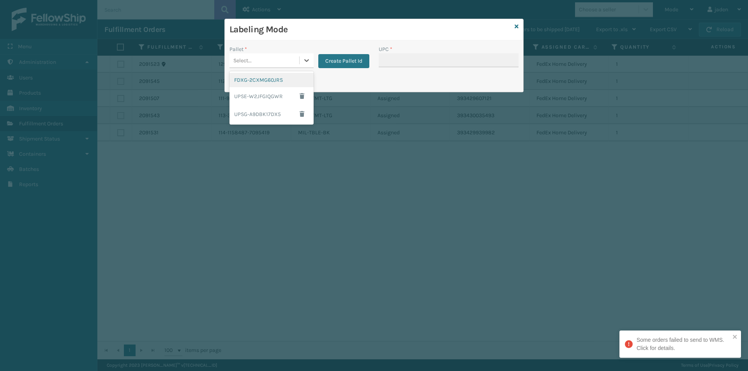
click at [269, 85] on div "FDXG-2CXMG60JRS" at bounding box center [272, 80] width 84 height 14
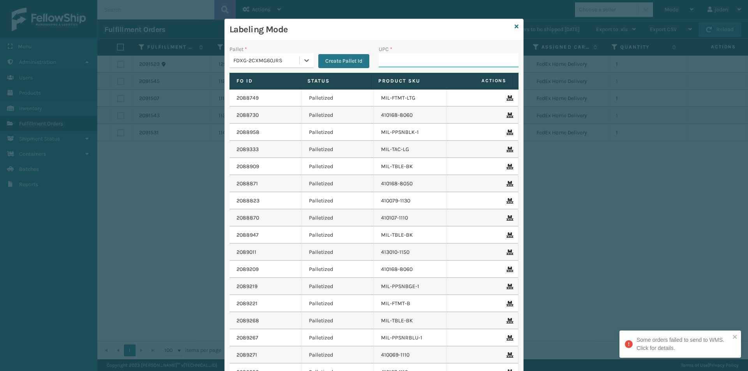
click at [401, 61] on input "UPC *" at bounding box center [449, 60] width 140 height 14
click at [515, 27] on icon at bounding box center [517, 26] width 4 height 5
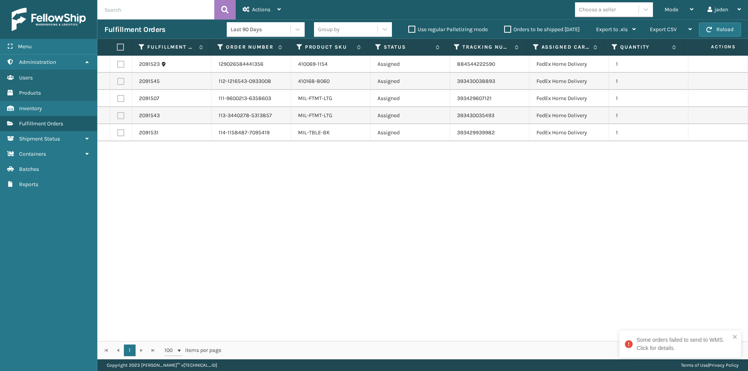
drag, startPoint x: 684, startPoint y: 336, endPoint x: 514, endPoint y: 262, distance: 185.5
click at [694, 330] on div "Some orders failed to send to WMS. Click for details." at bounding box center [680, 347] width 125 height 37
click at [715, 28] on button "Reload" at bounding box center [720, 30] width 42 height 14
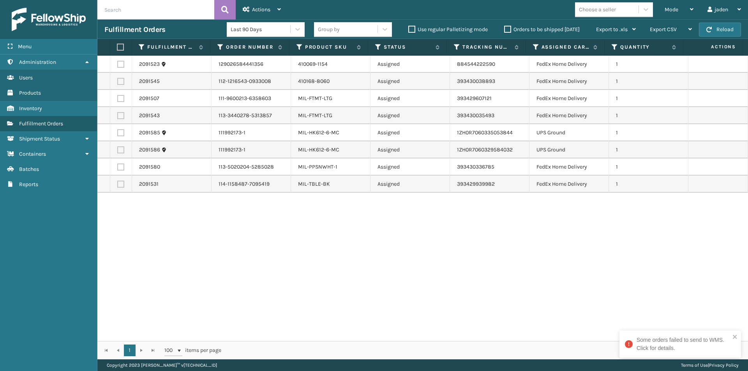
click at [120, 131] on label at bounding box center [120, 132] width 7 height 7
click at [118, 131] on input "checkbox" at bounding box center [117, 131] width 0 height 5
click at [121, 149] on label at bounding box center [120, 150] width 7 height 7
click at [118, 149] on input "checkbox" at bounding box center [117, 149] width 0 height 5
click at [255, 14] on div "Actions" at bounding box center [262, 9] width 38 height 19
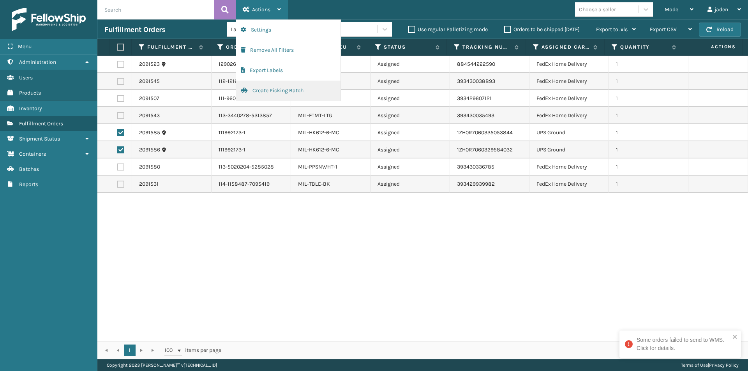
click at [265, 95] on button "Create Picking Batch" at bounding box center [288, 91] width 104 height 20
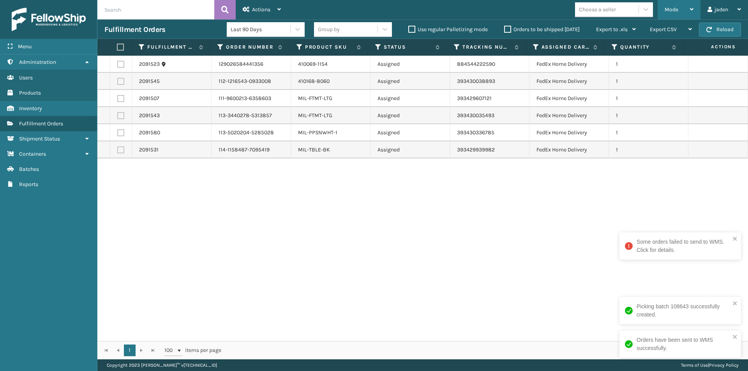
click at [668, 9] on span "Mode" at bounding box center [672, 9] width 14 height 7
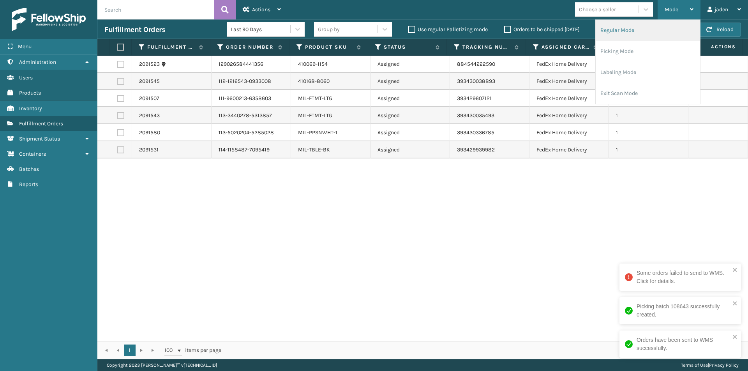
click at [607, 34] on li "Regular Mode" at bounding box center [648, 30] width 104 height 21
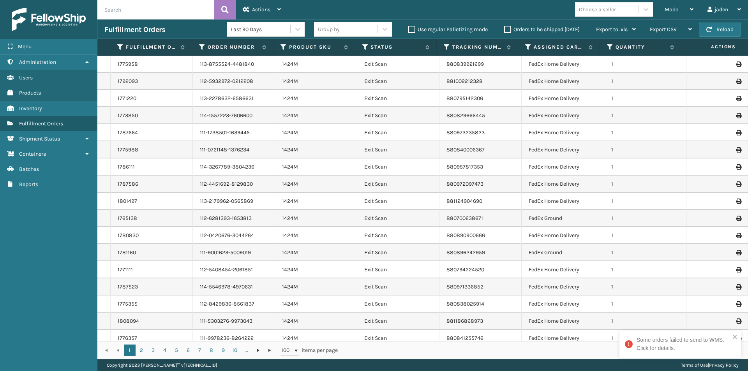
click at [361, 50] on th "Status" at bounding box center [395, 47] width 81 height 17
click at [365, 47] on icon at bounding box center [365, 47] width 6 height 7
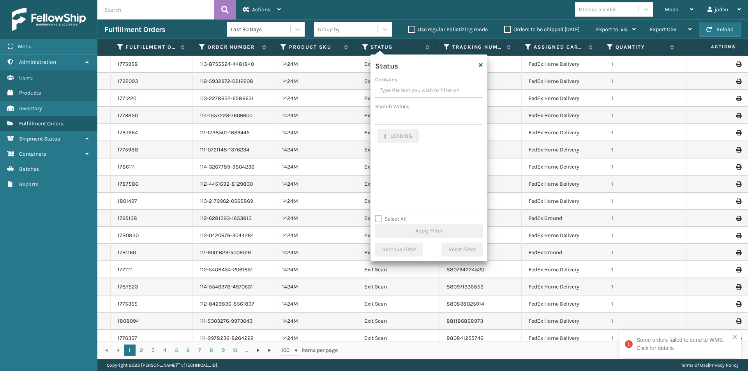
drag, startPoint x: 451, startPoint y: 84, endPoint x: 396, endPoint y: 81, distance: 54.7
click at [396, 81] on label "Contains" at bounding box center [386, 80] width 22 height 8
click at [396, 84] on input "Contains" at bounding box center [429, 91] width 108 height 14
click at [381, 156] on label "Palletized" at bounding box center [395, 155] width 34 height 7
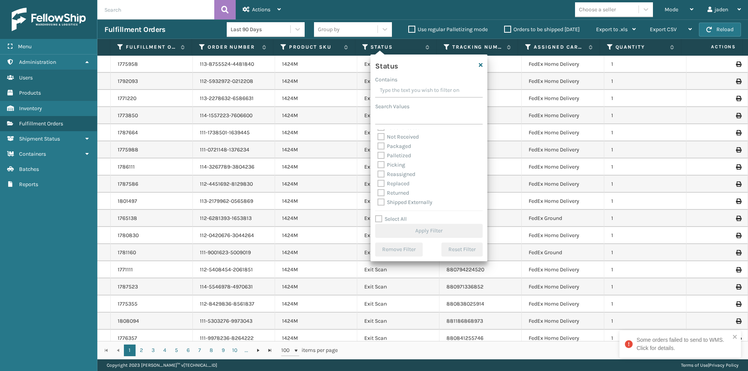
click at [378, 156] on input "Palletized" at bounding box center [378, 153] width 0 height 5
click at [420, 233] on button "Apply Filter" at bounding box center [429, 231] width 108 height 14
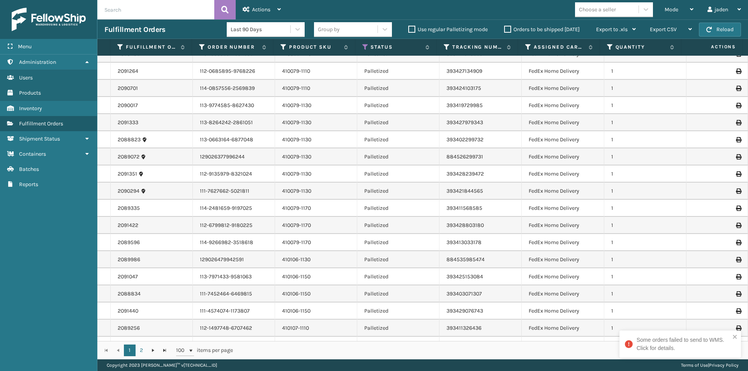
scroll to position [0, 0]
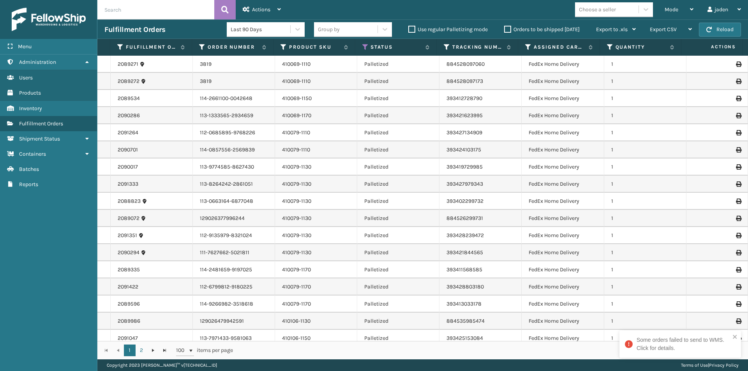
click at [736, 115] on icon at bounding box center [738, 115] width 5 height 5
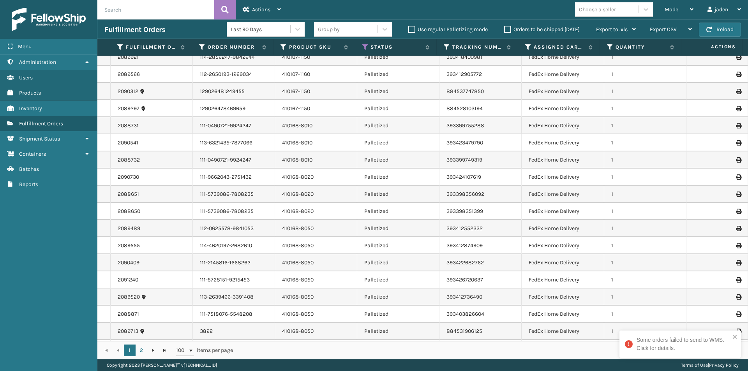
scroll to position [624, 0]
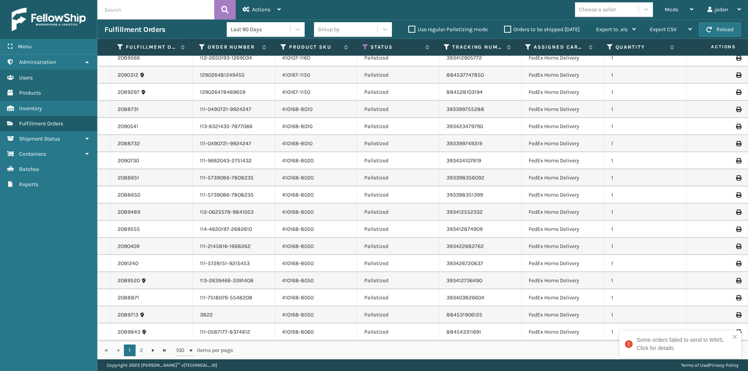
click at [736, 162] on icon at bounding box center [738, 160] width 5 height 5
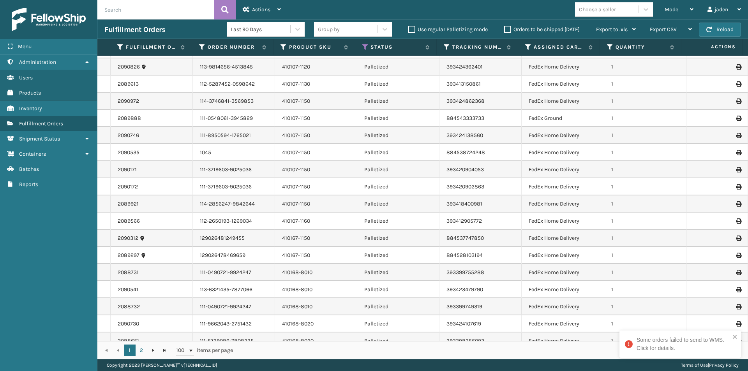
scroll to position [507, 0]
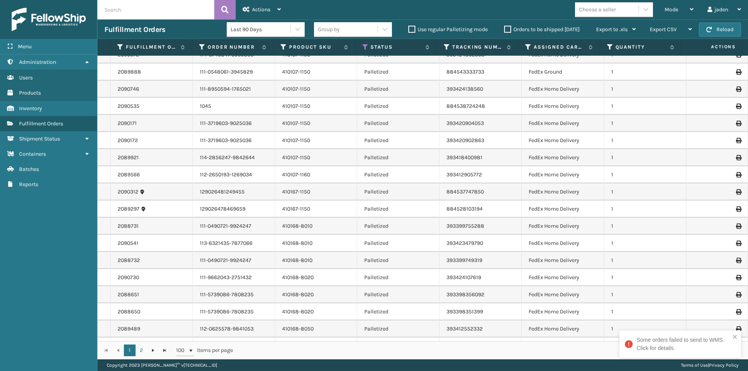
click at [736, 296] on icon at bounding box center [738, 294] width 5 height 5
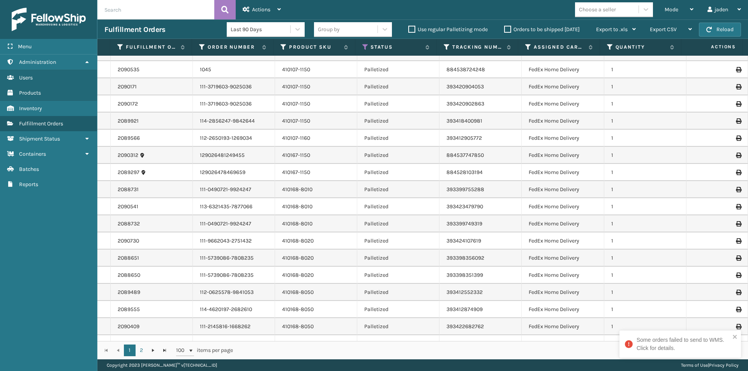
scroll to position [546, 0]
click at [736, 274] on icon at bounding box center [738, 273] width 5 height 5
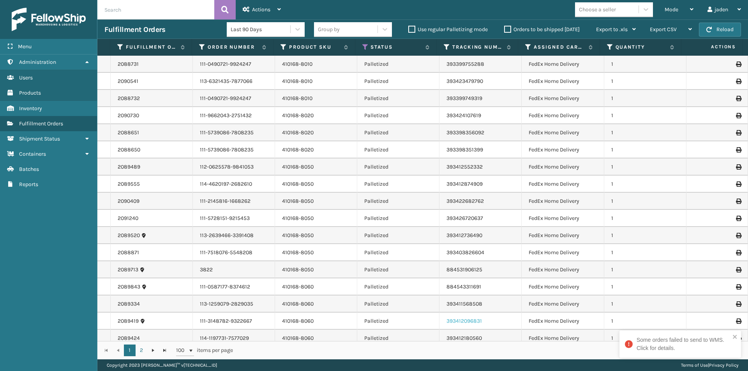
scroll to position [624, 0]
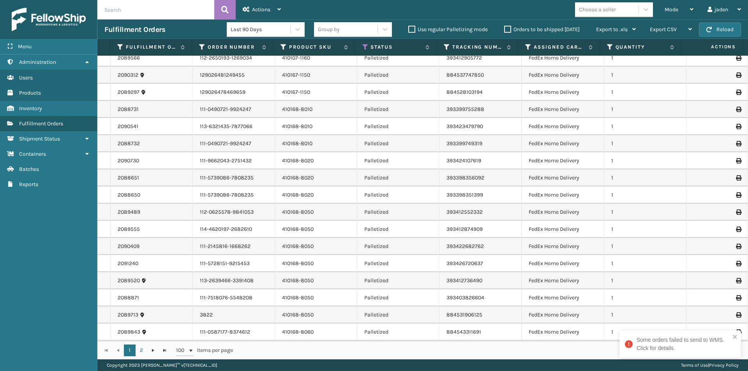
click at [736, 109] on icon at bounding box center [738, 109] width 5 height 5
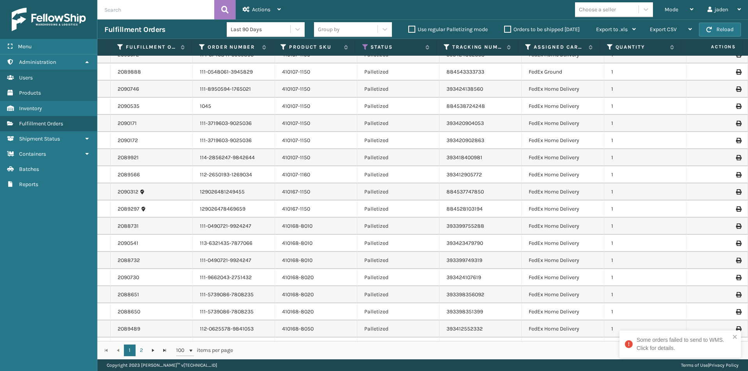
scroll to position [585, 0]
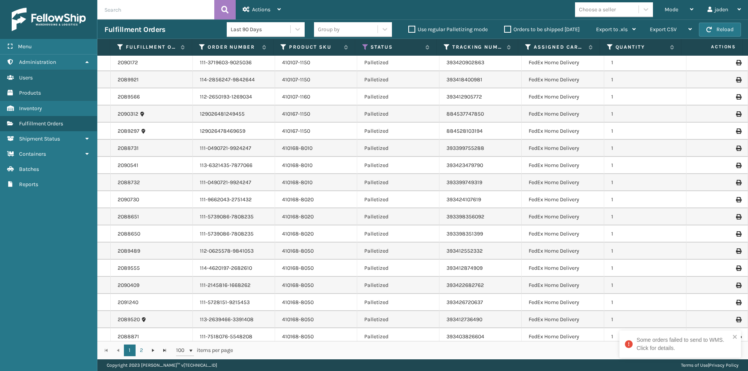
click at [736, 165] on icon at bounding box center [738, 165] width 5 height 5
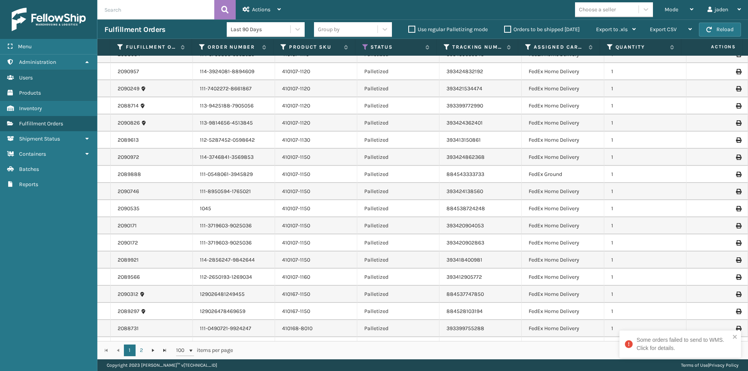
scroll to position [468, 0]
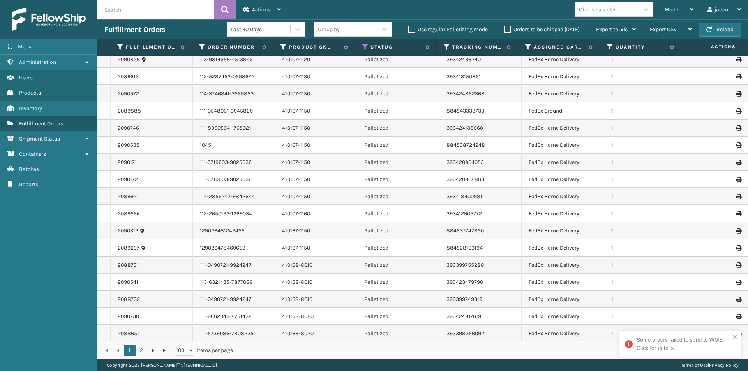
click at [736, 301] on icon at bounding box center [738, 299] width 5 height 5
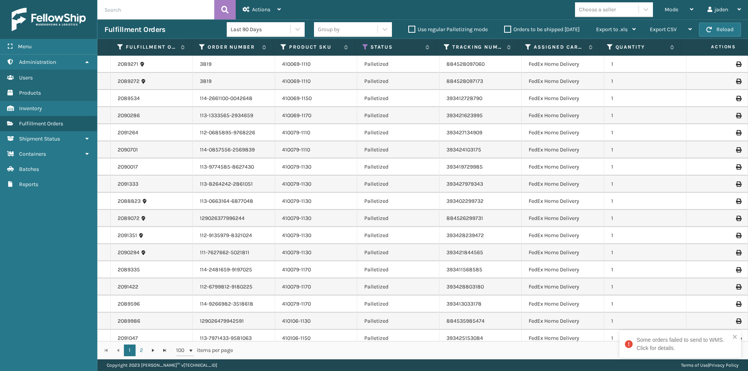
click at [736, 132] on icon at bounding box center [738, 132] width 5 height 5
click at [736, 150] on icon at bounding box center [738, 149] width 5 height 5
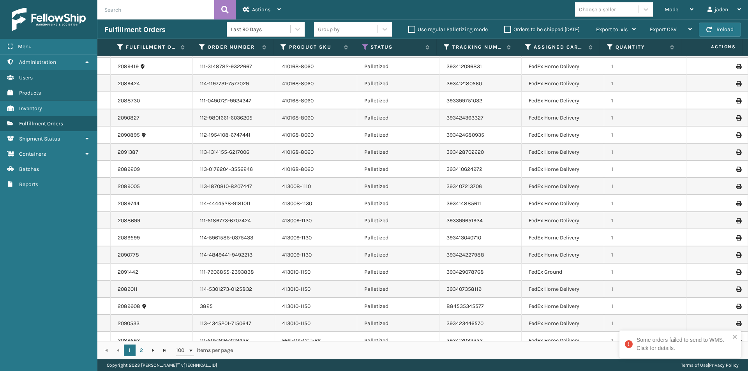
scroll to position [974, 0]
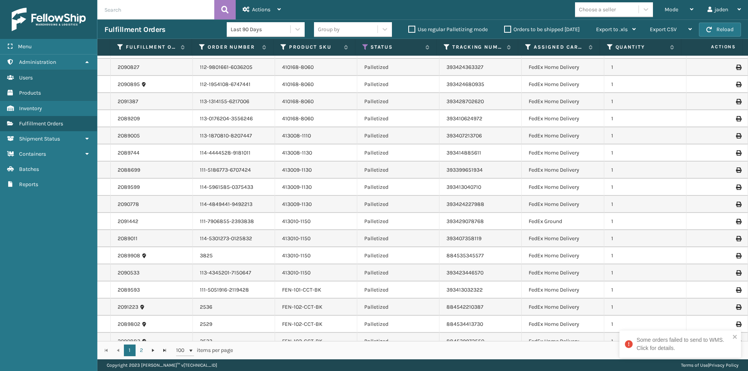
click at [736, 136] on icon at bounding box center [738, 135] width 5 height 5
click at [676, 9] on span "Mode" at bounding box center [672, 9] width 14 height 7
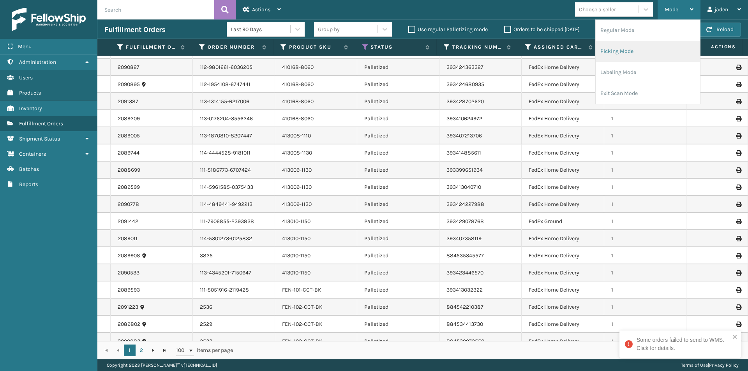
click at [656, 56] on li "Picking Mode" at bounding box center [648, 51] width 104 height 21
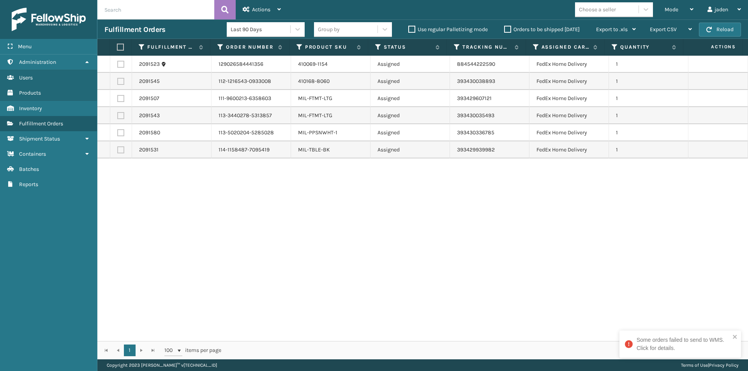
click at [117, 45] on th at bounding box center [121, 47] width 22 height 17
click at [120, 48] on label at bounding box center [119, 47] width 5 height 7
click at [117, 48] on input "checkbox" at bounding box center [117, 47] width 0 height 5
click at [269, 12] on span "Actions" at bounding box center [261, 9] width 18 height 7
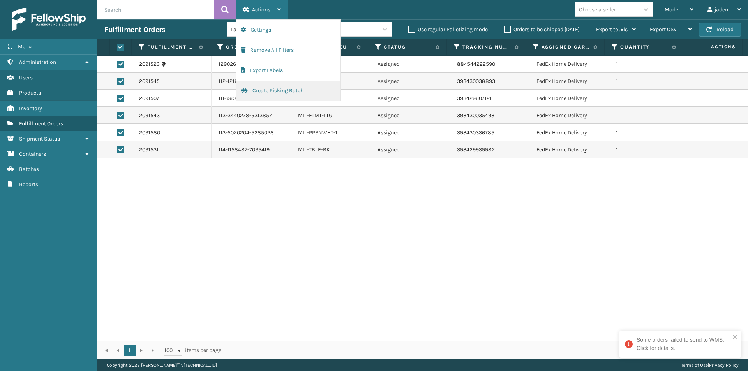
click at [267, 99] on button "Create Picking Batch" at bounding box center [288, 91] width 104 height 20
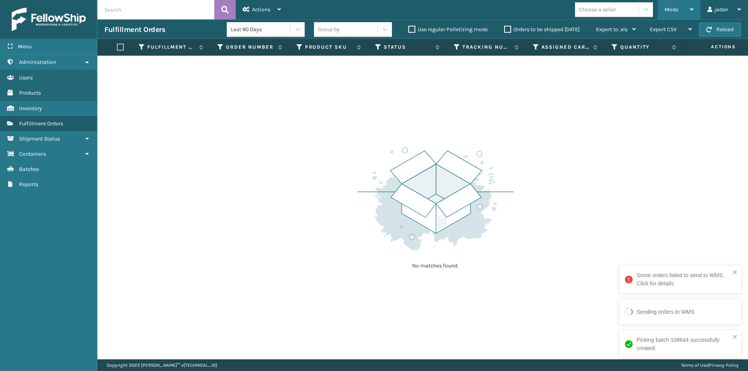
click at [676, 15] on div "Mode" at bounding box center [679, 9] width 29 height 19
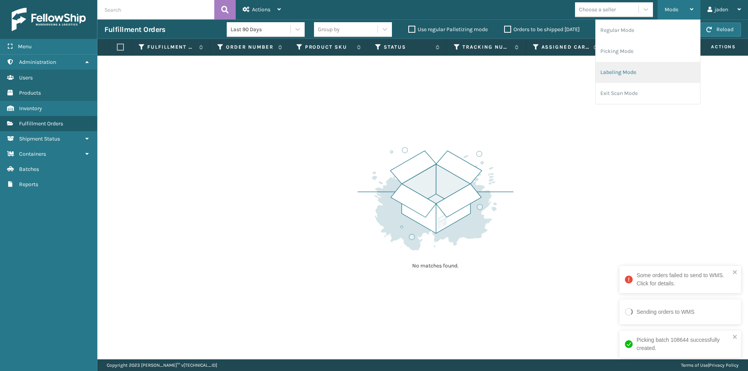
click at [656, 71] on li "Labeling Mode" at bounding box center [648, 72] width 104 height 21
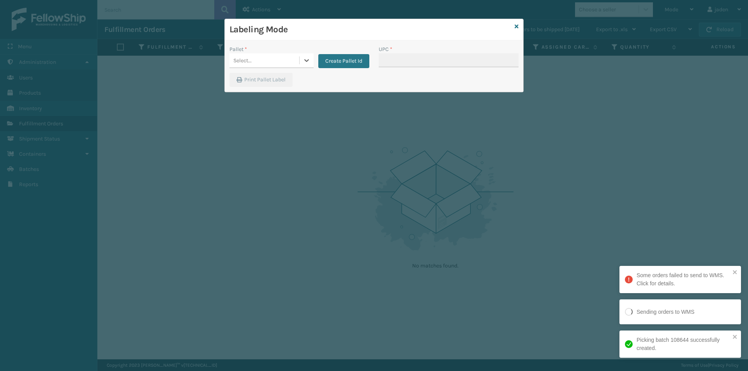
click at [305, 69] on div "Pallet * 0 results available. Select is focused ,type to refine list, press Dow…" at bounding box center [299, 59] width 149 height 28
click at [307, 62] on icon at bounding box center [307, 61] width 8 height 8
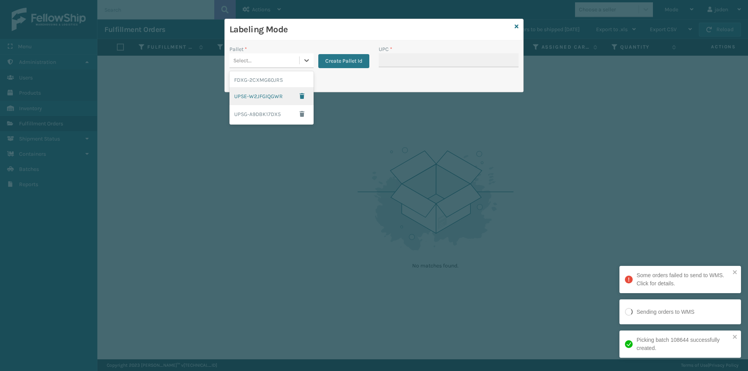
click at [246, 88] on div "UPSE-W2JFGIQGWR" at bounding box center [272, 96] width 84 height 18
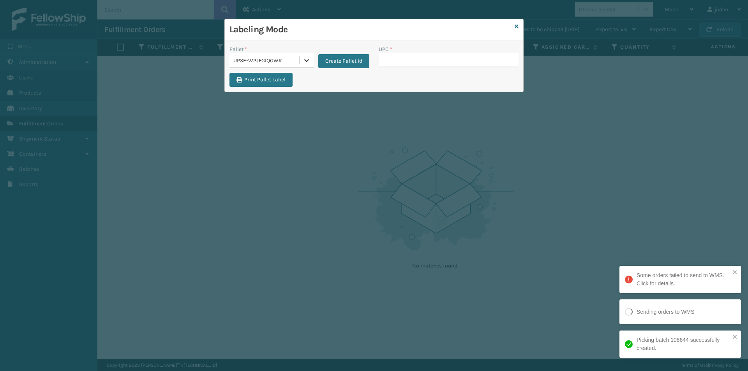
click at [309, 60] on icon at bounding box center [307, 61] width 8 height 8
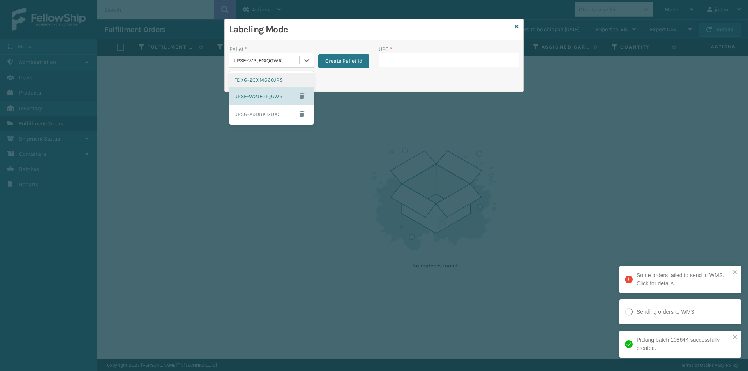
click at [281, 78] on div "FDXG-2CXMG60JRS" at bounding box center [272, 80] width 84 height 14
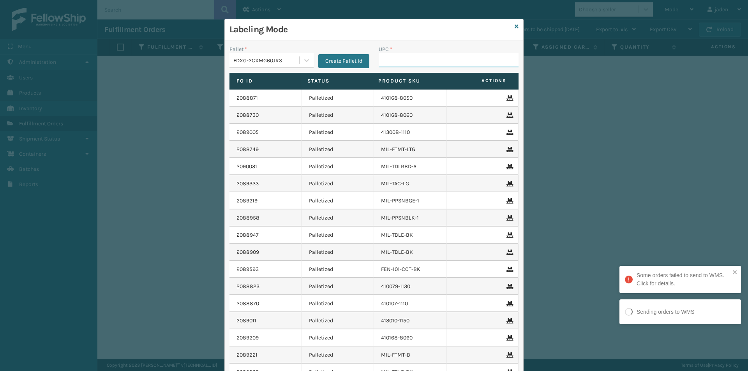
click at [413, 65] on input "UPC *" at bounding box center [449, 60] width 140 height 14
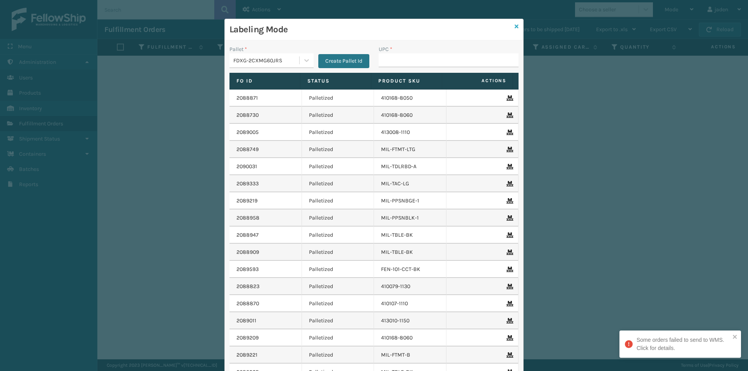
click at [516, 27] on icon at bounding box center [517, 26] width 4 height 5
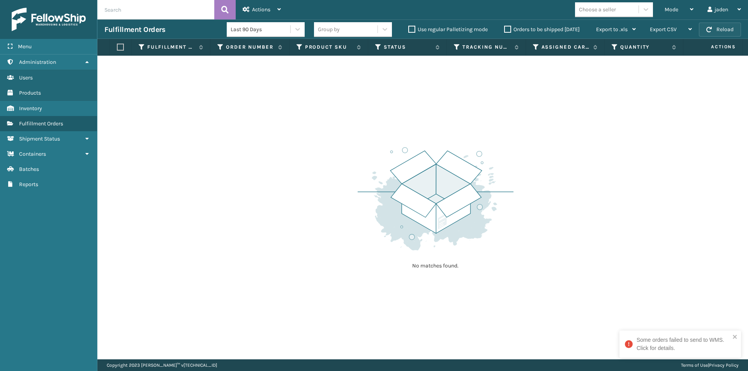
click at [722, 29] on button "Reload" at bounding box center [720, 30] width 42 height 14
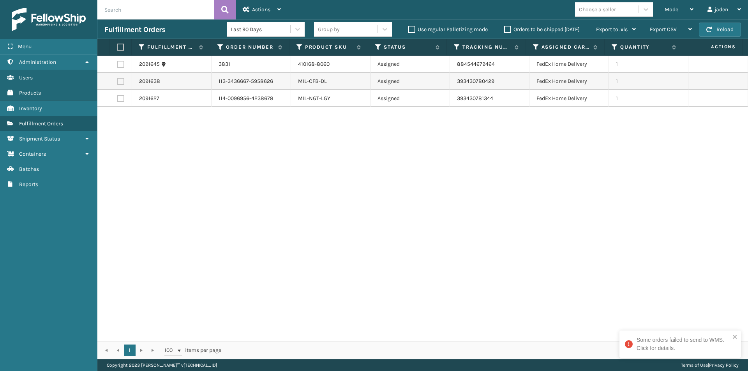
drag, startPoint x: 495, startPoint y: 183, endPoint x: 490, endPoint y: 183, distance: 4.3
drag, startPoint x: 490, startPoint y: 183, endPoint x: 186, endPoint y: 129, distance: 309.2
click at [200, 216] on div "2091645 3831 410168-8060 Assigned 884544679464 FedEx Home Delivery 1 2091638 11…" at bounding box center [422, 199] width 651 height 286
click at [120, 49] on label at bounding box center [119, 47] width 5 height 7
click at [117, 49] on input "checkbox" at bounding box center [117, 47] width 0 height 5
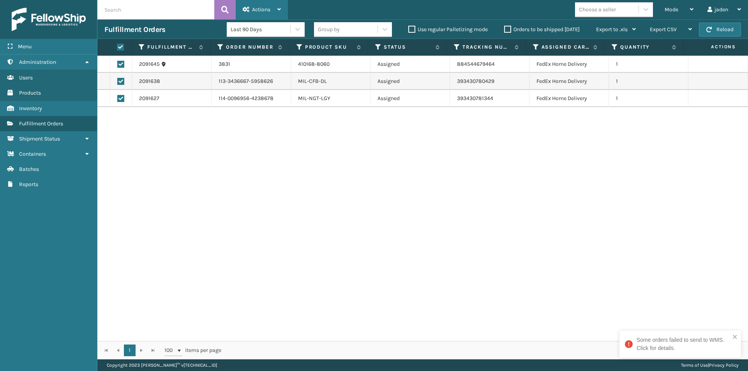
click at [258, 11] on span "Actions" at bounding box center [261, 9] width 18 height 7
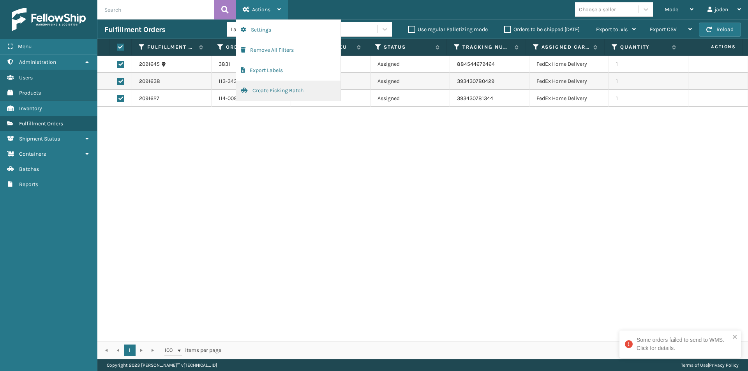
click at [276, 92] on button "Create Picking Batch" at bounding box center [288, 91] width 104 height 20
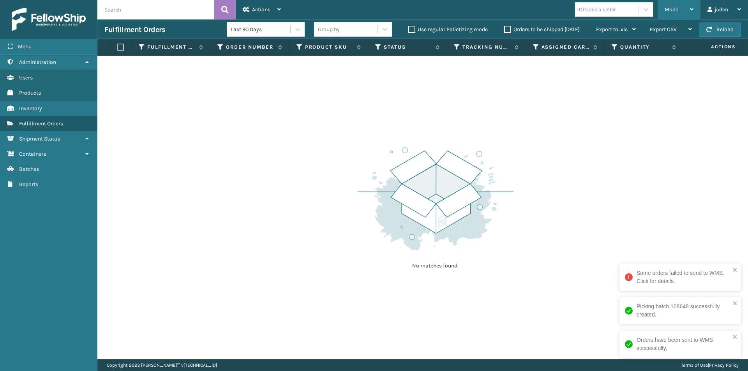
click at [670, 4] on div "Mode" at bounding box center [679, 9] width 29 height 19
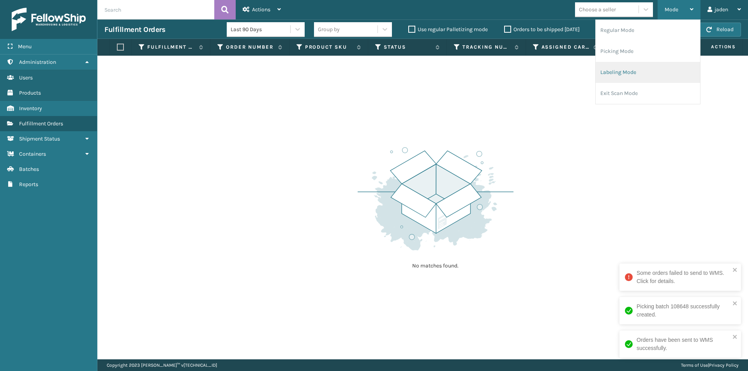
click at [632, 69] on li "Labeling Mode" at bounding box center [648, 72] width 104 height 21
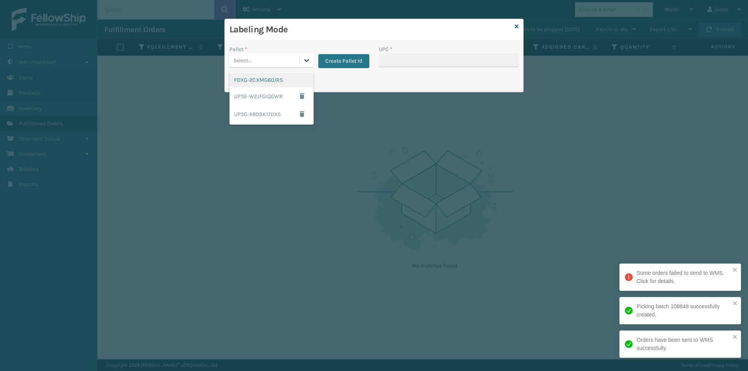
click at [303, 57] on icon at bounding box center [307, 61] width 8 height 8
click at [274, 80] on div "FDXG-2CXMG60JRS" at bounding box center [272, 80] width 84 height 14
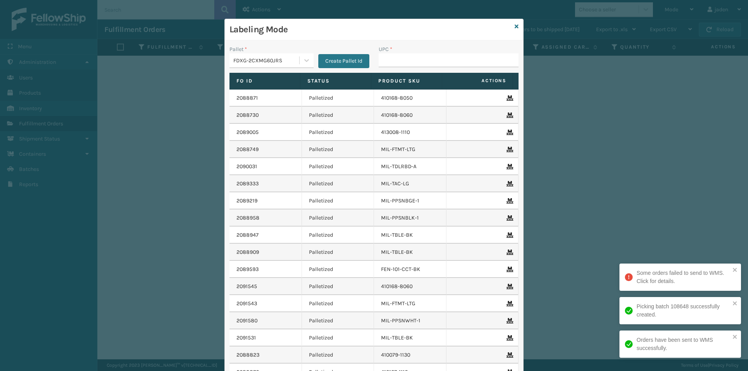
click at [418, 78] on label "Product SKU" at bounding box center [406, 81] width 57 height 7
click at [429, 57] on input "UPC *" at bounding box center [449, 60] width 140 height 14
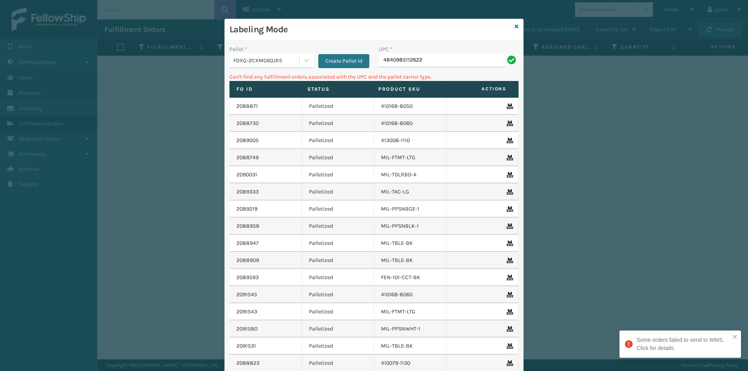
click at [429, 60] on input "4840985112622" at bounding box center [442, 60] width 126 height 14
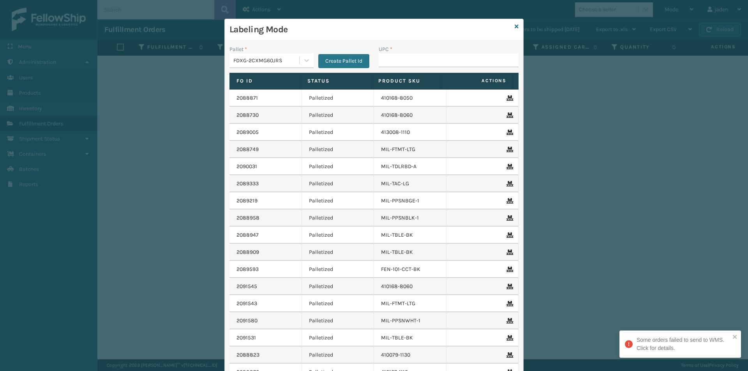
drag, startPoint x: 519, startPoint y: 28, endPoint x: 515, endPoint y: 27, distance: 4.4
click at [519, 28] on div "Labeling Mode" at bounding box center [374, 29] width 299 height 21
click at [515, 23] on link at bounding box center [517, 27] width 4 height 8
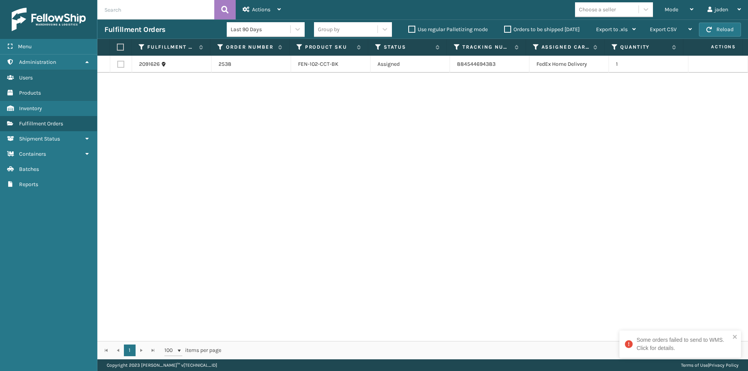
drag, startPoint x: 359, startPoint y: 152, endPoint x: 340, endPoint y: 147, distance: 19.0
drag, startPoint x: 340, startPoint y: 147, endPoint x: 125, endPoint y: 43, distance: 238.8
click at [189, 130] on div "2091626 2538 FEN-102-CCT-BK Assigned 884544694383 FedEx Home Delivery 1" at bounding box center [422, 199] width 651 height 286
drag, startPoint x: 118, startPoint y: 48, endPoint x: 204, endPoint y: 40, distance: 87.0
click at [118, 48] on label at bounding box center [119, 47] width 5 height 7
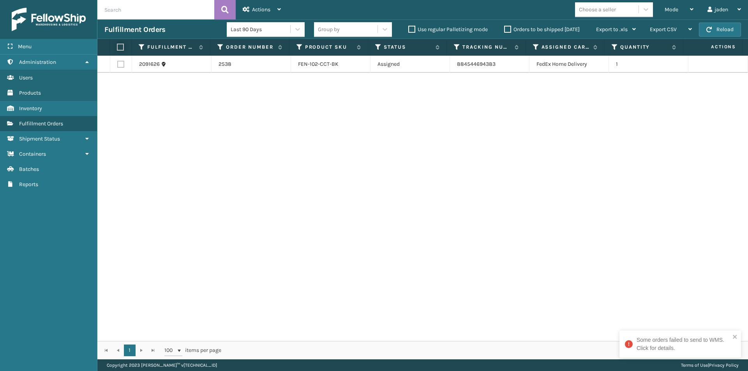
click at [117, 48] on input "checkbox" at bounding box center [117, 47] width 0 height 5
click at [256, 5] on div "Actions" at bounding box center [262, 9] width 38 height 19
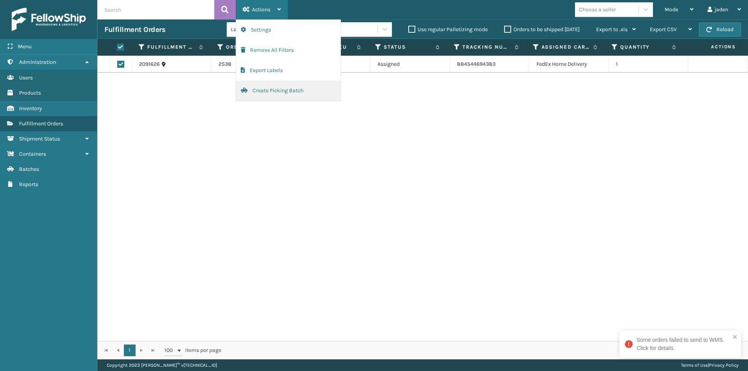
click at [258, 92] on button "Create Picking Batch" at bounding box center [288, 91] width 104 height 20
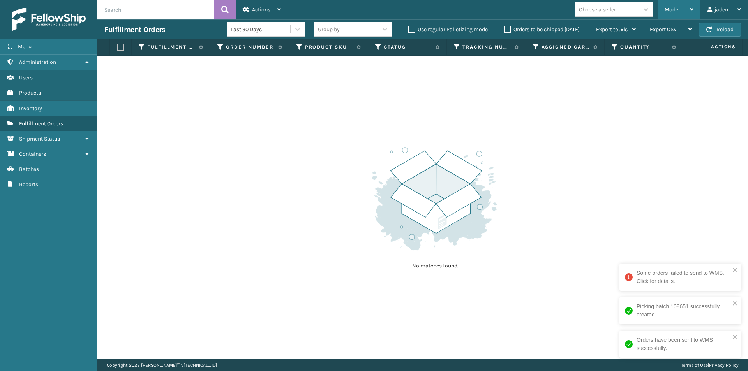
click at [663, 7] on div "Mode Regular Mode Picking Mode Labeling Mode Exit Scan Mode" at bounding box center [679, 9] width 43 height 19
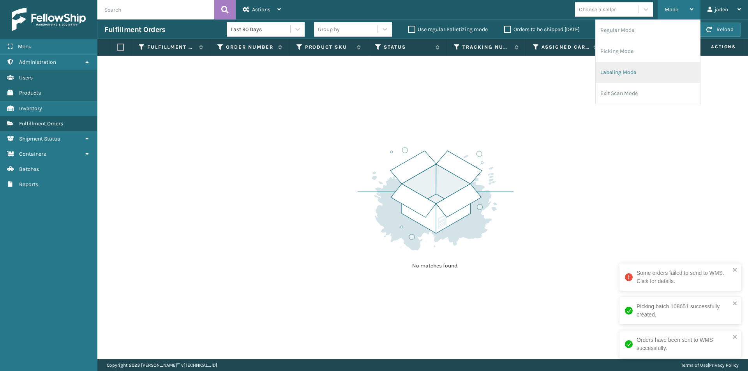
click at [638, 67] on li "Labeling Mode" at bounding box center [648, 72] width 104 height 21
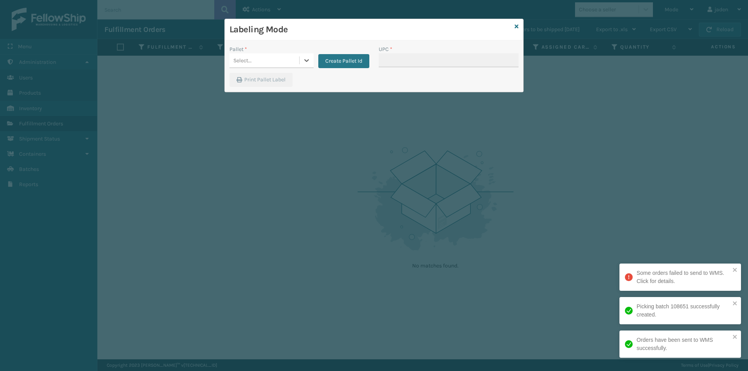
click at [315, 58] on div "Create Pallet Id" at bounding box center [342, 56] width 56 height 23
click at [306, 63] on icon at bounding box center [307, 61] width 8 height 8
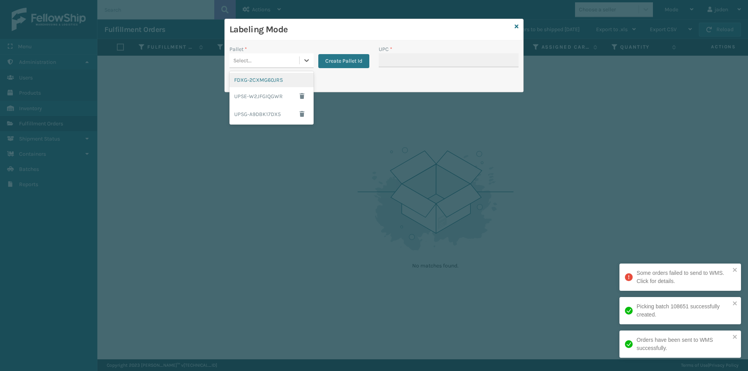
drag, startPoint x: 242, startPoint y: 84, endPoint x: 400, endPoint y: 64, distance: 159.5
click at [243, 83] on div "FDXG-2CXMG60JRS" at bounding box center [272, 80] width 84 height 14
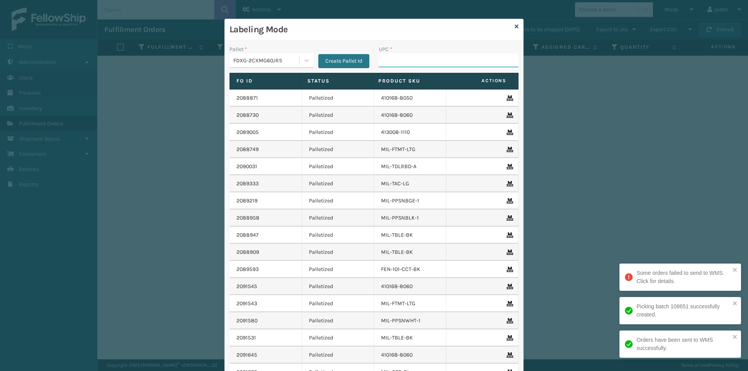
click at [412, 61] on input "UPC *" at bounding box center [449, 60] width 140 height 14
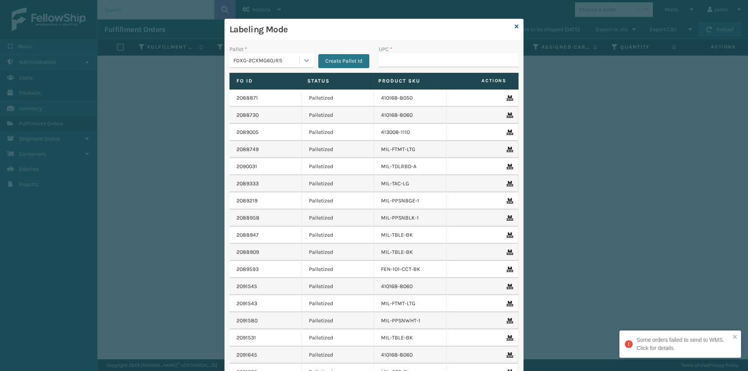
drag, startPoint x: 306, startPoint y: 61, endPoint x: 285, endPoint y: 68, distance: 22.4
click at [306, 61] on icon at bounding box center [307, 61] width 8 height 8
click at [245, 109] on div "UPSG-A9DBK17DX5" at bounding box center [272, 114] width 84 height 18
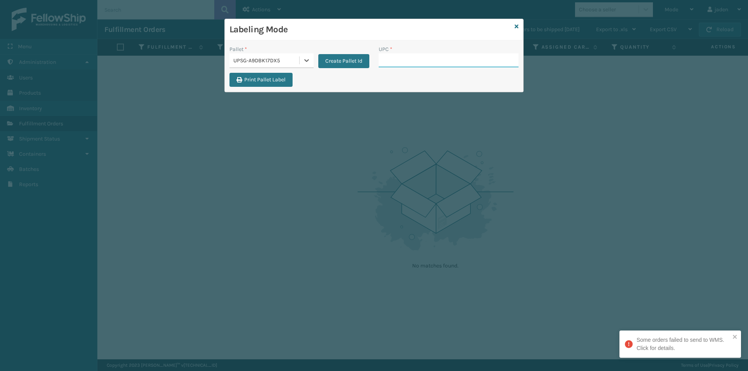
click at [426, 59] on input "UPC *" at bounding box center [449, 60] width 140 height 14
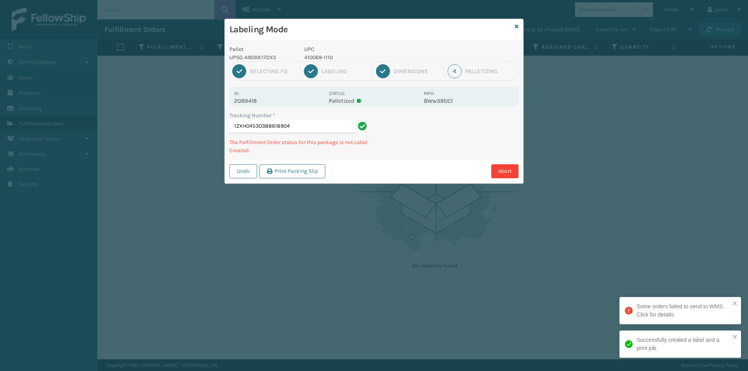
click at [313, 55] on p "410069-1110" at bounding box center [361, 57] width 115 height 8
drag, startPoint x: 476, startPoint y: 131, endPoint x: 390, endPoint y: 175, distance: 97.1
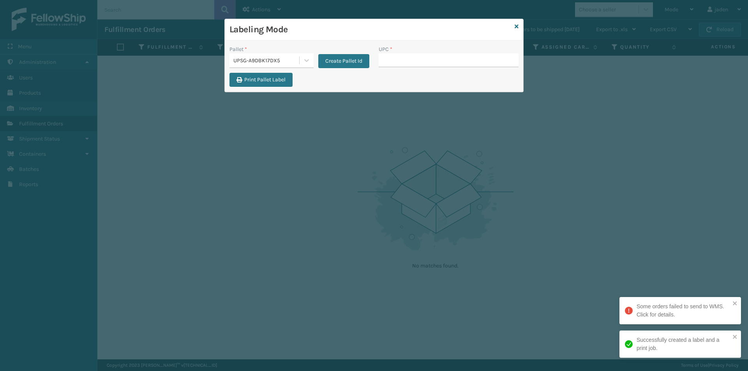
drag, startPoint x: 390, startPoint y: 175, endPoint x: 437, endPoint y: 112, distance: 78.5
click at [390, 175] on div "Labeling Mode Pallet * UPSG-A9DBK17DX5 Create Pallet Id UPC * Print Pallet Label" at bounding box center [374, 185] width 748 height 371
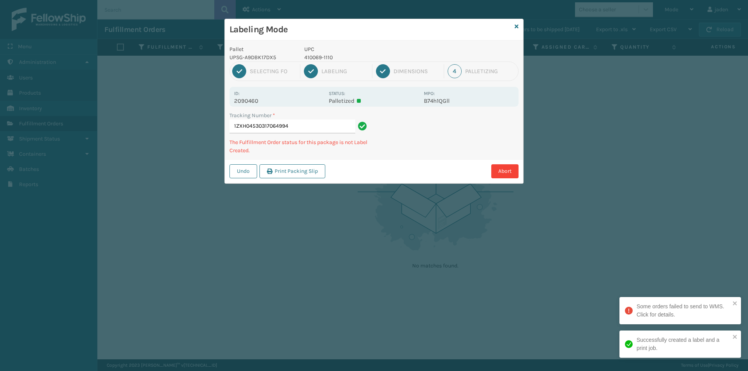
drag, startPoint x: 457, startPoint y: 128, endPoint x: 462, endPoint y: 135, distance: 8.4
click at [377, 164] on div "Undo Print Packing Slip Abort" at bounding box center [374, 171] width 299 height 24
drag, startPoint x: 453, startPoint y: 141, endPoint x: 443, endPoint y: 153, distance: 16.1
click at [424, 164] on div "Undo Print Packing Slip Abort" at bounding box center [374, 171] width 299 height 24
drag, startPoint x: 443, startPoint y: 153, endPoint x: 437, endPoint y: 154, distance: 6.7
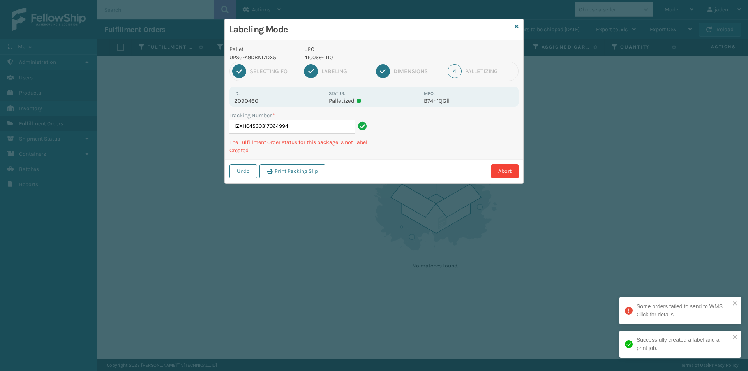
drag, startPoint x: 437, startPoint y: 154, endPoint x: 499, endPoint y: 129, distance: 67.4
click at [398, 181] on div "Labeling Mode Pallet UPSG-A9DBK17DX5 UPC 410069-1110 1 Selecting FO 2 Labeling …" at bounding box center [374, 185] width 748 height 371
drag, startPoint x: 499, startPoint y: 129, endPoint x: 491, endPoint y: 133, distance: 9.1
drag, startPoint x: 491, startPoint y: 133, endPoint x: 460, endPoint y: 148, distance: 34.2
click at [430, 170] on div "Labeling Mode Pallet UPSG-A9DBK17DX5 UPC 410069-1110 1 Selecting FO 2 Labeling …" at bounding box center [374, 185] width 748 height 371
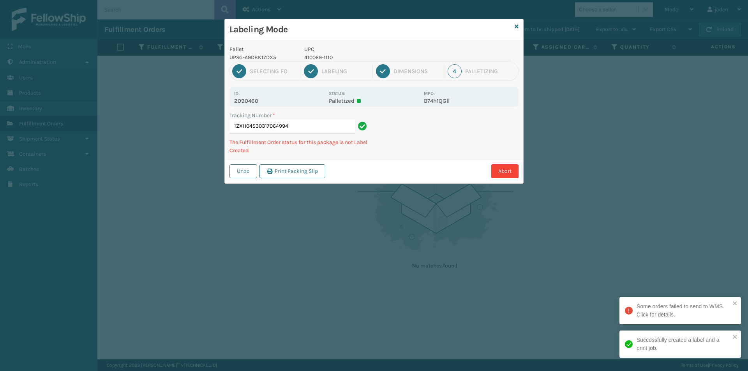
drag, startPoint x: 525, startPoint y: 110, endPoint x: 497, endPoint y: 119, distance: 29.7
drag, startPoint x: 497, startPoint y: 119, endPoint x: 479, endPoint y: 128, distance: 19.9
click at [418, 168] on div "Abort" at bounding box center [423, 171] width 191 height 14
drag, startPoint x: 479, startPoint y: 128, endPoint x: 467, endPoint y: 134, distance: 13.6
drag, startPoint x: 467, startPoint y: 134, endPoint x: 530, endPoint y: 106, distance: 68.5
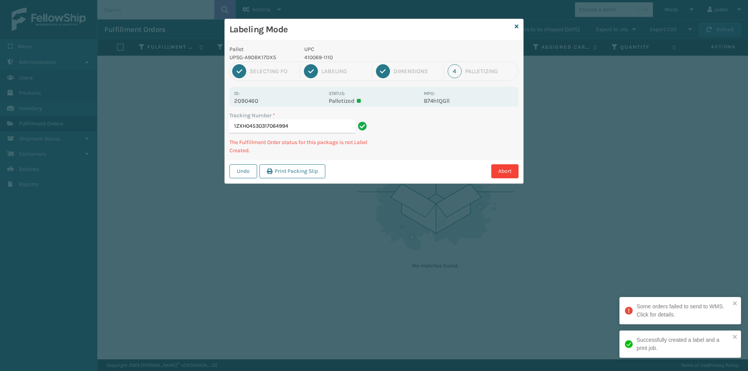
click at [410, 178] on div "Labeling Mode Pallet UPSG-A9DBK17DX5 UPC 410069-1110 1 Selecting FO 2 Labeling …" at bounding box center [374, 185] width 748 height 371
drag, startPoint x: 530, startPoint y: 106, endPoint x: 512, endPoint y: 113, distance: 19.3
drag, startPoint x: 512, startPoint y: 113, endPoint x: 431, endPoint y: 125, distance: 81.3
click at [413, 168] on div "Abort" at bounding box center [423, 171] width 191 height 14
drag, startPoint x: 453, startPoint y: 134, endPoint x: 428, endPoint y: 150, distance: 29.6
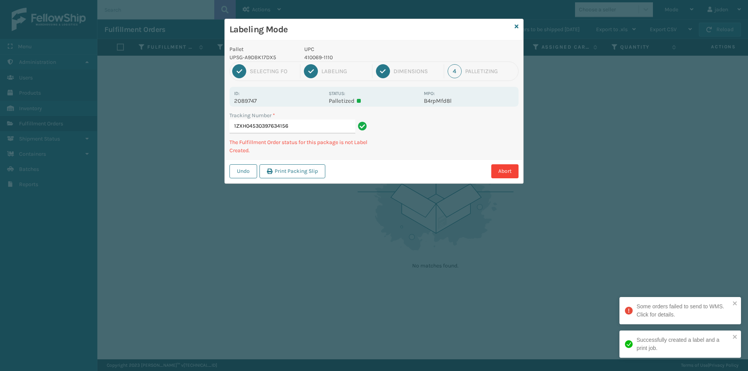
click at [393, 170] on div "Abort" at bounding box center [423, 171] width 191 height 14
drag, startPoint x: 428, startPoint y: 150, endPoint x: 375, endPoint y: 183, distance: 62.7
drag, startPoint x: 375, startPoint y: 183, endPoint x: 499, endPoint y: 123, distance: 137.5
click at [407, 168] on div "Labeling Mode Pallet UPSG-A9DBK17DX5 UPC 410069-1110 1 Selecting FO 2 Labeling …" at bounding box center [374, 185] width 748 height 371
drag, startPoint x: 499, startPoint y: 123, endPoint x: 490, endPoint y: 127, distance: 9.4
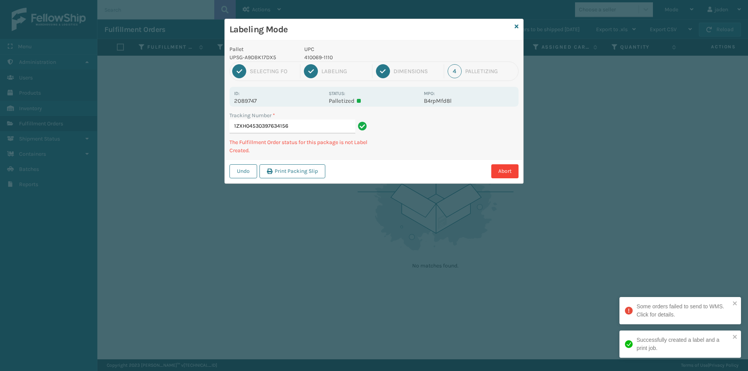
click at [418, 172] on div "Undo Print Packing Slip Abort" at bounding box center [374, 171] width 299 height 24
drag, startPoint x: 491, startPoint y: 126, endPoint x: 395, endPoint y: 190, distance: 115.2
drag, startPoint x: 395, startPoint y: 190, endPoint x: 496, endPoint y: 127, distance: 119.1
click at [448, 162] on div "Labeling Mode Pallet UPSG-A9DBK17DX5 UPC 410069-1110 1 Selecting FO 2 Labeling …" at bounding box center [374, 185] width 748 height 371
drag, startPoint x: 509, startPoint y: 116, endPoint x: 422, endPoint y: 169, distance: 102.1
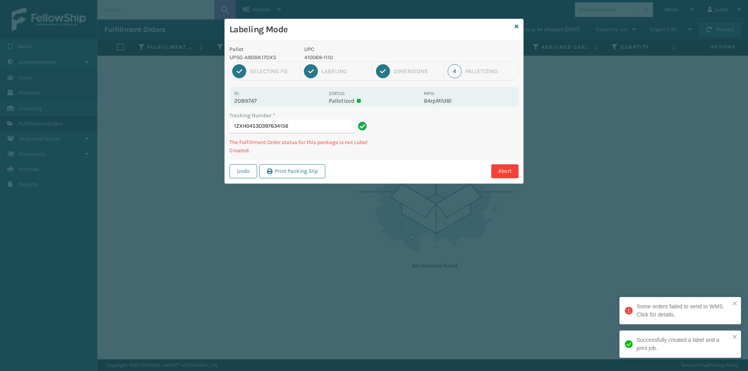
drag, startPoint x: 422, startPoint y: 169, endPoint x: 538, endPoint y: 101, distance: 134.2
click at [456, 153] on div "Pallet UPSG-A9DBK17DX5 UPC 410069-1110 1 Selecting FO 2 Labeling 3 Dimensions 4…" at bounding box center [374, 112] width 299 height 143
drag, startPoint x: 538, startPoint y: 101, endPoint x: 511, endPoint y: 112, distance: 29.0
drag, startPoint x: 511, startPoint y: 112, endPoint x: 509, endPoint y: 121, distance: 8.9
click at [452, 157] on div "Labeling Mode Pallet UPSG-A9DBK17DX5 UPC 410069-1110 1 Selecting FO 2 Labeling …" at bounding box center [374, 185] width 748 height 371
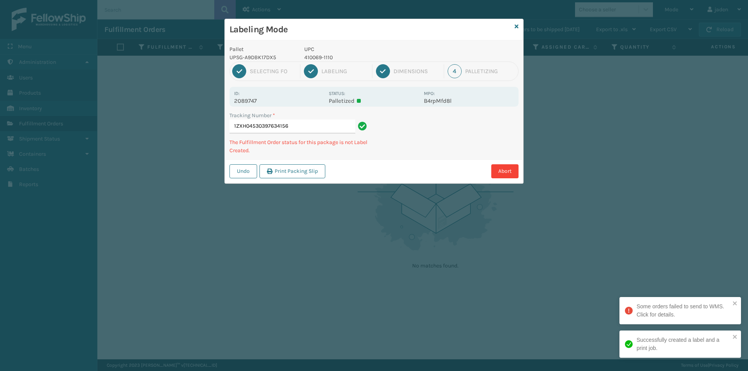
drag, startPoint x: 509, startPoint y: 121, endPoint x: 502, endPoint y: 122, distance: 6.3
drag, startPoint x: 502, startPoint y: 122, endPoint x: 436, endPoint y: 111, distance: 67.1
click at [410, 167] on div "Abort" at bounding box center [423, 171] width 191 height 14
drag, startPoint x: 460, startPoint y: 132, endPoint x: 442, endPoint y: 133, distance: 17.6
click at [401, 167] on div "Abort" at bounding box center [423, 171] width 191 height 14
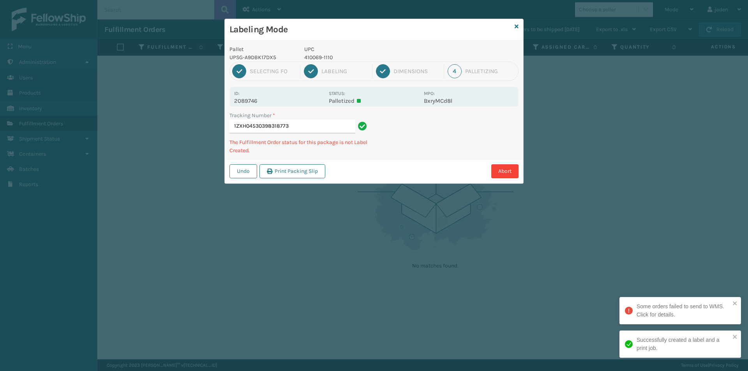
drag, startPoint x: 368, startPoint y: 167, endPoint x: 403, endPoint y: 155, distance: 36.9
click at [373, 167] on div "Abort" at bounding box center [423, 171] width 191 height 14
drag, startPoint x: 467, startPoint y: 130, endPoint x: 509, endPoint y: 115, distance: 44.5
click at [398, 183] on div "Labeling Mode Pallet UPSG-A9DBK17DX5 UPC 410069-1110 1 Selecting FO 2 Labeling …" at bounding box center [374, 185] width 748 height 371
click at [424, 170] on div "Undo Print Packing Slip Abort" at bounding box center [374, 171] width 299 height 24
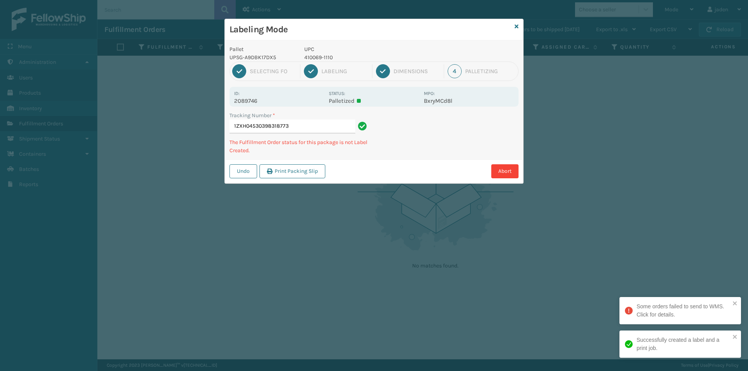
click at [405, 179] on div "Undo Print Packing Slip Abort" at bounding box center [374, 171] width 299 height 24
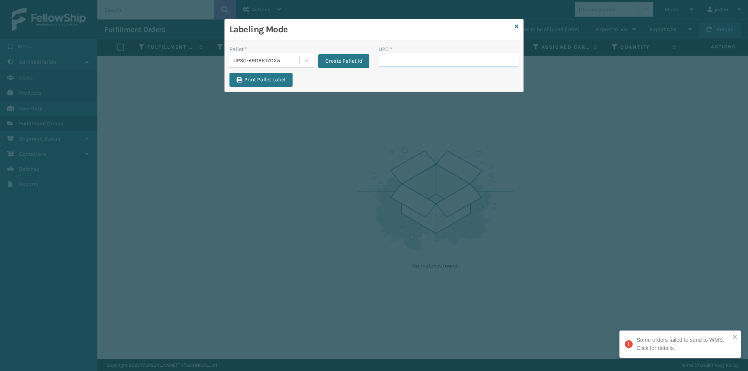
click at [430, 60] on input "UPC *" at bounding box center [449, 60] width 140 height 14
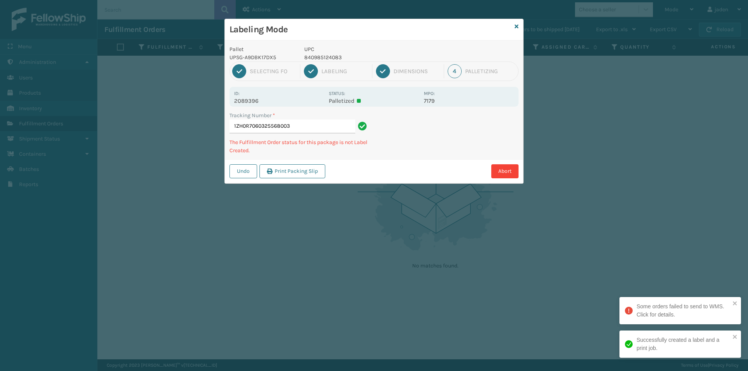
click at [316, 58] on p "840985124083" at bounding box center [361, 57] width 115 height 8
drag, startPoint x: 453, startPoint y: 101, endPoint x: 400, endPoint y: 153, distance: 74.4
click at [400, 153] on div "Tracking Number * 1ZH0R7060325568003 The Fulfillment Order status for this pack…" at bounding box center [374, 135] width 299 height 48
drag, startPoint x: 497, startPoint y: 120, endPoint x: 545, endPoint y: 96, distance: 53.7
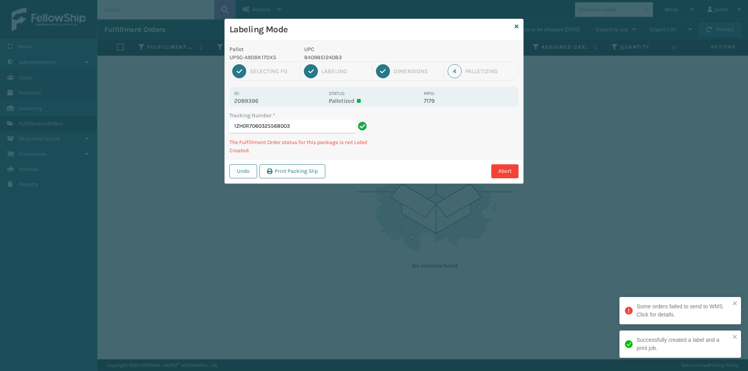
click at [401, 182] on div "Labeling Mode Pallet UPSG-A9DBK17DX5 UPC 840985124083 1 Selecting FO 2 Labeling…" at bounding box center [374, 185] width 748 height 371
drag, startPoint x: 545, startPoint y: 96, endPoint x: 540, endPoint y: 98, distance: 5.7
drag, startPoint x: 540, startPoint y: 98, endPoint x: 454, endPoint y: 116, distance: 87.7
click at [425, 164] on div "Undo Print Packing Slip Abort" at bounding box center [374, 171] width 299 height 24
drag, startPoint x: 458, startPoint y: 134, endPoint x: 424, endPoint y: 159, distance: 41.6
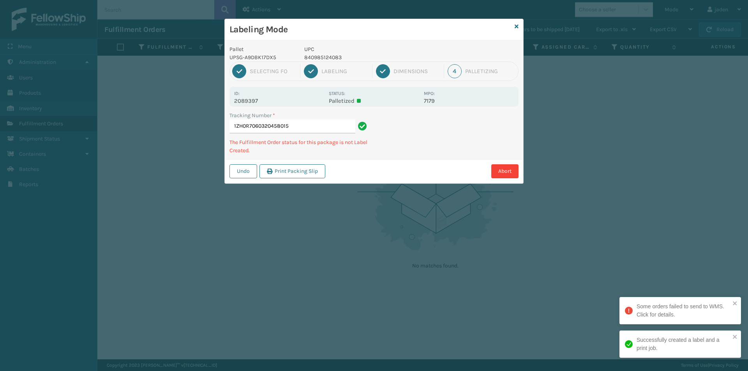
click at [424, 159] on div "Tracking Number * 1ZH0R7060320458015 The Fulfillment Order status for this pack…" at bounding box center [374, 135] width 299 height 48
drag, startPoint x: 391, startPoint y: 169, endPoint x: 417, endPoint y: 154, distance: 29.7
click at [417, 154] on div "Pallet UPSG-A9DBK17DX5 UPC 840985124083 1 Selecting FO 2 Labeling 3 Dimensions …" at bounding box center [374, 112] width 299 height 143
drag, startPoint x: 469, startPoint y: 123, endPoint x: 397, endPoint y: 164, distance: 83.1
drag, startPoint x: 397, startPoint y: 164, endPoint x: 511, endPoint y: 110, distance: 126.1
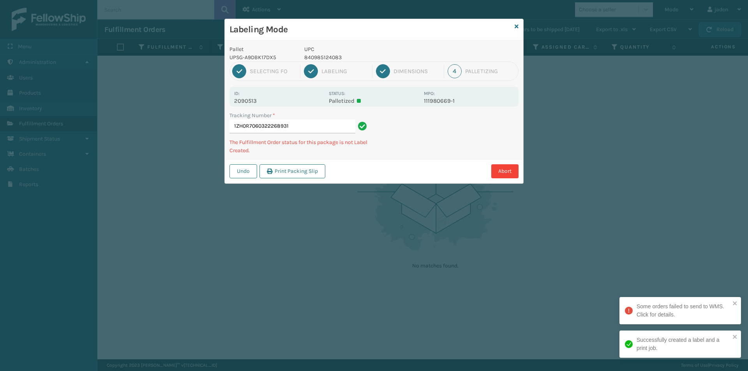
click at [431, 151] on div "Pallet UPSG-A9DBK17DX5 UPC 840985124083 1 Selecting FO 2 Labeling 3 Dimensions …" at bounding box center [374, 112] width 299 height 143
drag, startPoint x: 511, startPoint y: 110, endPoint x: 505, endPoint y: 111, distance: 6.3
drag, startPoint x: 505, startPoint y: 111, endPoint x: 491, endPoint y: 113, distance: 13.8
click at [430, 147] on div "Pallet UPSG-A9DBK17DX5 UPC 840985124083 1 Selecting FO 2 Labeling 3 Dimensions …" at bounding box center [374, 112] width 299 height 143
drag, startPoint x: 491, startPoint y: 113, endPoint x: 435, endPoint y: 139, distance: 61.2
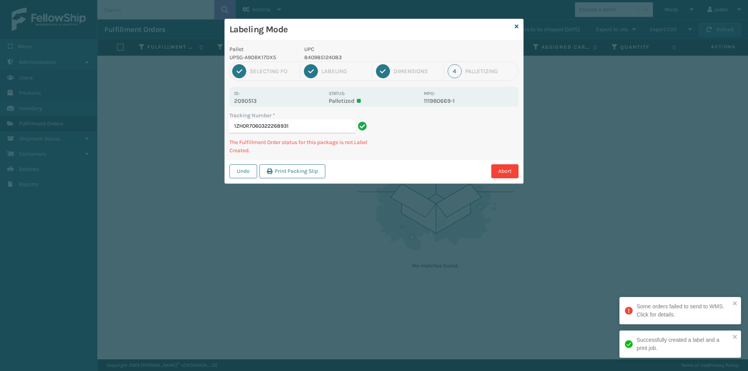
click at [435, 139] on div "Tracking Number * 1ZH0R7060322268931 The Fulfillment Order status for this pack…" at bounding box center [374, 135] width 299 height 48
drag, startPoint x: 498, startPoint y: 115, endPoint x: 505, endPoint y: 118, distance: 7.3
click at [429, 165] on div "Labeling Mode Pallet UPSG-A9DBK17DX5 UPC 840985124083 1 Selecting FO 2 Labeling…" at bounding box center [374, 185] width 748 height 371
drag, startPoint x: 505, startPoint y: 118, endPoint x: 497, endPoint y: 118, distance: 7.4
drag, startPoint x: 497, startPoint y: 118, endPoint x: 426, endPoint y: 148, distance: 77.2
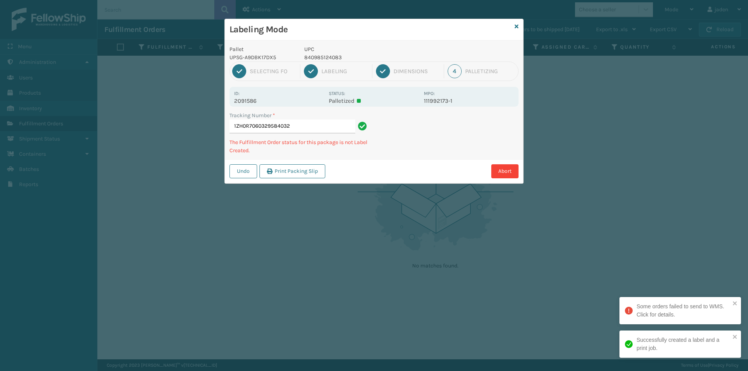
click at [426, 148] on div "Tracking Number * 1ZH0R7060329584032 The Fulfillment Order status for this pack…" at bounding box center [374, 135] width 299 height 48
drag, startPoint x: 468, startPoint y: 120, endPoint x: 434, endPoint y: 145, distance: 42.1
click at [402, 164] on div "Undo Print Packing Slip Abort" at bounding box center [374, 171] width 299 height 24
drag, startPoint x: 453, startPoint y: 137, endPoint x: 507, endPoint y: 118, distance: 57.1
click at [403, 164] on div "Undo Print Packing Slip Abort" at bounding box center [374, 171] width 299 height 24
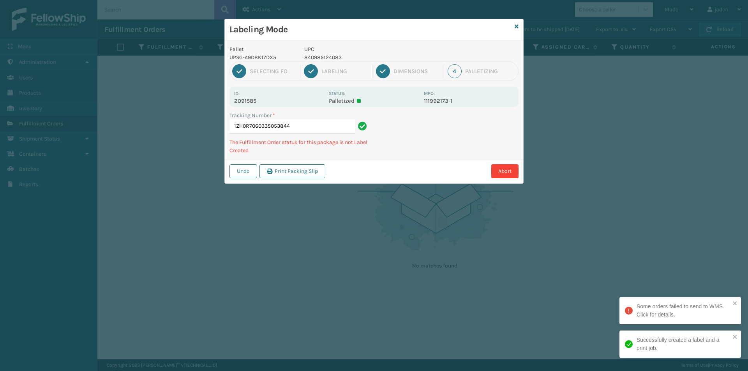
click at [439, 159] on div "Pallet UPSG-A9DBK17DX5 UPC 840985124083 1 Selecting FO 2 Labeling 3 Dimensions …" at bounding box center [374, 112] width 299 height 143
drag, startPoint x: 505, startPoint y: 121, endPoint x: 420, endPoint y: 167, distance: 96.4
drag, startPoint x: 420, startPoint y: 167, endPoint x: 496, endPoint y: 121, distance: 88.6
click at [452, 146] on div "Pallet UPSG-A9DBK17DX5 UPC 840985124083 1 Selecting FO 2 Labeling 3 Dimensions …" at bounding box center [374, 112] width 299 height 143
drag, startPoint x: 515, startPoint y: 112, endPoint x: 436, endPoint y: 154, distance: 89.4
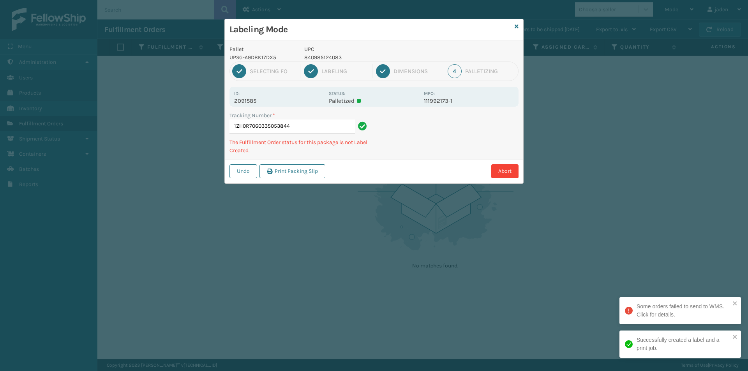
click at [436, 154] on div "Tracking Number * 1ZH0R7060335053844 The Fulfillment Order status for this pack…" at bounding box center [374, 135] width 299 height 48
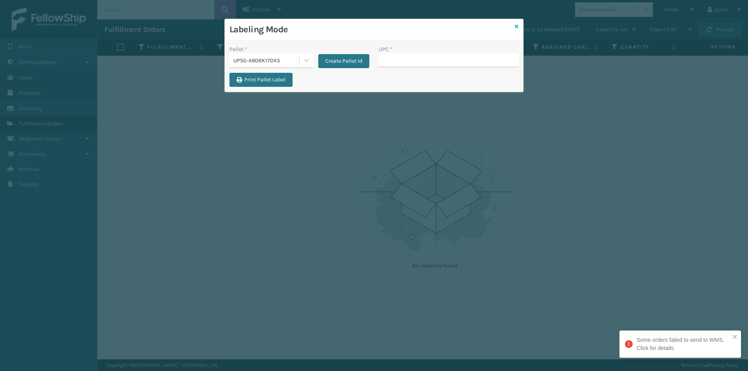
click at [515, 27] on icon at bounding box center [517, 26] width 4 height 5
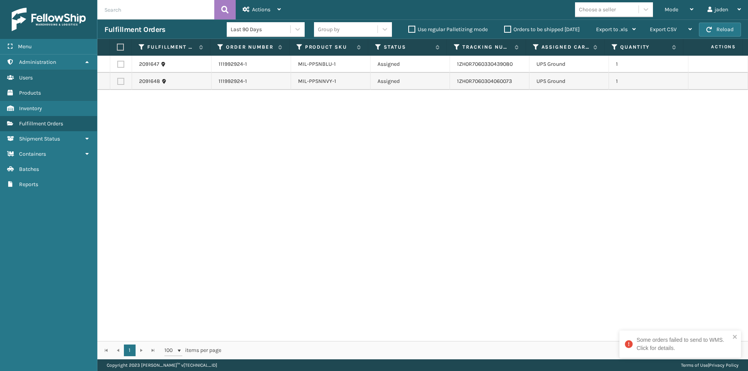
click at [122, 48] on label at bounding box center [119, 47] width 5 height 7
click at [117, 48] on input "checkbox" at bounding box center [117, 47] width 0 height 5
click at [270, 9] on span "Actions" at bounding box center [261, 9] width 18 height 7
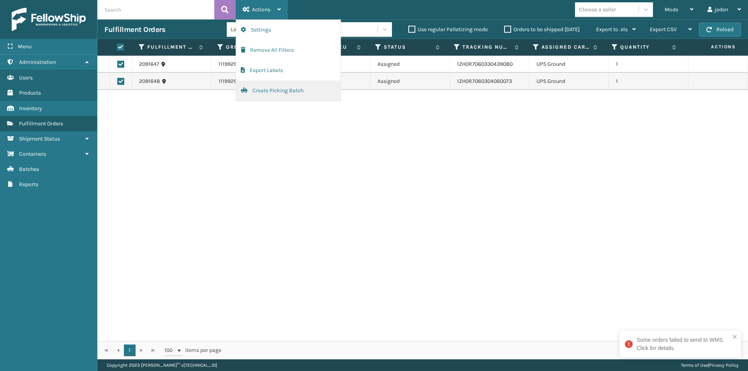
click at [272, 92] on button "Create Picking Batch" at bounding box center [288, 91] width 104 height 20
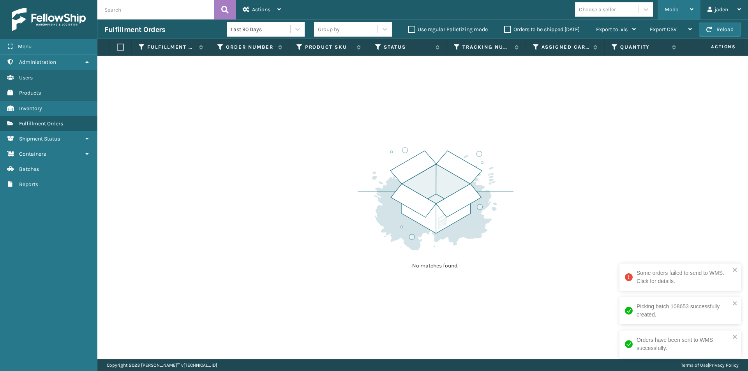
click at [667, 6] on span "Mode" at bounding box center [672, 9] width 14 height 7
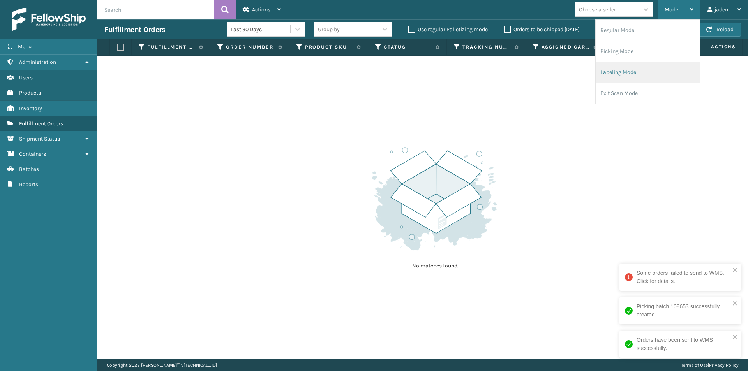
click at [647, 74] on li "Labeling Mode" at bounding box center [648, 72] width 104 height 21
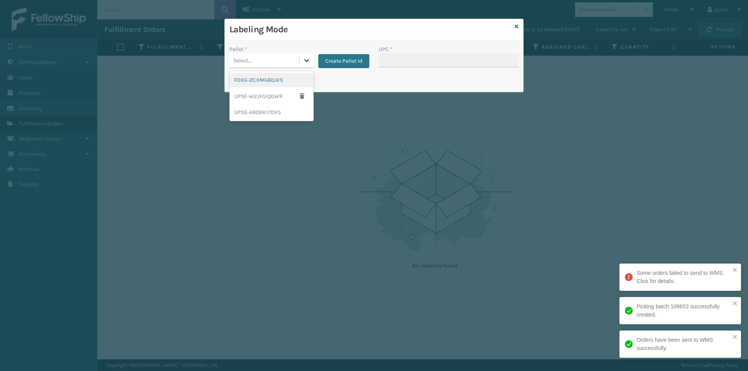
click at [305, 61] on icon at bounding box center [307, 61] width 8 height 8
click at [271, 110] on div "UPSG-A9DBK17DX5" at bounding box center [272, 112] width 84 height 14
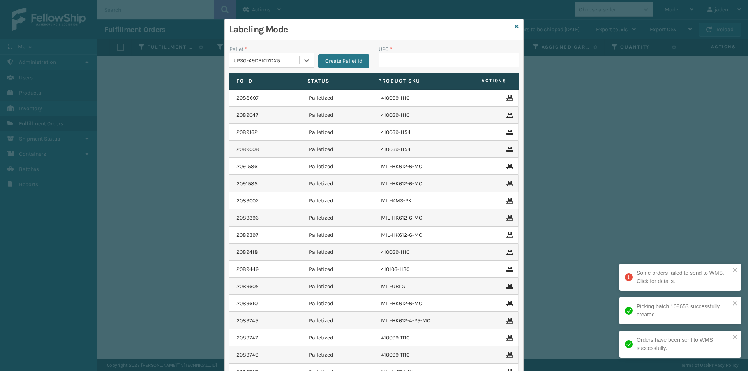
click at [385, 67] on div "UPC *" at bounding box center [448, 59] width 149 height 28
click at [386, 67] on div "UPC *" at bounding box center [448, 59] width 149 height 28
click at [396, 62] on input "UPC *" at bounding box center [449, 60] width 140 height 14
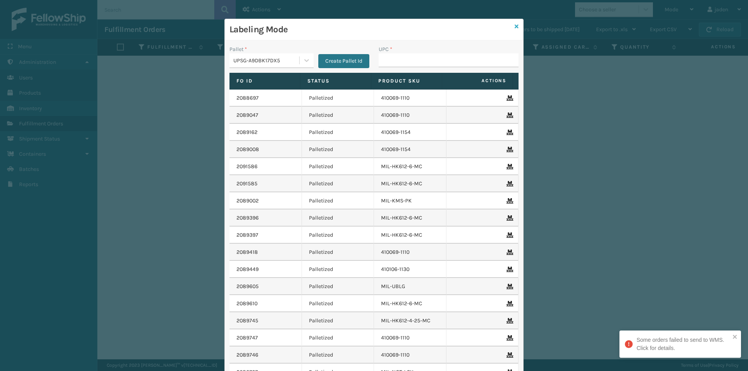
click at [515, 27] on icon at bounding box center [517, 26] width 4 height 5
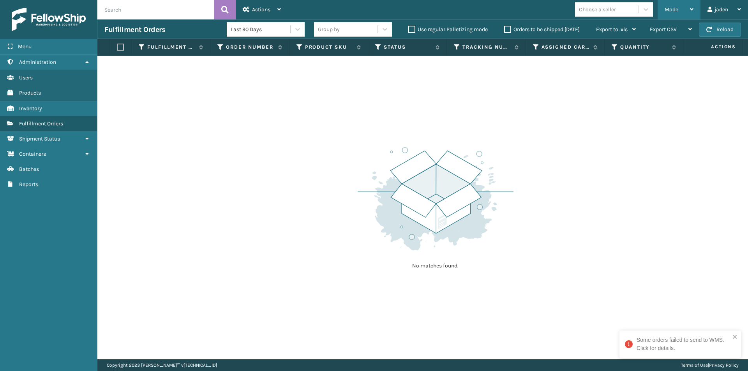
click at [680, 12] on div "Mode" at bounding box center [679, 9] width 29 height 19
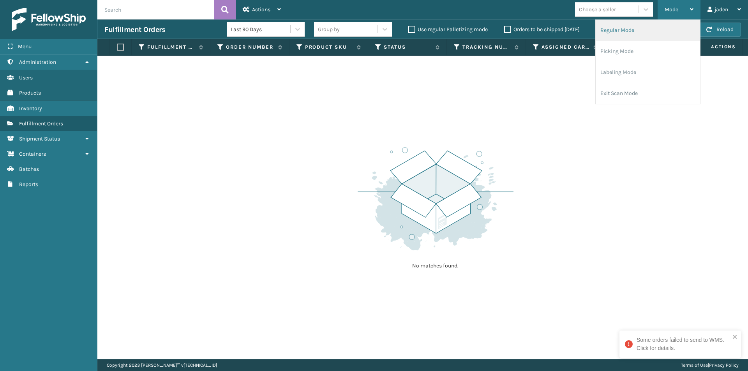
click at [644, 32] on li "Regular Mode" at bounding box center [648, 30] width 104 height 21
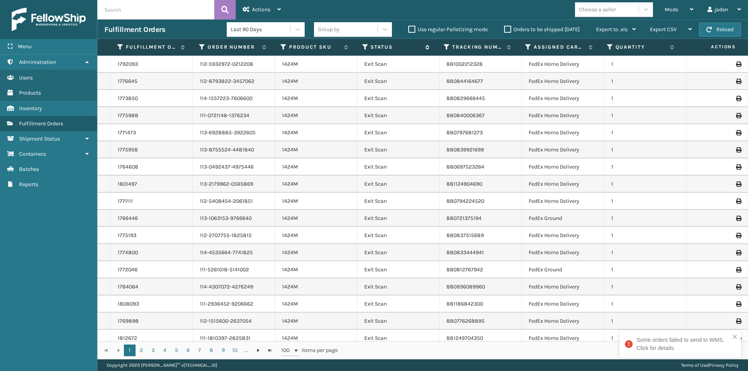
click at [368, 45] on icon at bounding box center [365, 47] width 6 height 7
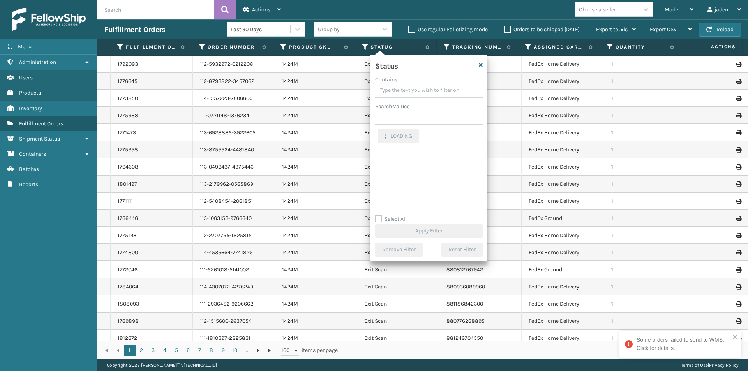
drag, startPoint x: 427, startPoint y: 86, endPoint x: 395, endPoint y: 95, distance: 33.6
click at [395, 95] on input "Contains" at bounding box center [429, 91] width 108 height 14
click at [378, 168] on label "Picking" at bounding box center [392, 165] width 28 height 7
click at [378, 166] on input "Picking" at bounding box center [378, 163] width 0 height 5
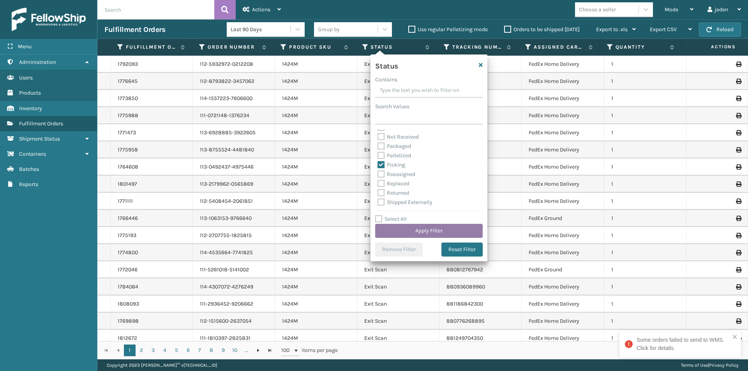
click at [423, 231] on button "Apply Filter" at bounding box center [429, 231] width 108 height 14
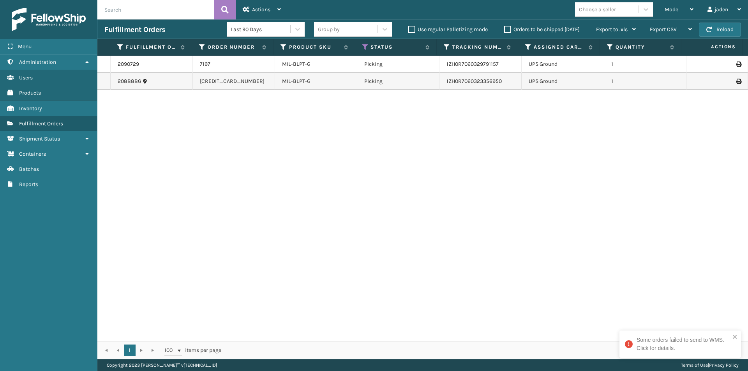
drag, startPoint x: 429, startPoint y: 199, endPoint x: 300, endPoint y: 148, distance: 138.9
click at [228, 211] on div "2090729 7197 MIL-BLPT-G Picking 1ZH0R7060329791157 UPS Ground 1 2088886 1290263…" at bounding box center [422, 199] width 651 height 286
drag, startPoint x: 688, startPoint y: 11, endPoint x: 667, endPoint y: 22, distance: 23.5
click at [688, 11] on div "Mode" at bounding box center [679, 9] width 29 height 19
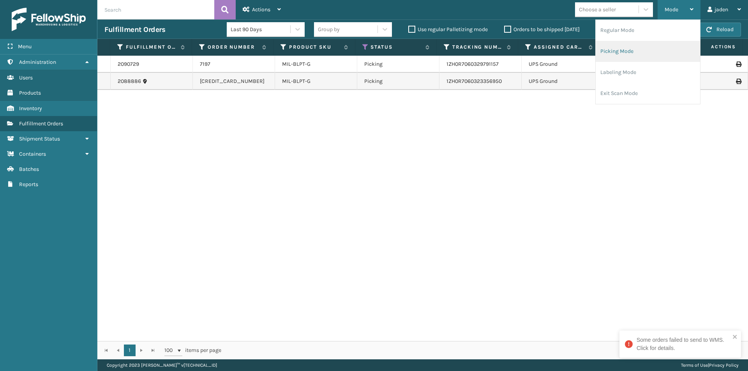
click at [643, 52] on li "Picking Mode" at bounding box center [648, 51] width 104 height 21
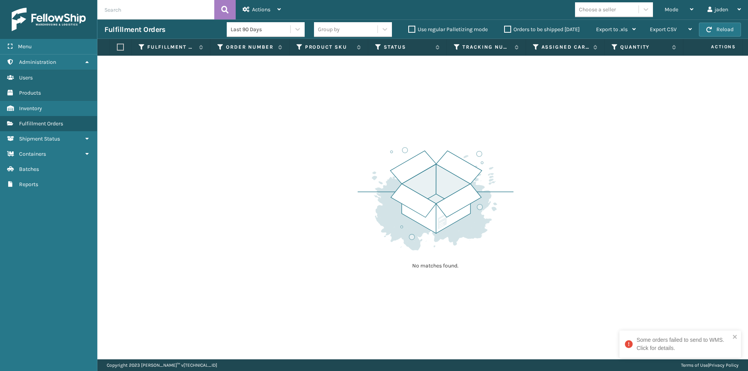
drag, startPoint x: 598, startPoint y: 166, endPoint x: 592, endPoint y: 164, distance: 6.2
drag, startPoint x: 592, startPoint y: 164, endPoint x: 389, endPoint y: 156, distance: 202.4
click at [389, 156] on img at bounding box center [436, 199] width 156 height 108
click at [731, 28] on button "Reload" at bounding box center [720, 30] width 42 height 14
drag, startPoint x: 553, startPoint y: 140, endPoint x: 545, endPoint y: 140, distance: 7.8
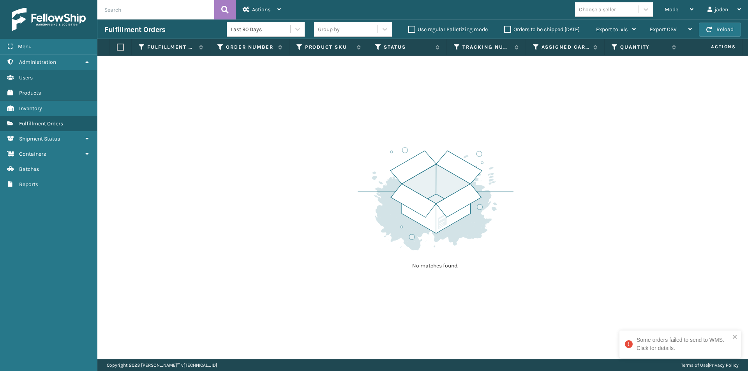
drag, startPoint x: 545, startPoint y: 140, endPoint x: 350, endPoint y: 117, distance: 196.2
click at [350, 117] on div "No matches found." at bounding box center [422, 208] width 651 height 304
click at [677, 7] on span "Mode" at bounding box center [672, 9] width 14 height 7
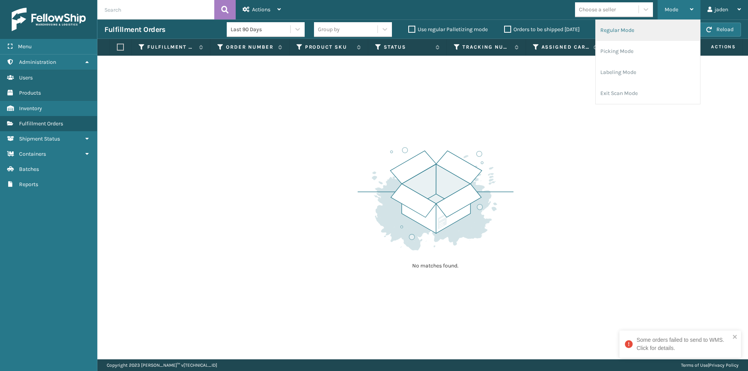
click at [626, 32] on li "Regular Mode" at bounding box center [648, 30] width 104 height 21
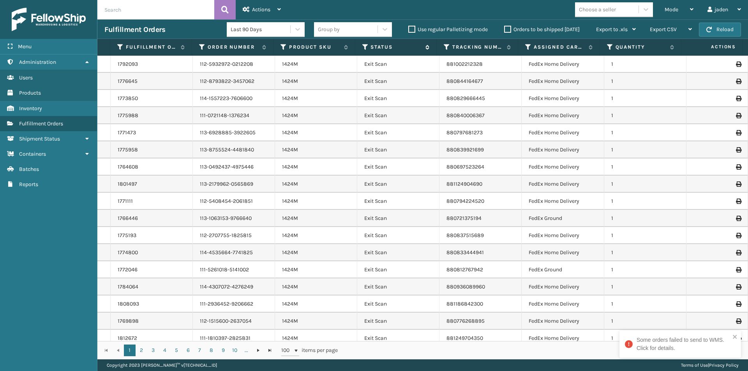
click at [365, 46] on icon at bounding box center [365, 47] width 6 height 7
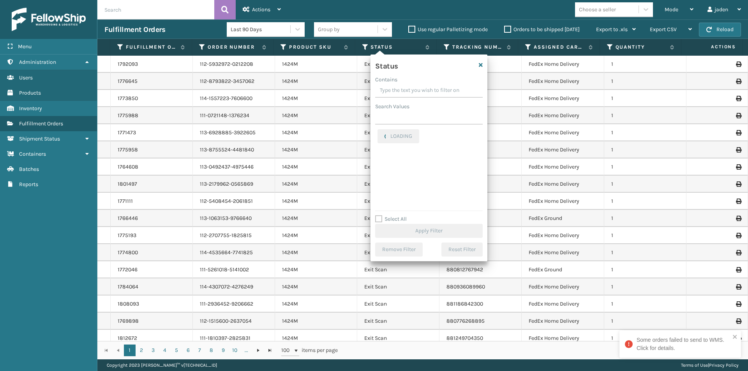
drag, startPoint x: 456, startPoint y: 90, endPoint x: 398, endPoint y: 92, distance: 57.7
click at [398, 92] on input "Contains" at bounding box center [429, 91] width 108 height 14
click at [381, 154] on label "Palletized" at bounding box center [395, 155] width 34 height 7
click at [378, 154] on input "Palletized" at bounding box center [378, 153] width 0 height 5
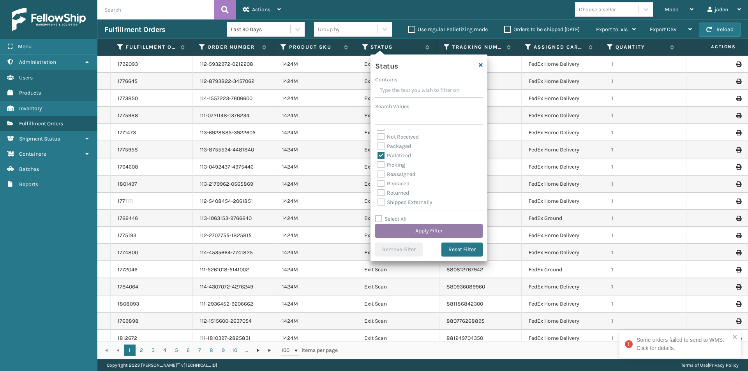
click at [442, 231] on button "Apply Filter" at bounding box center [429, 231] width 108 height 14
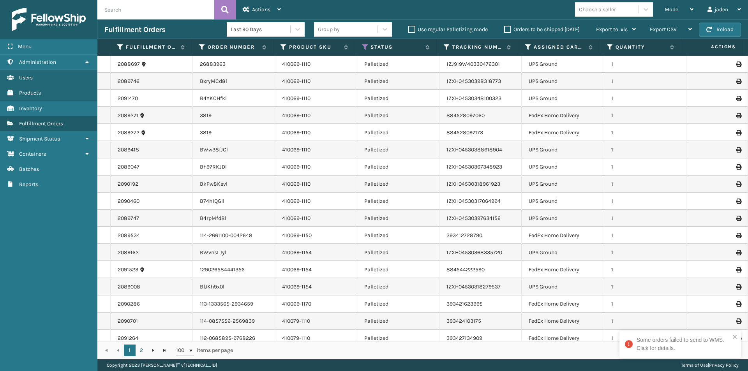
click at [732, 340] on div "Some orders failed to send to WMS. Click for details." at bounding box center [678, 344] width 110 height 21
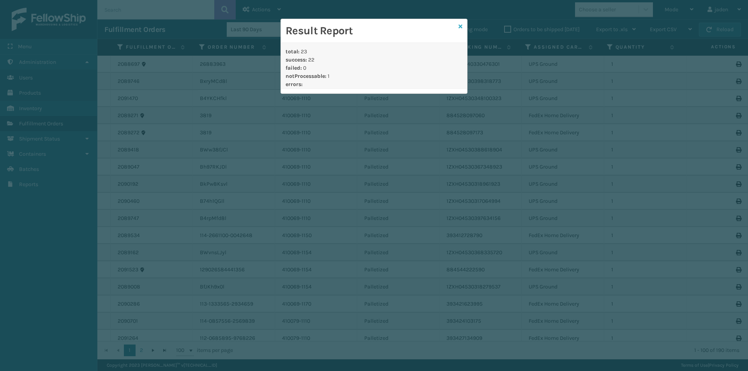
click at [461, 26] on icon at bounding box center [461, 26] width 4 height 5
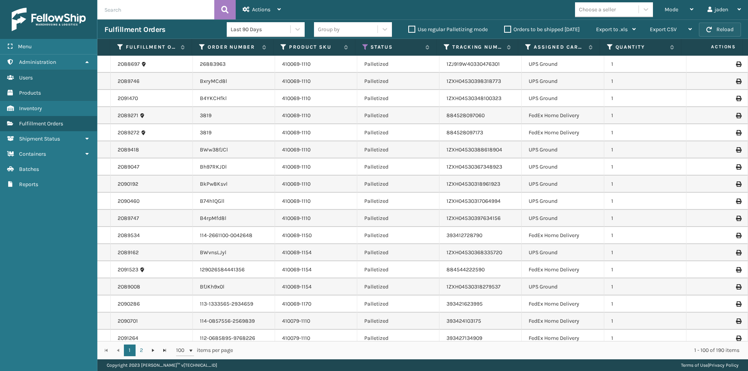
click at [722, 29] on button "Reload" at bounding box center [720, 30] width 42 height 14
click at [677, 14] on div "Mode" at bounding box center [679, 9] width 29 height 19
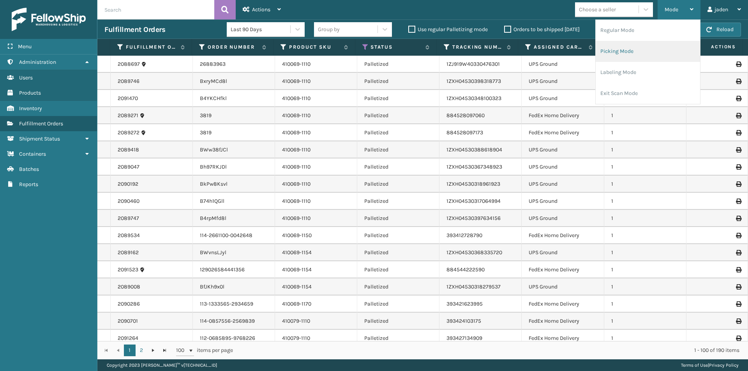
click at [651, 51] on li "Picking Mode" at bounding box center [648, 51] width 104 height 21
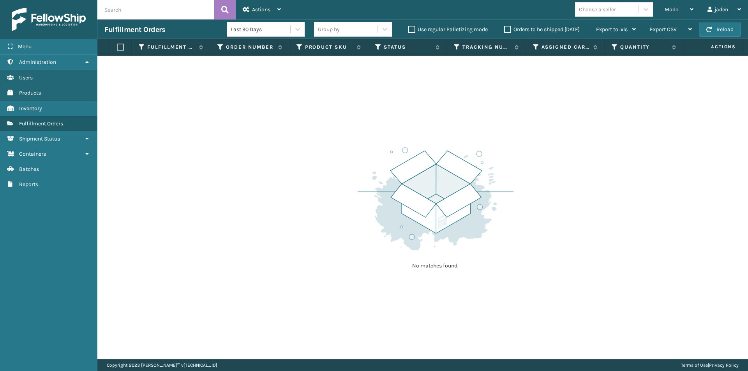
drag, startPoint x: 569, startPoint y: 149, endPoint x: 618, endPoint y: 51, distance: 109.3
click at [310, 97] on div "No matches found." at bounding box center [422, 208] width 651 height 304
click at [721, 30] on button "Reload" at bounding box center [720, 30] width 42 height 14
click at [719, 30] on button "Reload" at bounding box center [720, 30] width 42 height 14
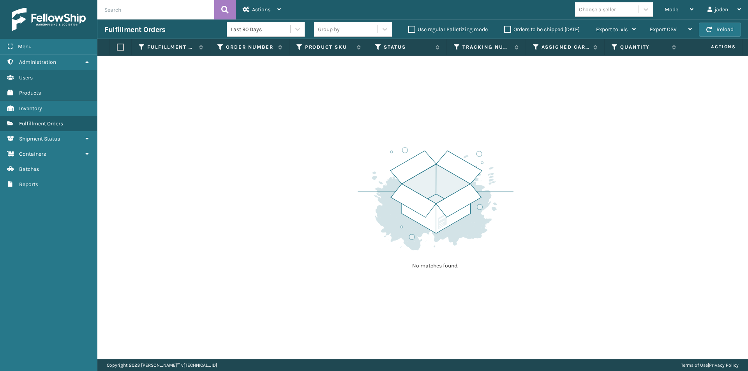
drag, startPoint x: 588, startPoint y: 165, endPoint x: 584, endPoint y: 163, distance: 4.8
drag, startPoint x: 584, startPoint y: 163, endPoint x: 606, endPoint y: 124, distance: 44.0
click at [320, 133] on div "No matches found." at bounding box center [422, 208] width 651 height 304
drag, startPoint x: 619, startPoint y: 122, endPoint x: 590, endPoint y: 115, distance: 30.1
drag, startPoint x: 590, startPoint y: 115, endPoint x: 377, endPoint y: 132, distance: 213.9
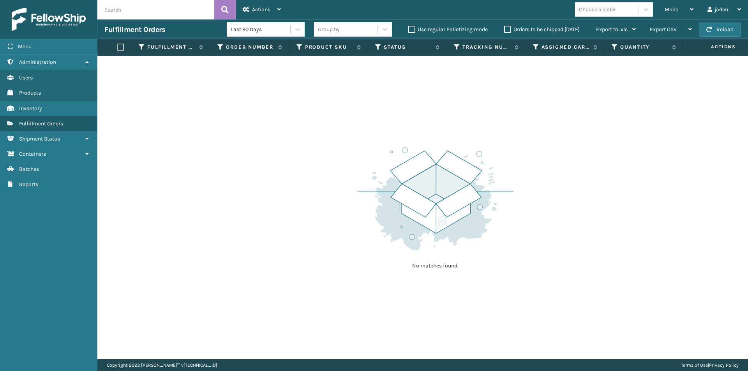
click at [377, 132] on div "No matches found." at bounding box center [422, 208] width 651 height 304
drag, startPoint x: 597, startPoint y: 114, endPoint x: 667, endPoint y: 104, distance: 71.3
click at [348, 128] on div "No matches found." at bounding box center [422, 208] width 651 height 304
drag, startPoint x: 667, startPoint y: 104, endPoint x: 614, endPoint y: 100, distance: 53.5
drag, startPoint x: 614, startPoint y: 100, endPoint x: 630, endPoint y: 99, distance: 16.4
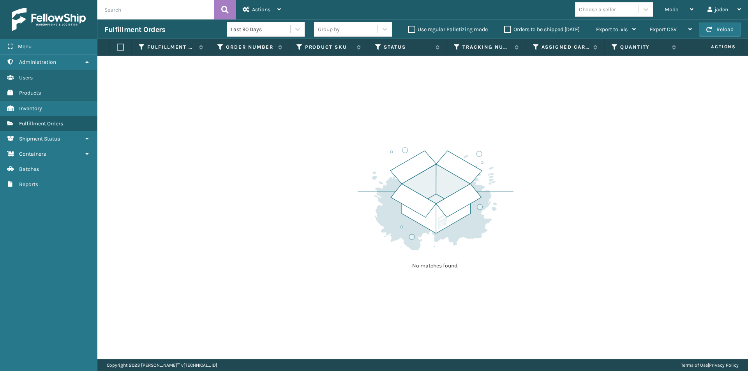
click at [415, 115] on div "No matches found." at bounding box center [422, 208] width 651 height 304
drag, startPoint x: 630, startPoint y: 99, endPoint x: 582, endPoint y: 96, distance: 48.0
drag, startPoint x: 582, startPoint y: 96, endPoint x: 323, endPoint y: 116, distance: 260.0
click at [323, 116] on div "No matches found." at bounding box center [422, 208] width 651 height 304
click at [716, 29] on button "Reload" at bounding box center [720, 30] width 42 height 14
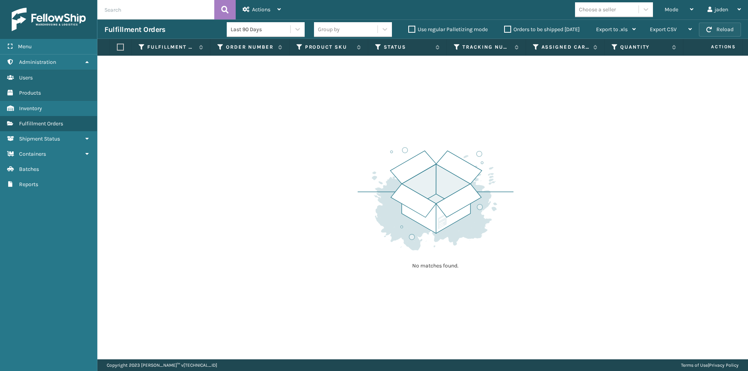
click at [715, 30] on button "Reload" at bounding box center [720, 30] width 42 height 14
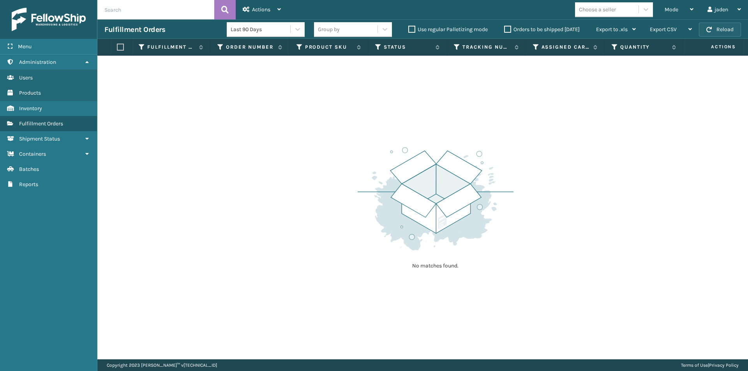
click at [715, 30] on button "Reload" at bounding box center [720, 30] width 42 height 14
click at [721, 28] on button "Reload" at bounding box center [720, 30] width 42 height 14
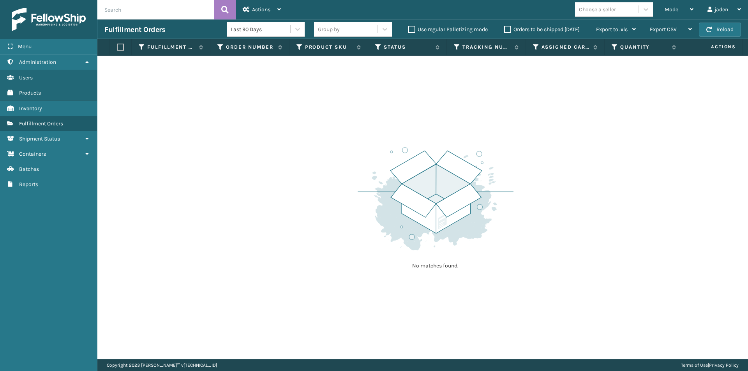
click at [721, 28] on button "Reload" at bounding box center [720, 30] width 42 height 14
click at [679, 4] on div "Mode" at bounding box center [679, 9] width 29 height 19
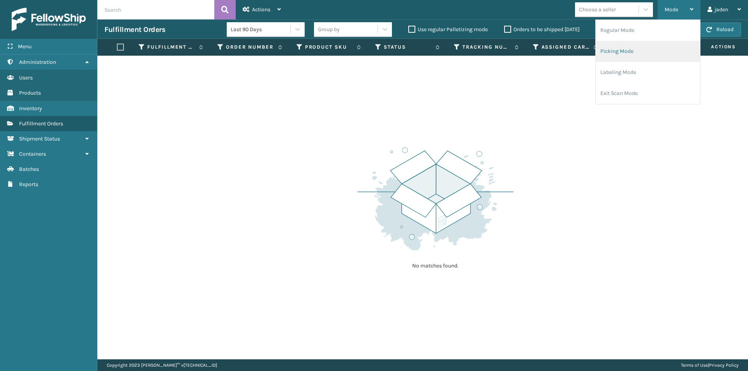
click at [655, 51] on li "Picking Mode" at bounding box center [648, 51] width 104 height 21
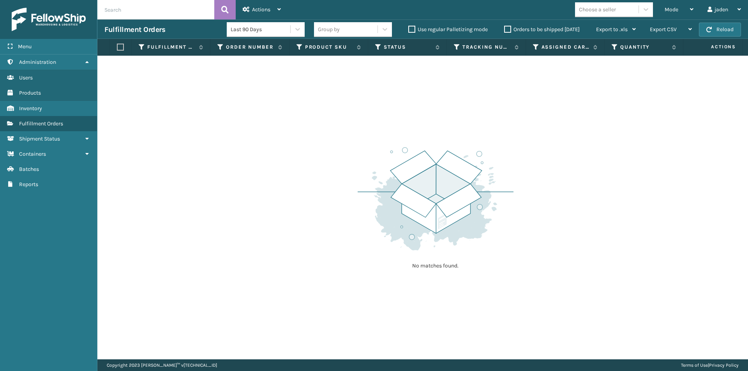
click at [506, 27] on label "Orders to be shipped [DATE]" at bounding box center [542, 29] width 76 height 7
click at [505, 27] on input "Orders to be shipped [DATE]" at bounding box center [504, 27] width 0 height 5
click at [714, 29] on button "Reload" at bounding box center [720, 30] width 42 height 14
click at [712, 26] on button "Reload" at bounding box center [720, 30] width 42 height 14
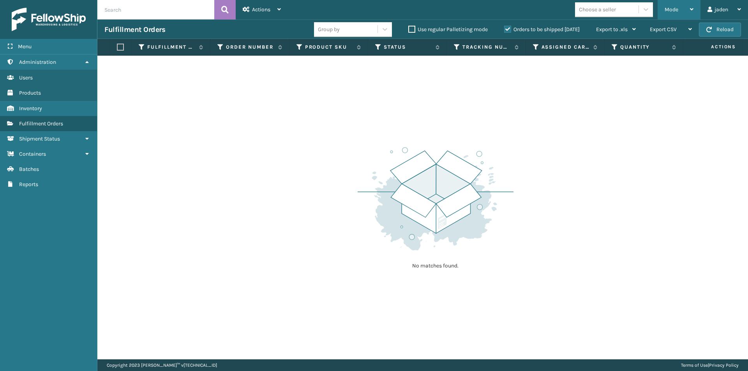
click at [681, 4] on div "Mode" at bounding box center [679, 9] width 29 height 19
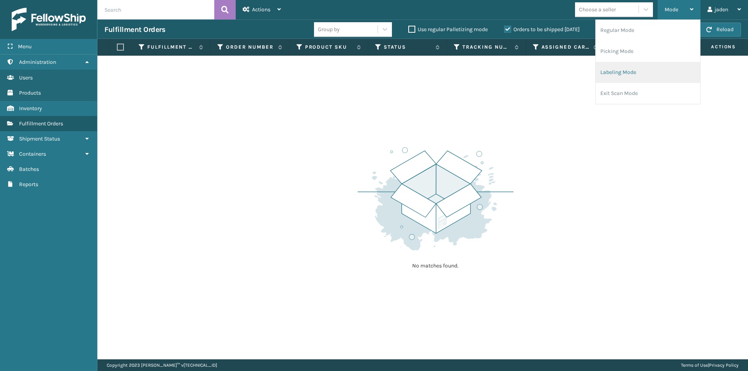
click at [629, 78] on li "Labeling Mode" at bounding box center [648, 72] width 104 height 21
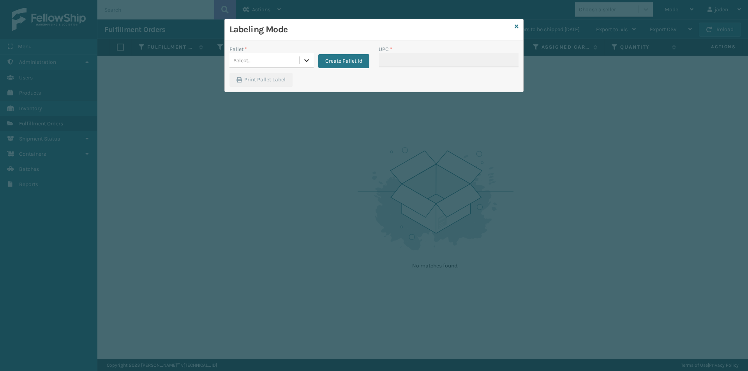
click at [309, 61] on icon at bounding box center [307, 61] width 8 height 8
click at [260, 77] on div "FDXG-2CXMG60JRS" at bounding box center [272, 80] width 84 height 14
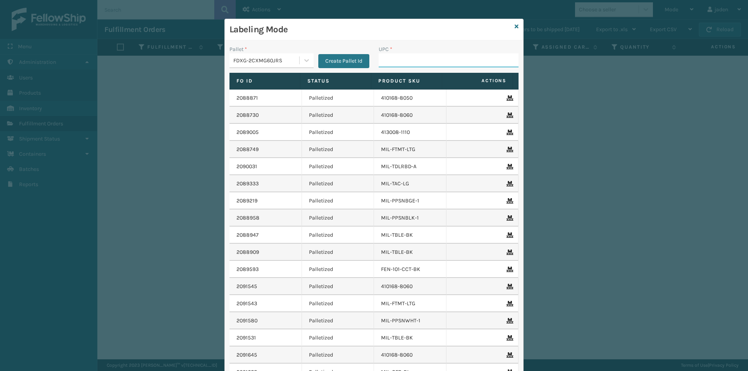
click at [435, 63] on input "UPC *" at bounding box center [449, 60] width 140 height 14
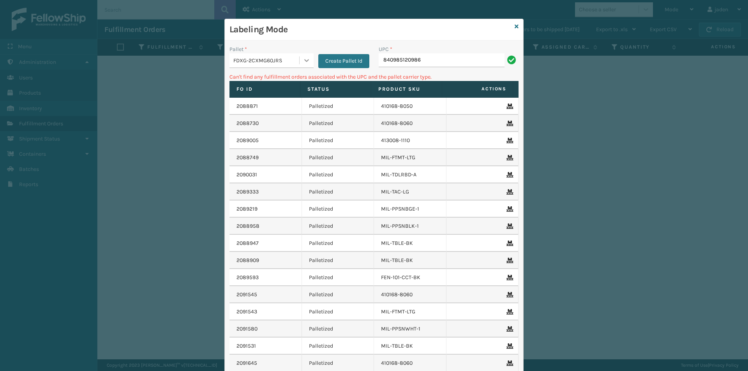
click at [300, 60] on div at bounding box center [307, 60] width 14 height 14
drag, startPoint x: 263, startPoint y: 110, endPoint x: 396, endPoint y: 57, distance: 142.9
click at [270, 108] on div "UPSG-A9DBK17DX5" at bounding box center [272, 112] width 84 height 14
click at [407, 58] on input "840985120986" at bounding box center [442, 60] width 126 height 14
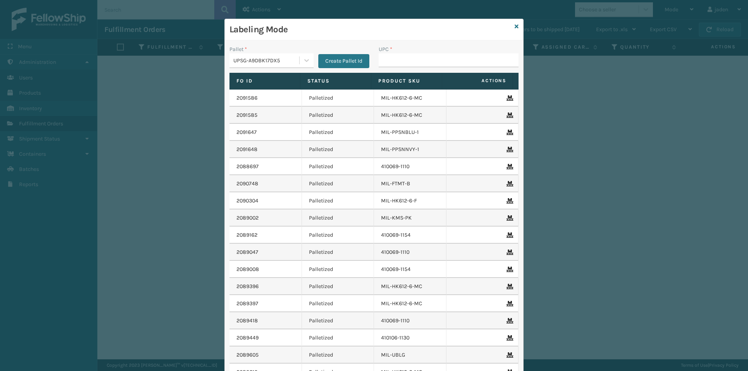
click at [509, 27] on div "Labeling Mode" at bounding box center [374, 29] width 299 height 21
click at [515, 27] on icon at bounding box center [517, 26] width 4 height 5
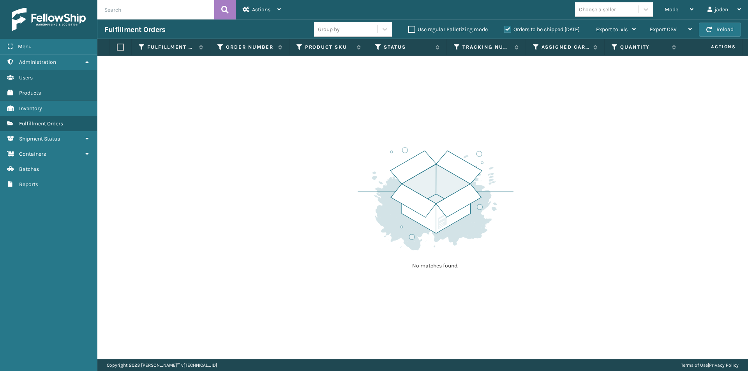
click at [508, 28] on label "Orders to be shipped [DATE]" at bounding box center [542, 29] width 76 height 7
click at [505, 28] on input "Orders to be shipped [DATE]" at bounding box center [504, 27] width 0 height 5
click at [684, 11] on div "Mode" at bounding box center [679, 9] width 29 height 19
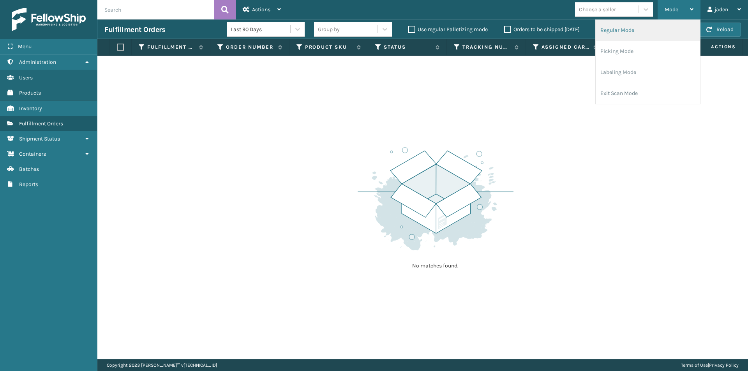
click at [642, 32] on li "Regular Mode" at bounding box center [648, 30] width 104 height 21
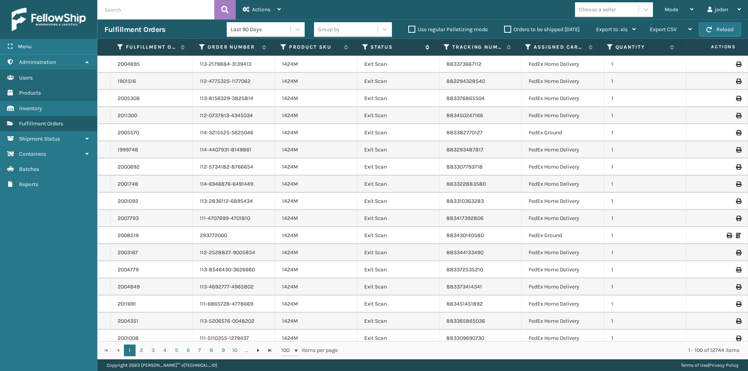
click at [368, 44] on icon at bounding box center [365, 47] width 6 height 7
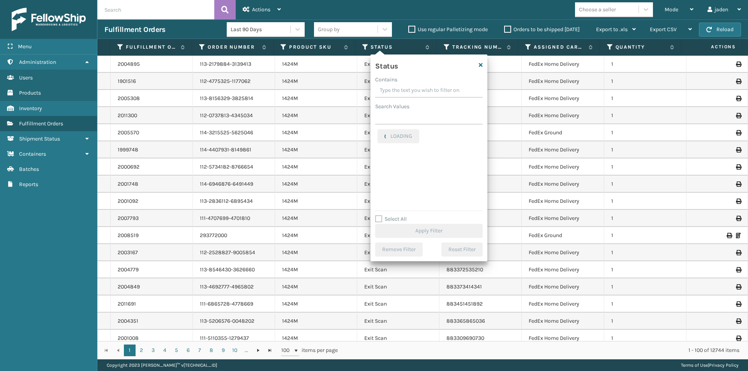
drag, startPoint x: 455, startPoint y: 92, endPoint x: 406, endPoint y: 88, distance: 49.3
click at [406, 88] on input "Contains" at bounding box center [429, 91] width 108 height 14
drag, startPoint x: 450, startPoint y: 83, endPoint x: 408, endPoint y: 84, distance: 41.7
click at [408, 83] on div "Contains" at bounding box center [429, 80] width 108 height 8
drag, startPoint x: 442, startPoint y: 88, endPoint x: 432, endPoint y: 92, distance: 10.9
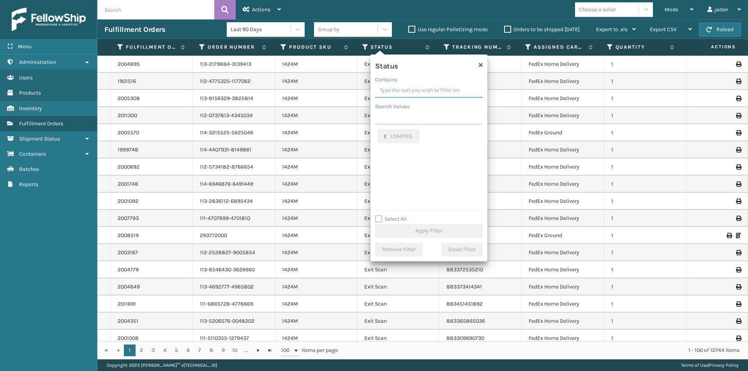
click at [406, 90] on input "Contains" at bounding box center [429, 91] width 108 height 14
drag, startPoint x: 441, startPoint y: 92, endPoint x: 437, endPoint y: 85, distance: 8.0
click at [408, 89] on input "Contains" at bounding box center [429, 91] width 108 height 14
click at [412, 84] on input "Contains" at bounding box center [429, 91] width 108 height 14
drag, startPoint x: 442, startPoint y: 84, endPoint x: 414, endPoint y: 84, distance: 28.5
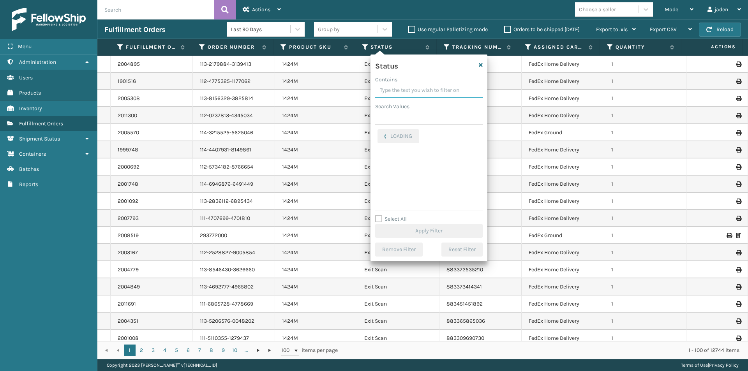
click at [414, 84] on input "Contains" at bounding box center [429, 91] width 108 height 14
drag, startPoint x: 447, startPoint y: 84, endPoint x: 421, endPoint y: 85, distance: 25.4
click at [404, 85] on input "Contains" at bounding box center [429, 91] width 108 height 14
click at [380, 153] on label "Palletized" at bounding box center [395, 155] width 34 height 7
click at [378, 153] on input "Palletized" at bounding box center [378, 153] width 0 height 5
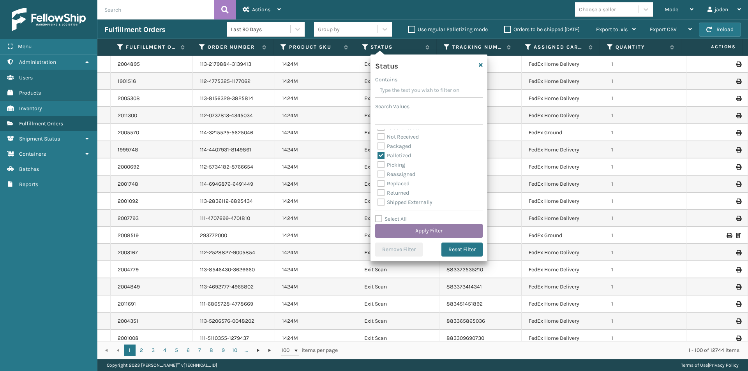
click at [412, 234] on button "Apply Filter" at bounding box center [429, 231] width 108 height 14
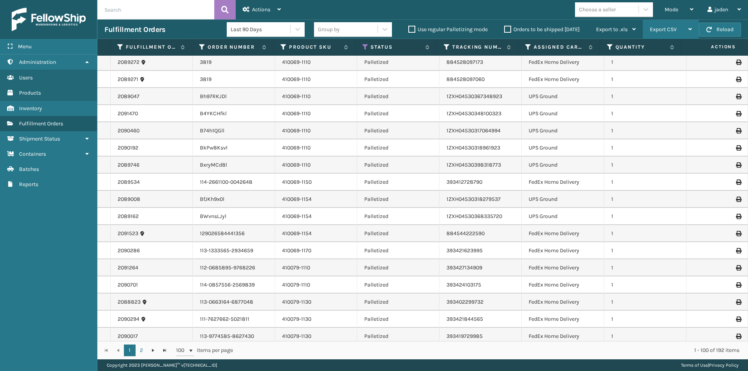
scroll to position [117, 0]
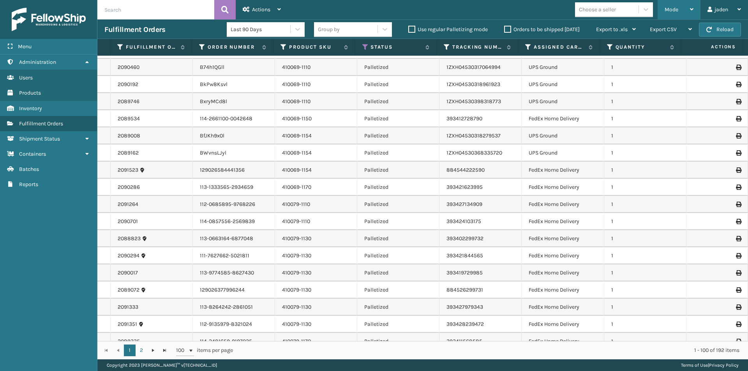
click at [679, 7] on div "Mode" at bounding box center [679, 9] width 29 height 19
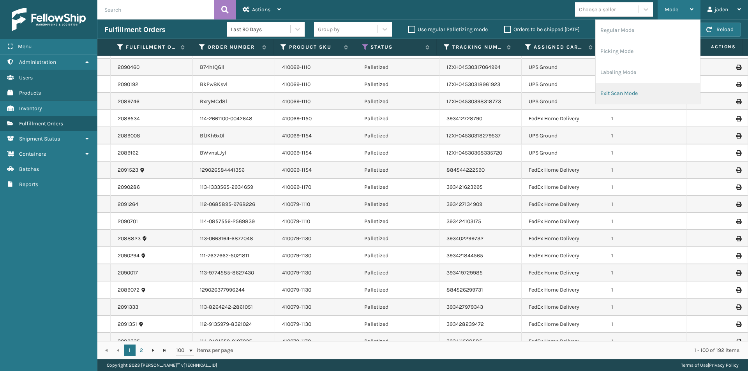
click at [659, 95] on li "Exit Scan Mode" at bounding box center [648, 93] width 104 height 21
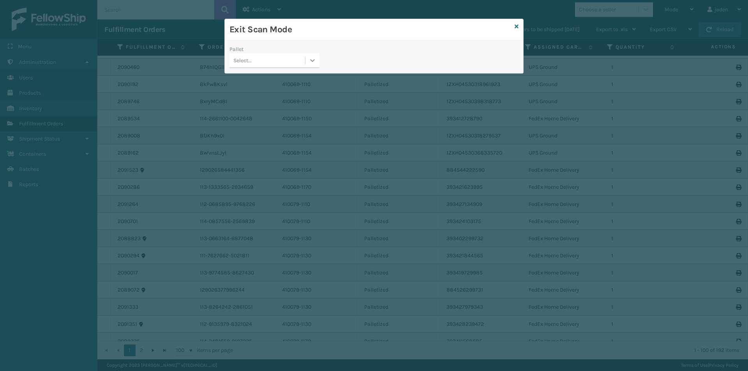
click at [306, 63] on div at bounding box center [313, 60] width 14 height 14
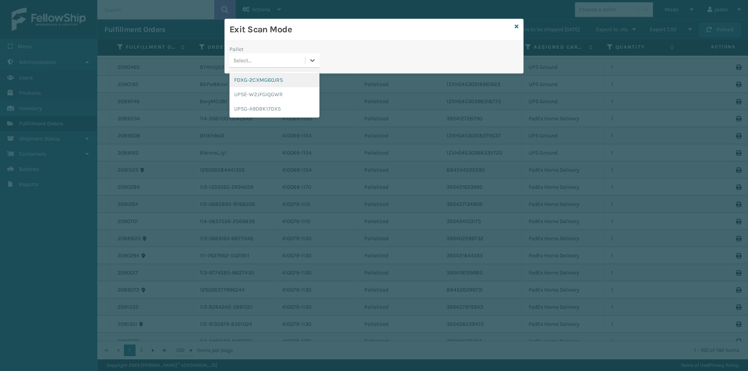
click at [266, 81] on div "FDXG-2CXMG60JRS" at bounding box center [275, 80] width 90 height 14
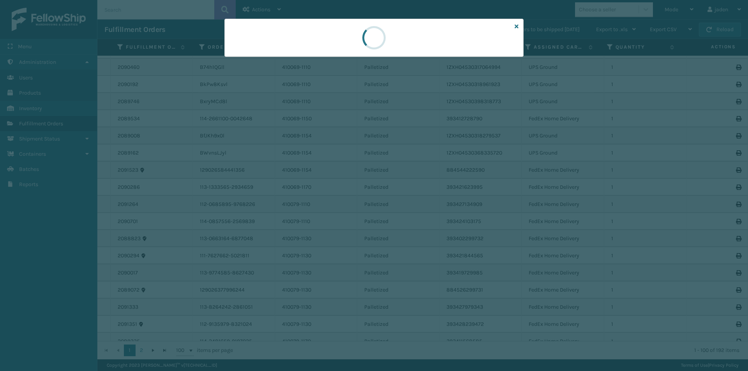
drag, startPoint x: 404, startPoint y: 54, endPoint x: 338, endPoint y: 45, distance: 67.2
click at [333, 45] on div at bounding box center [374, 38] width 299 height 38
drag, startPoint x: 390, startPoint y: 44, endPoint x: 420, endPoint y: 31, distance: 32.8
click at [320, 39] on div at bounding box center [374, 38] width 299 height 38
drag, startPoint x: 420, startPoint y: 30, endPoint x: 338, endPoint y: 28, distance: 82.3
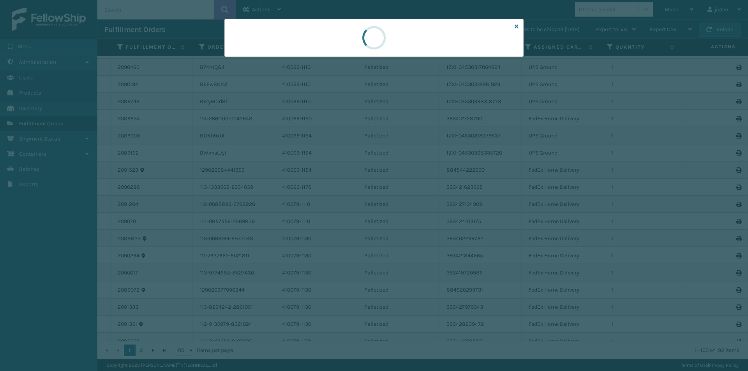
click at [338, 28] on div at bounding box center [374, 38] width 299 height 38
drag, startPoint x: 424, startPoint y: 28, endPoint x: 451, endPoint y: 27, distance: 27.7
click at [335, 26] on div at bounding box center [374, 38] width 299 height 38
drag, startPoint x: 451, startPoint y: 27, endPoint x: 412, endPoint y: 20, distance: 39.6
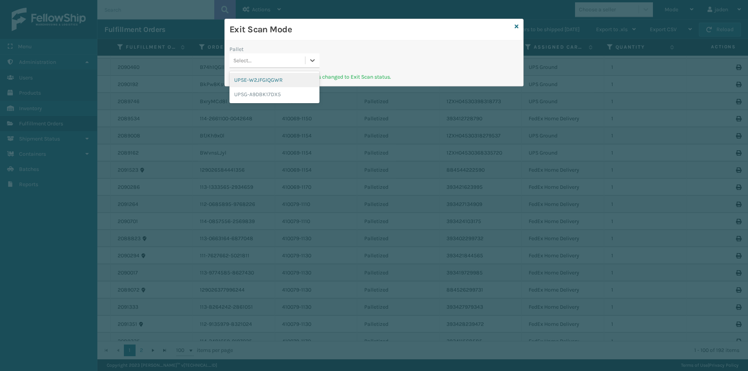
drag, startPoint x: 412, startPoint y: 20, endPoint x: 271, endPoint y: 75, distance: 151.8
click at [311, 67] on div at bounding box center [313, 60] width 14 height 14
click at [241, 86] on div "UPSE-W2JFGIQGWR" at bounding box center [275, 80] width 90 height 14
drag, startPoint x: 304, startPoint y: 60, endPoint x: 297, endPoint y: 62, distance: 7.0
click at [302, 61] on div "UPSE-W2JFGIQGWR" at bounding box center [269, 61] width 72 height 8
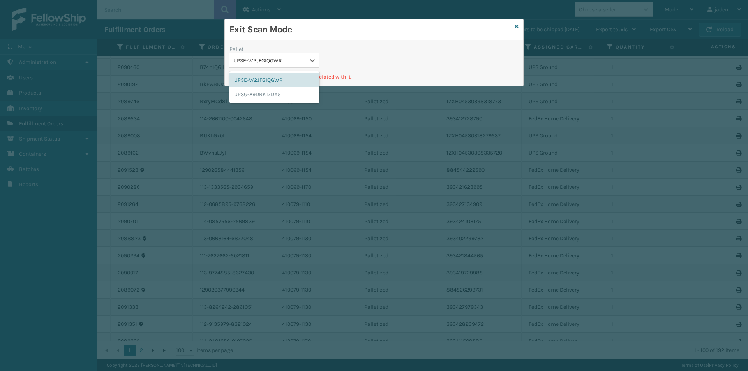
click at [274, 72] on div "UPSE-W2JFGIQGWR UPSG-A9DBK17DX5" at bounding box center [275, 87] width 90 height 32
click at [293, 83] on div "UPSE-W2JFGIQGWR" at bounding box center [275, 80] width 90 height 14
drag, startPoint x: 424, startPoint y: 66, endPoint x: 303, endPoint y: 73, distance: 120.6
click at [316, 58] on div at bounding box center [313, 60] width 14 height 14
click at [292, 90] on div "UPSG-A9DBK17DX5" at bounding box center [275, 94] width 90 height 14
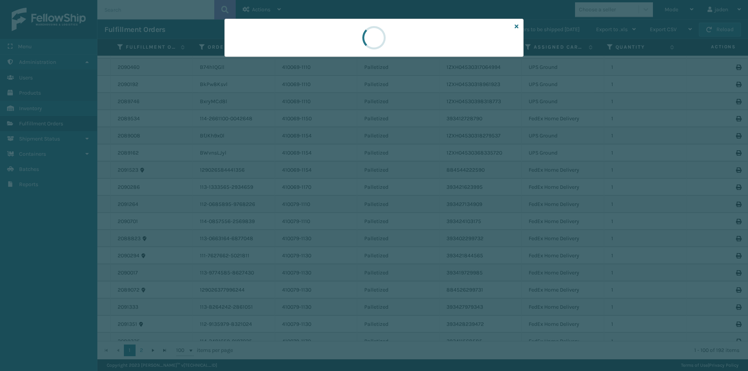
drag, startPoint x: 396, startPoint y: 55, endPoint x: 420, endPoint y: 44, distance: 26.1
click at [328, 44] on div at bounding box center [374, 38] width 299 height 38
drag, startPoint x: 423, startPoint y: 44, endPoint x: 446, endPoint y: 46, distance: 22.8
click at [363, 46] on div at bounding box center [374, 38] width 299 height 38
drag, startPoint x: 446, startPoint y: 46, endPoint x: 420, endPoint y: 46, distance: 25.3
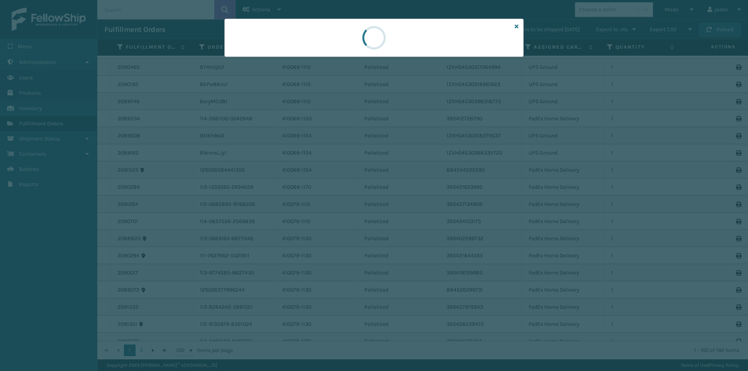
drag, startPoint x: 420, startPoint y: 46, endPoint x: 441, endPoint y: 54, distance: 22.4
click at [348, 54] on div at bounding box center [374, 38] width 299 height 38
drag, startPoint x: 441, startPoint y: 54, endPoint x: 430, endPoint y: 53, distance: 11.8
drag, startPoint x: 430, startPoint y: 53, endPoint x: 358, endPoint y: 46, distance: 71.6
click at [325, 52] on div at bounding box center [374, 38] width 299 height 38
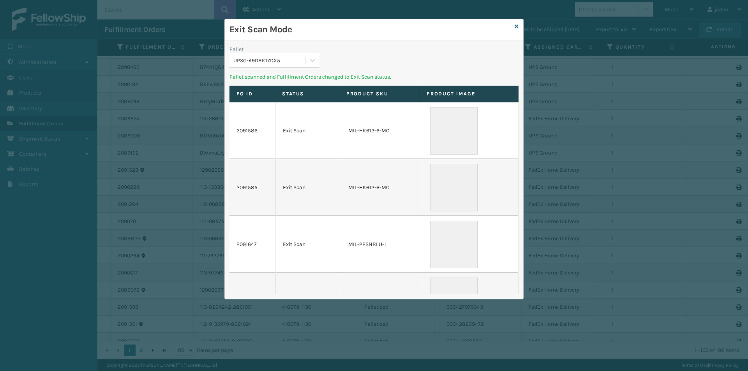
drag, startPoint x: 390, startPoint y: 58, endPoint x: 421, endPoint y: 59, distance: 30.8
click at [341, 42] on div "Exit Scan Mode Pallet UPSG-A9DBK17DX5 Pallet scanned and Fulfillment Orders cha…" at bounding box center [374, 159] width 299 height 280
drag, startPoint x: 399, startPoint y: 53, endPoint x: 311, endPoint y: 39, distance: 88.4
click at [311, 39] on div "Exit Scan Mode" at bounding box center [374, 29] width 299 height 21
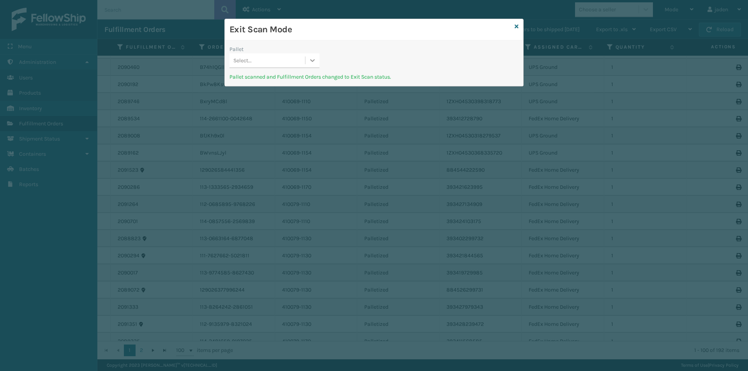
click at [311, 59] on icon at bounding box center [313, 61] width 8 height 8
drag, startPoint x: 285, startPoint y: 71, endPoint x: 507, endPoint y: 11, distance: 229.9
click at [300, 73] on div "UPSE-W2JFGIQGWR" at bounding box center [275, 80] width 90 height 14
click at [518, 28] on icon at bounding box center [517, 26] width 4 height 5
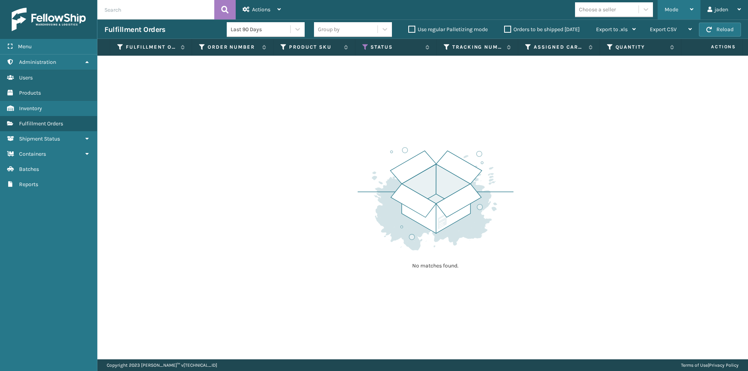
click at [675, 18] on div "Mode" at bounding box center [679, 9] width 29 height 19
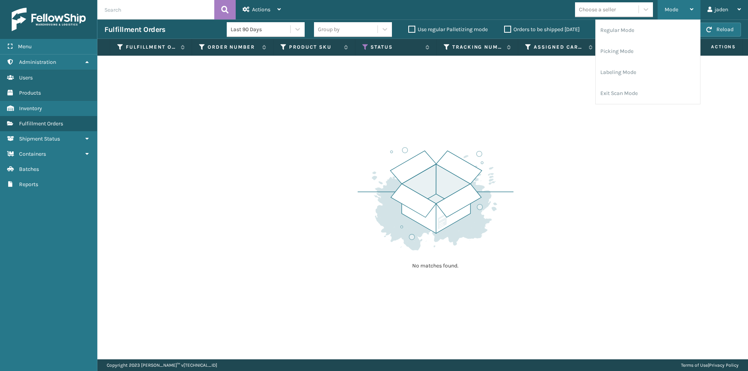
click at [673, 9] on span "Mode" at bounding box center [672, 9] width 14 height 7
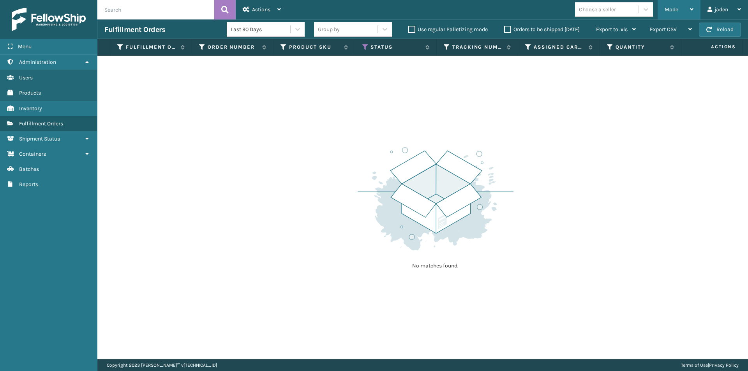
click at [670, 16] on div "Mode" at bounding box center [679, 9] width 29 height 19
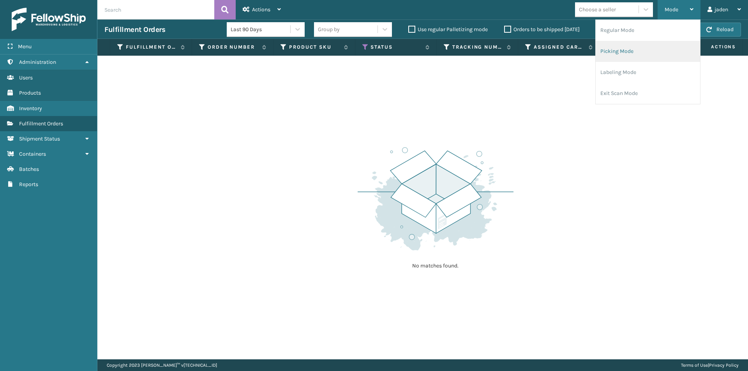
click at [636, 51] on li "Picking Mode" at bounding box center [648, 51] width 104 height 21
